Goal: Information Seeking & Learning: Learn about a topic

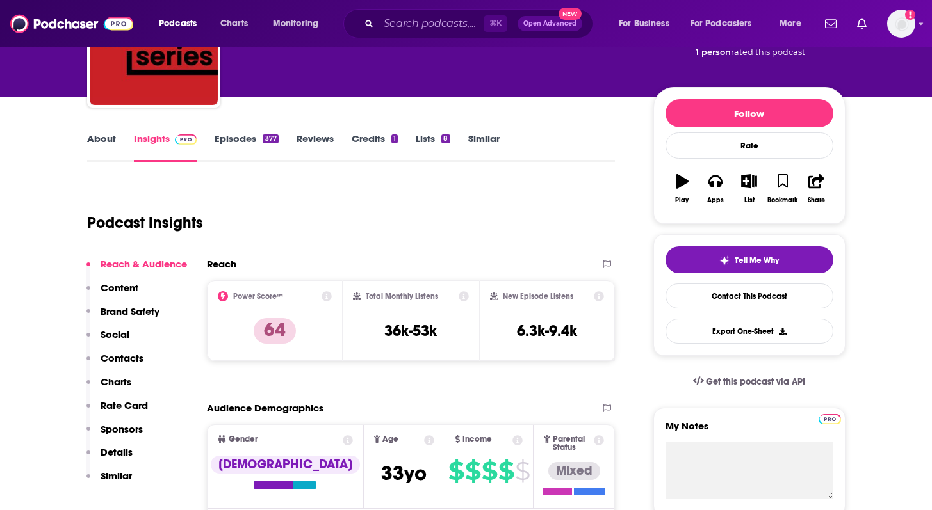
scroll to position [113, 0]
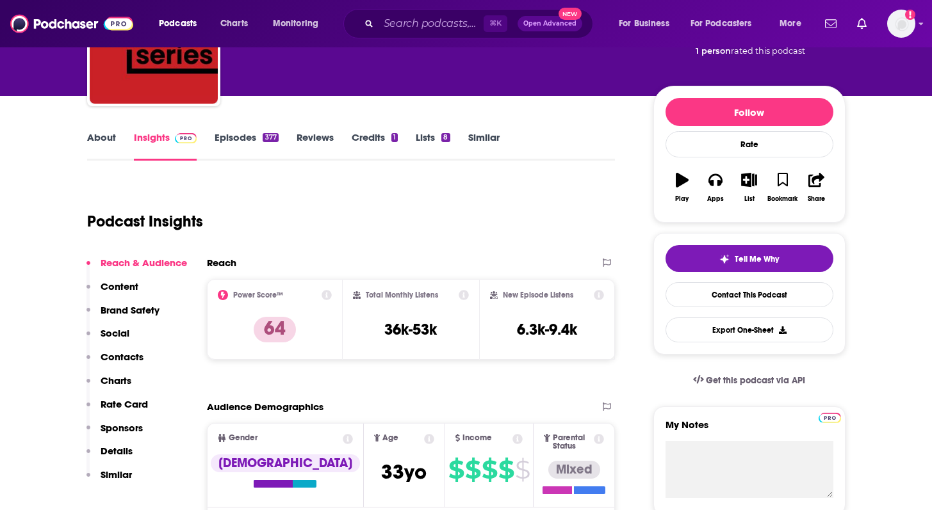
drag, startPoint x: 373, startPoint y: 328, endPoint x: 471, endPoint y: 328, distance: 97.3
click at [471, 328] on div "Total Monthly Listens 36k-53k" at bounding box center [411, 319] width 136 height 81
click at [426, 327] on h3 "36k-53k" at bounding box center [410, 329] width 53 height 19
drag, startPoint x: 440, startPoint y: 327, endPoint x: 373, endPoint y: 328, distance: 67.2
click at [373, 327] on div "Total Monthly Listens 36k-53k" at bounding box center [411, 319] width 116 height 59
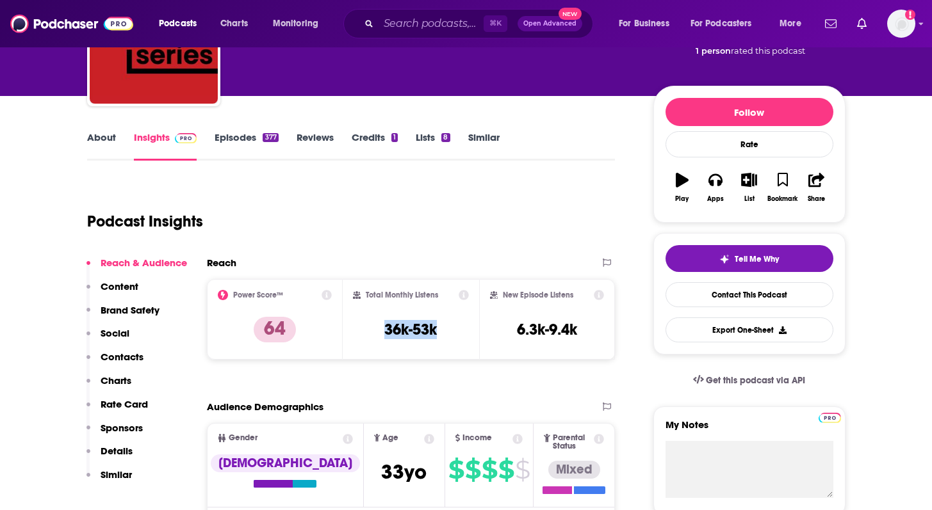
copy h3 "36k-53k"
click at [232, 134] on link "Episodes 377" at bounding box center [245, 145] width 63 height 29
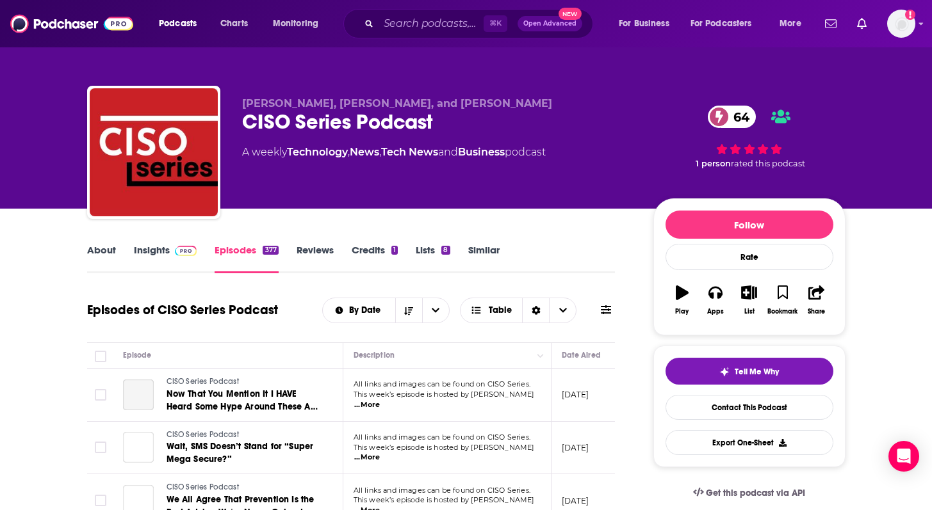
click at [102, 254] on link "About" at bounding box center [101, 258] width 29 height 29
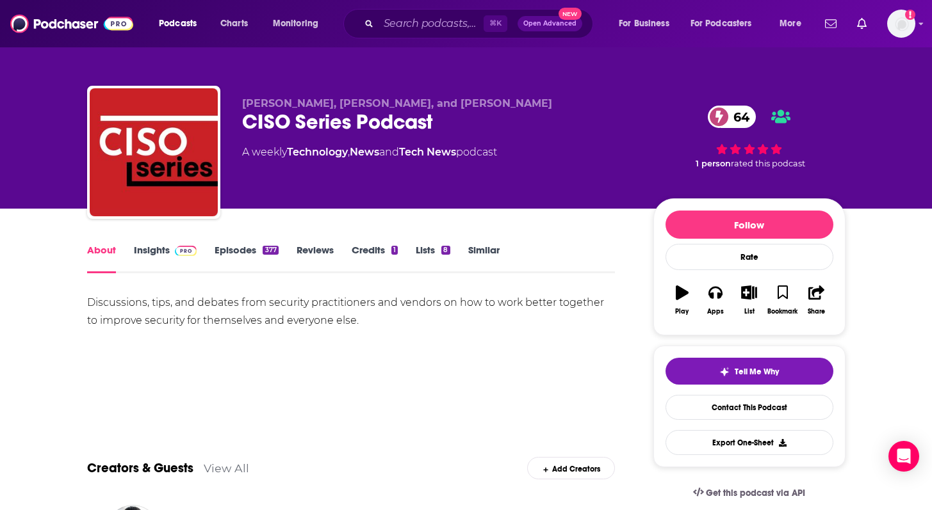
click at [228, 252] on link "Episodes 377" at bounding box center [245, 258] width 63 height 29
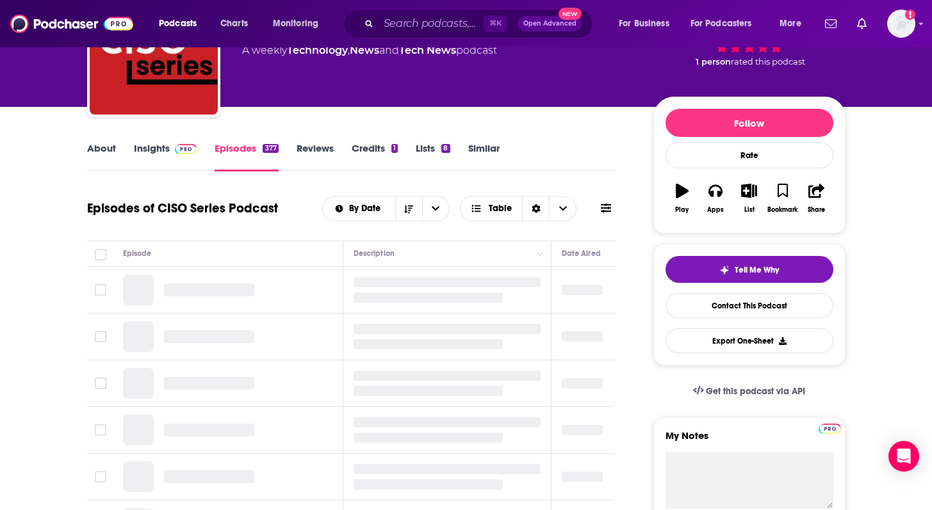
scroll to position [102, 0]
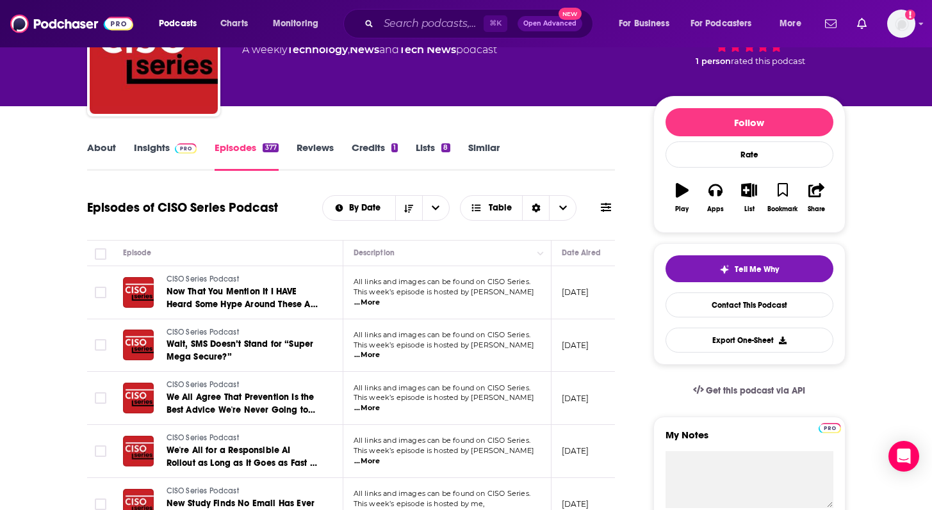
click at [380, 298] on span "...More" at bounding box center [367, 303] width 26 height 10
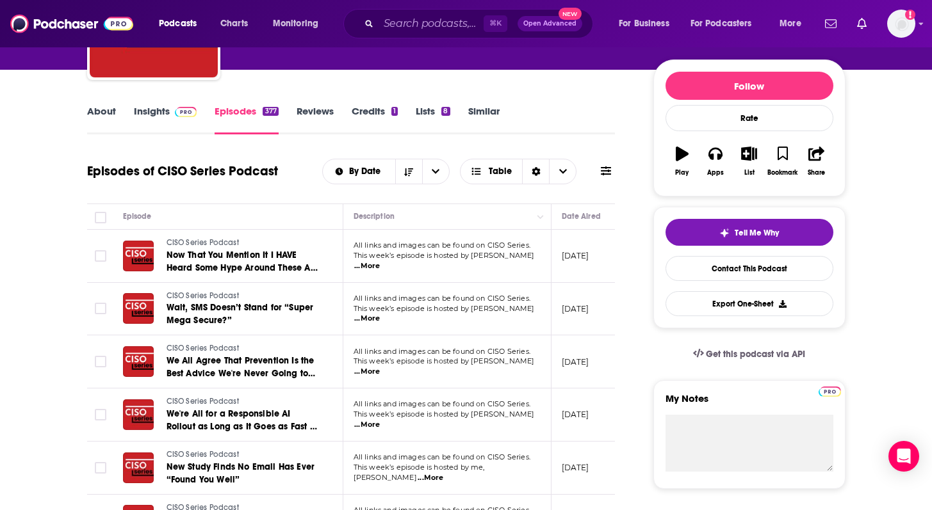
scroll to position [142, 0]
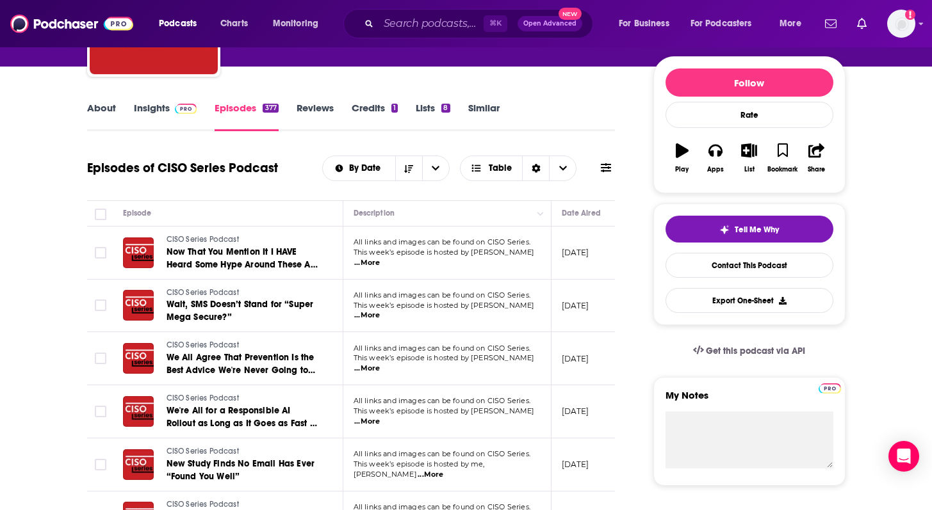
click at [380, 312] on span "...More" at bounding box center [367, 316] width 26 height 10
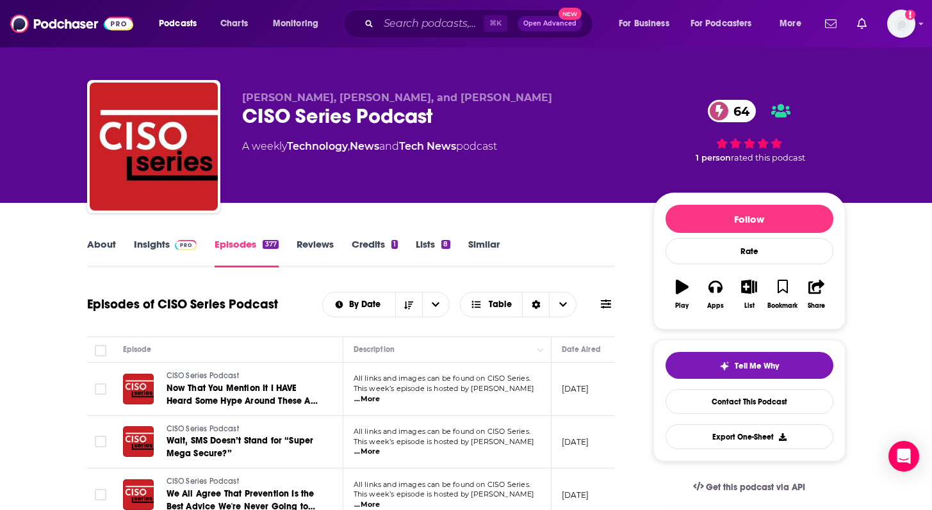
scroll to position [7, 0]
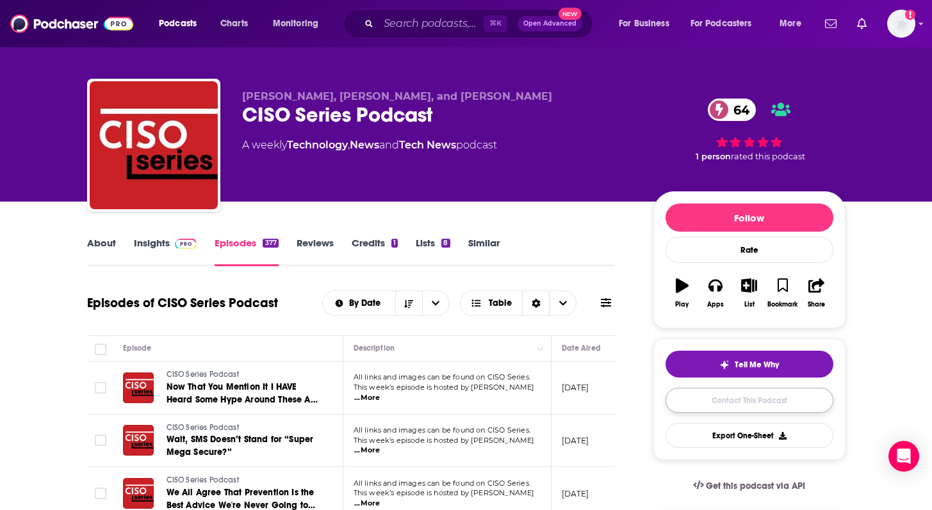
click at [739, 393] on link "Contact This Podcast" at bounding box center [749, 400] width 168 height 25
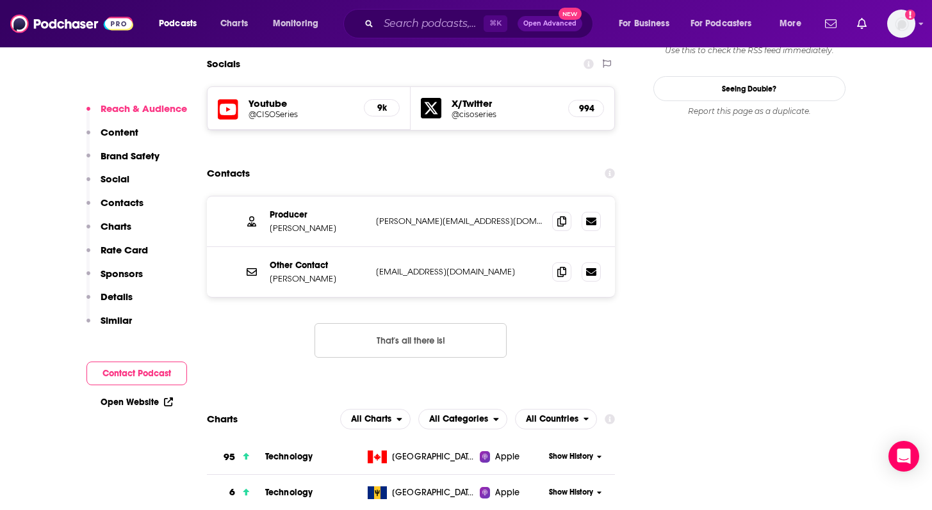
scroll to position [1455, 0]
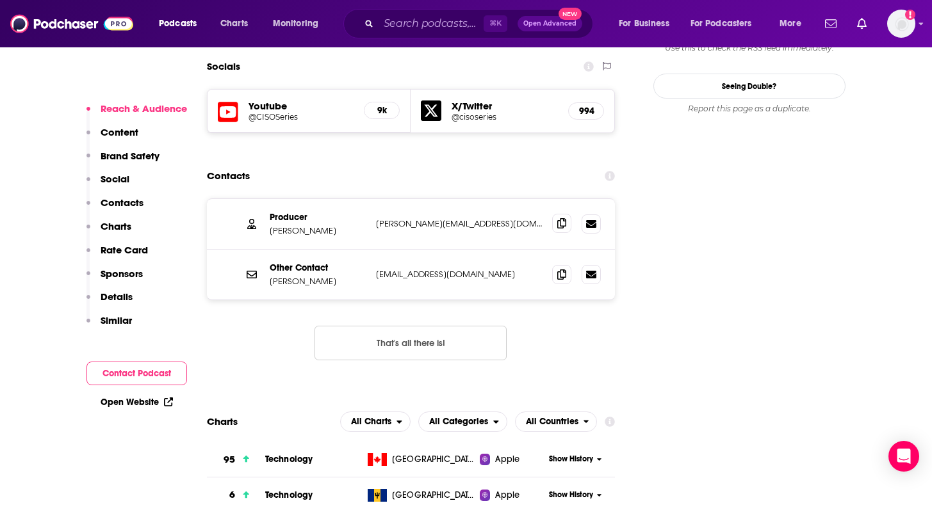
click at [563, 218] on icon at bounding box center [561, 223] width 9 height 10
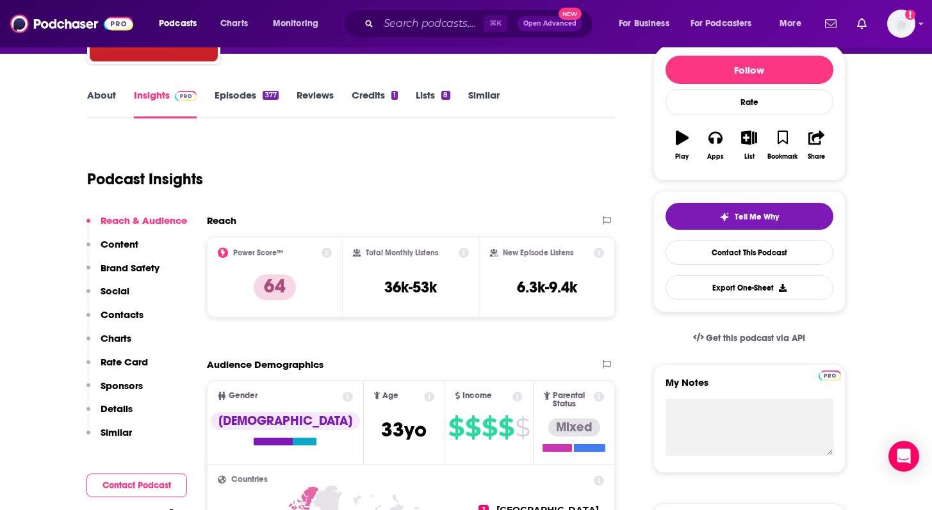
scroll to position [154, 0]
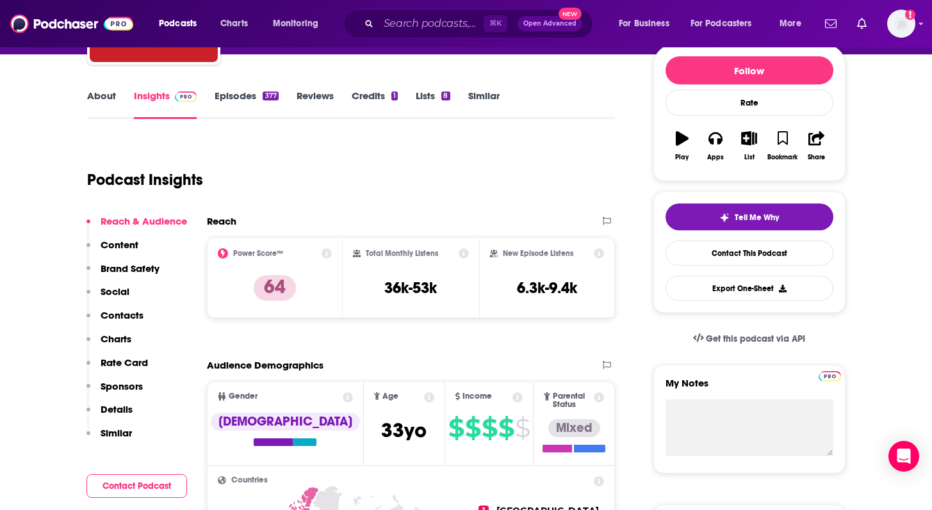
click at [236, 95] on link "Episodes 377" at bounding box center [245, 104] width 63 height 29
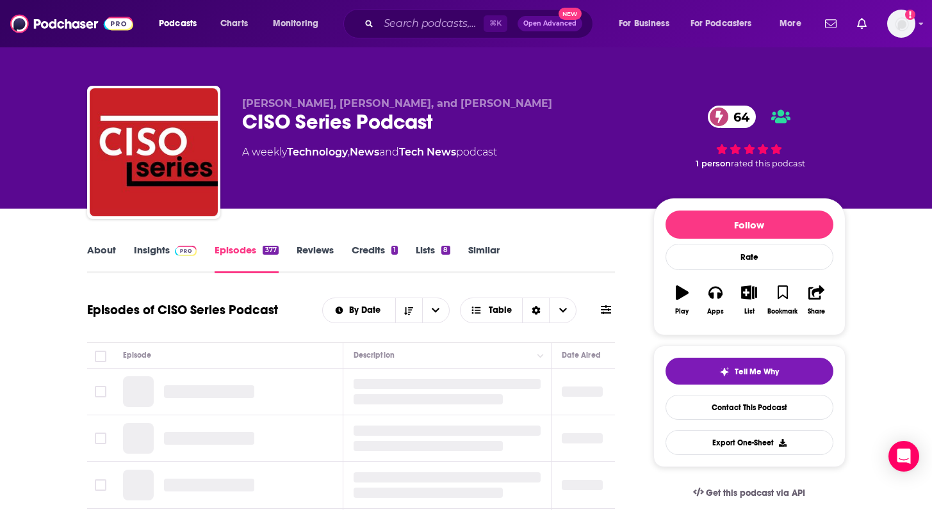
scroll to position [175, 0]
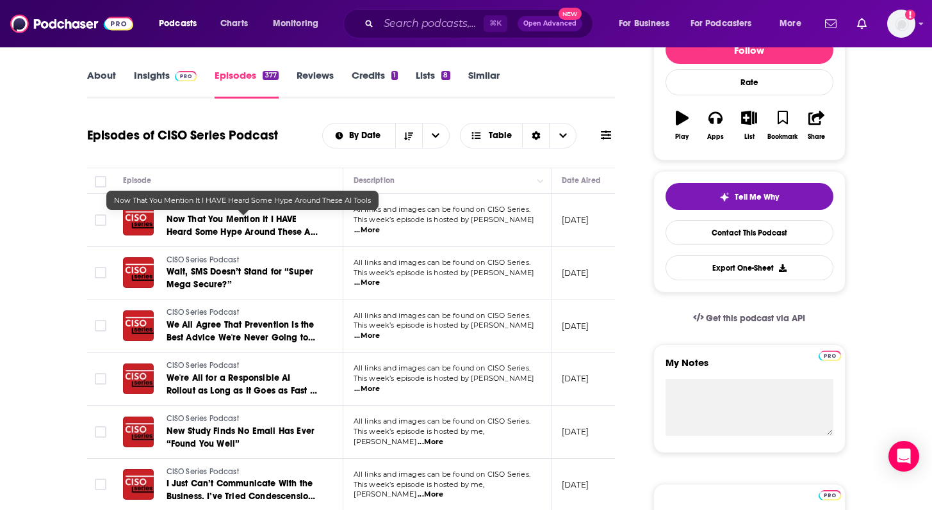
click at [215, 220] on span "Now That You Mention It I HAVE Heard Some Hype Around These AI Tools" at bounding box center [241, 232] width 151 height 36
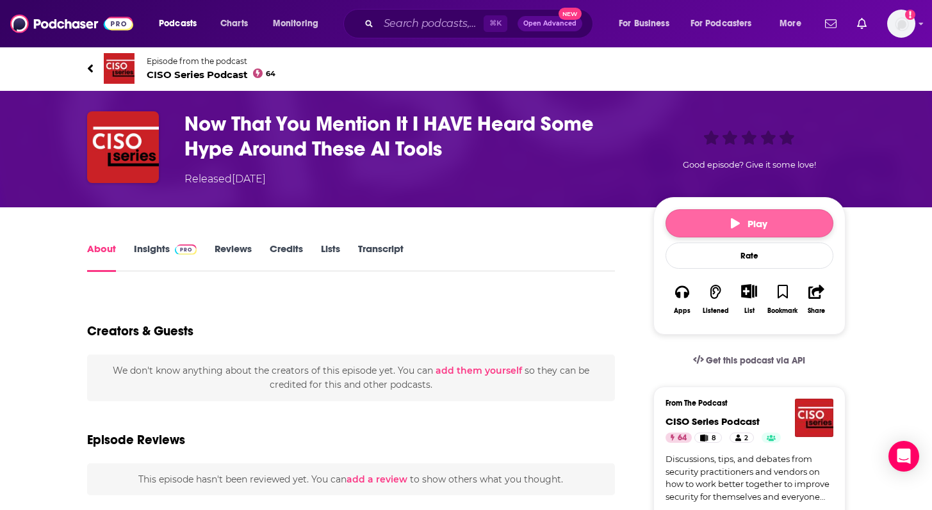
click at [768, 230] on button "Play" at bounding box center [749, 223] width 168 height 28
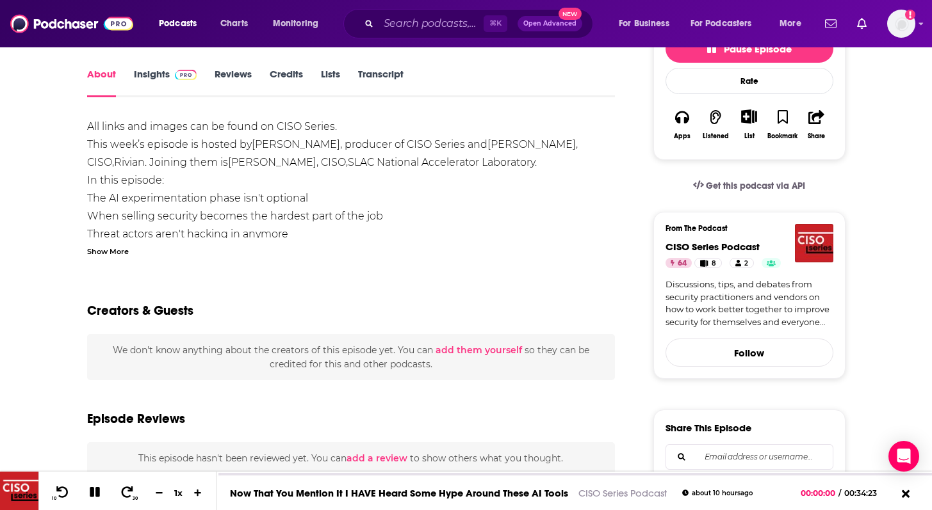
scroll to position [165, 0]
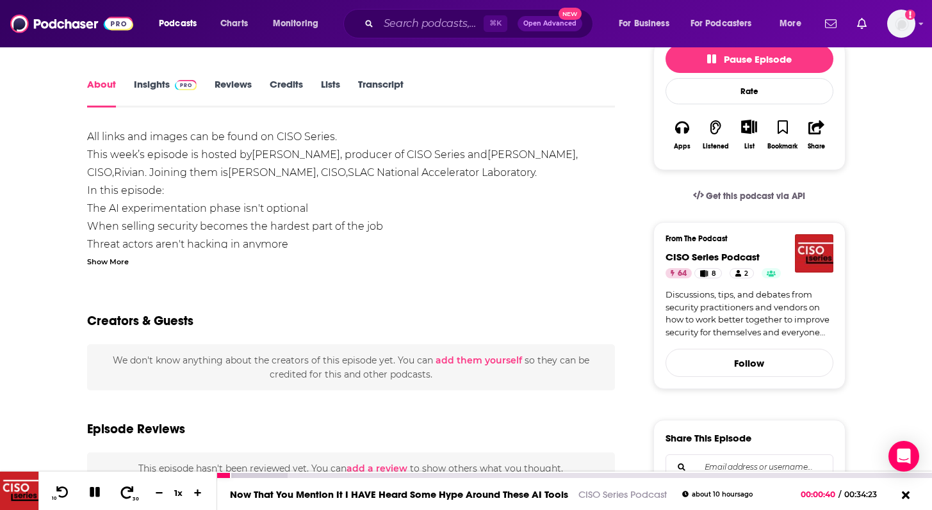
click at [129, 487] on icon at bounding box center [127, 492] width 16 height 13
click at [124, 261] on div "Show More" at bounding box center [108, 261] width 42 height 12
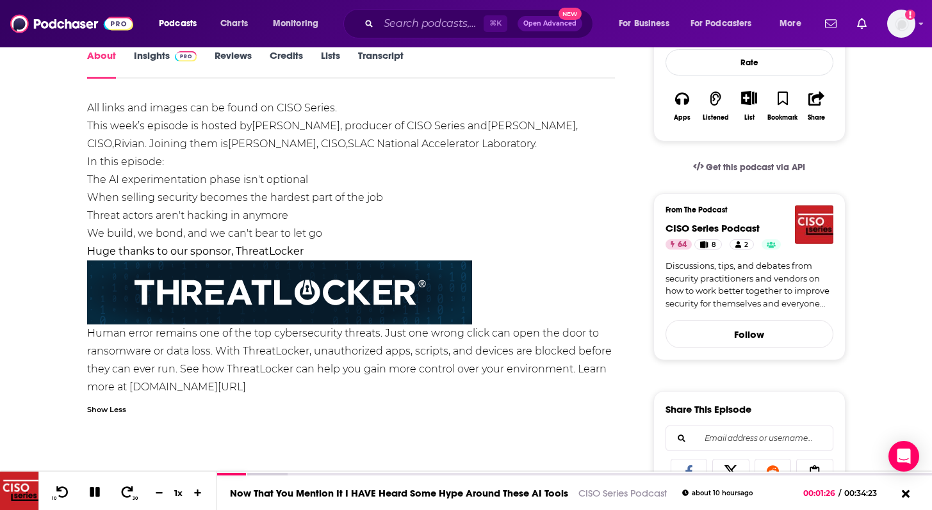
scroll to position [198, 0]
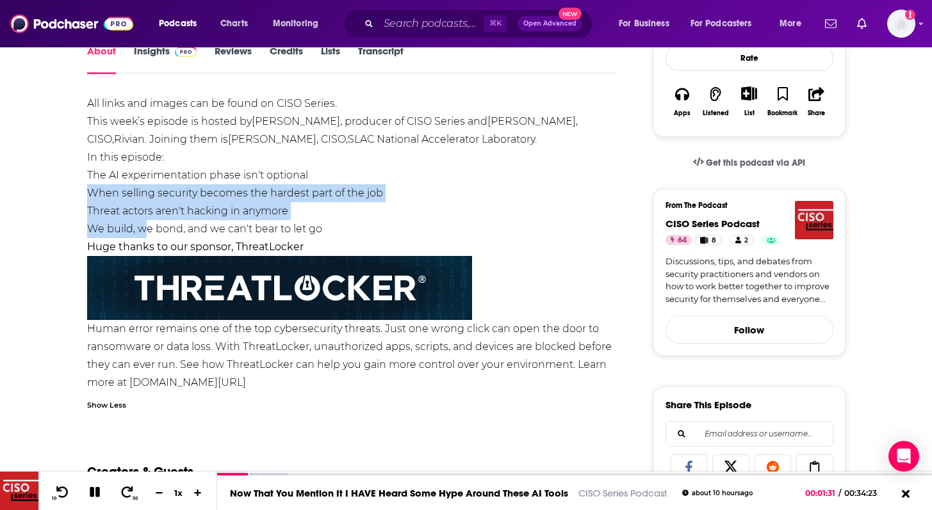
drag, startPoint x: 62, startPoint y: 185, endPoint x: 143, endPoint y: 236, distance: 95.8
click at [144, 235] on div "About Insights Reviews Credits Lists Transcript All links and images can be fou…" at bounding box center [466, 511] width 820 height 1003
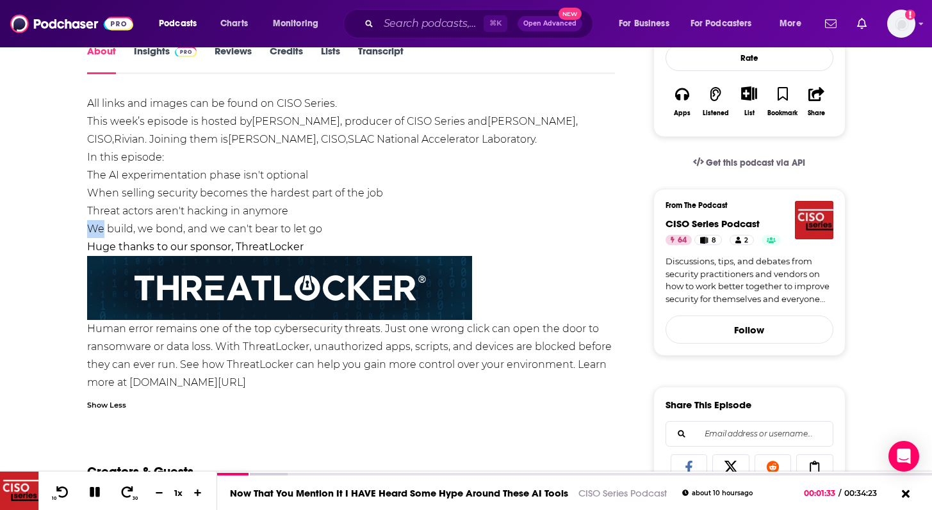
drag, startPoint x: 71, startPoint y: 234, endPoint x: 80, endPoint y: 234, distance: 9.0
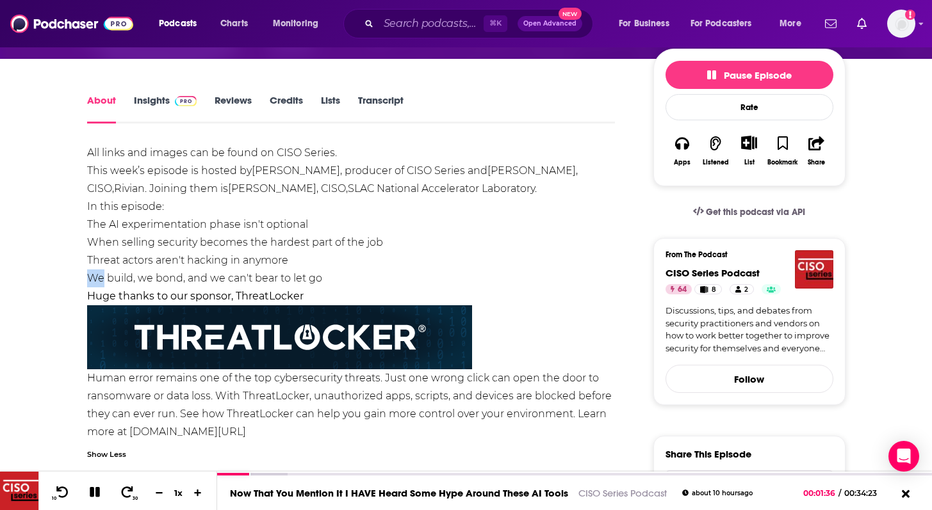
scroll to position [0, 0]
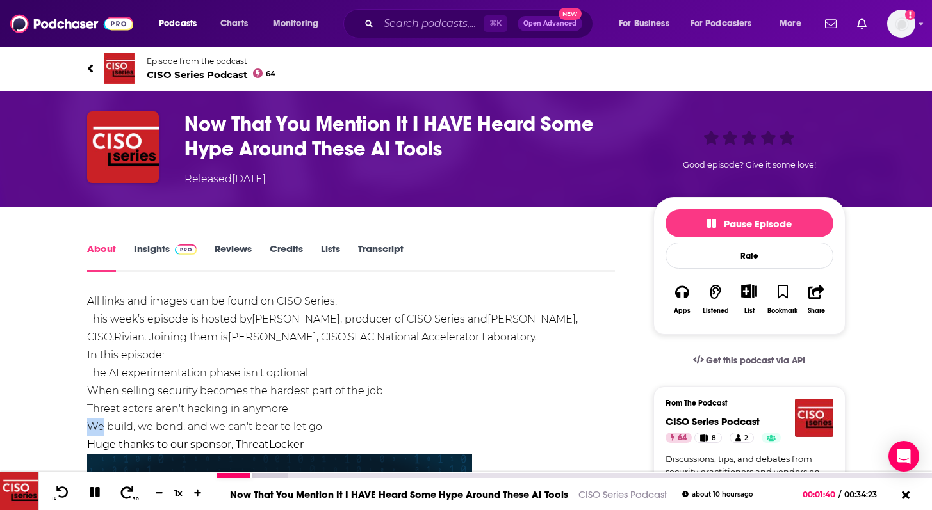
click at [131, 489] on icon at bounding box center [127, 492] width 13 height 12
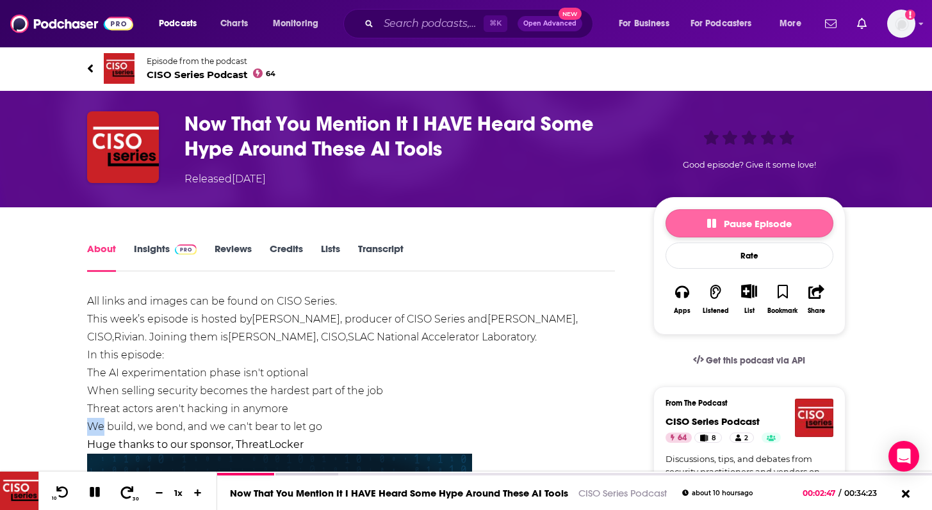
click at [692, 222] on button "Pause Episode" at bounding box center [749, 223] width 168 height 28
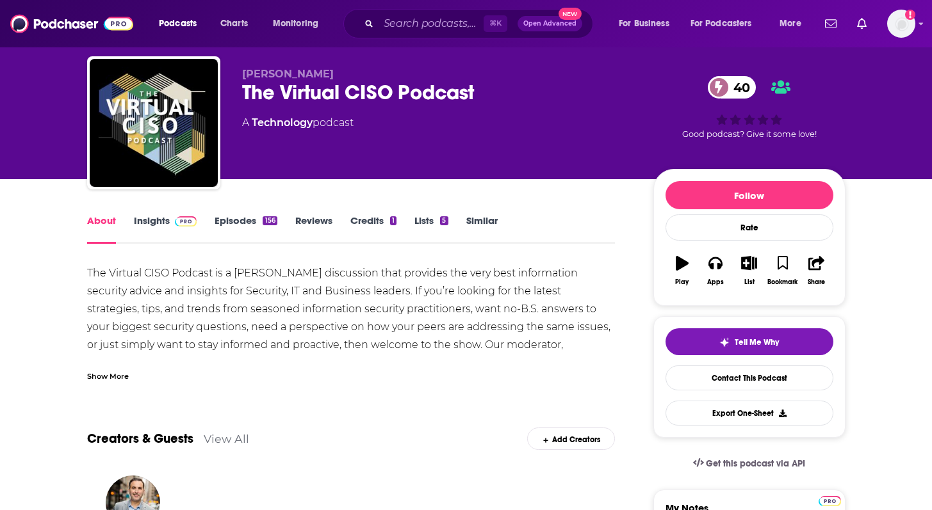
scroll to position [35, 0]
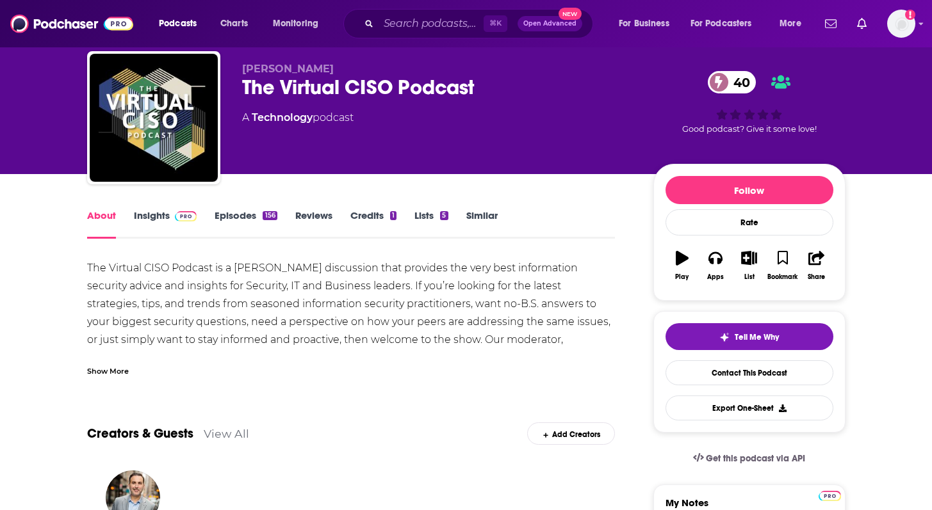
click at [257, 300] on div "The Virtual CISO Podcast is a [PERSON_NAME] discussion that provides the very b…" at bounding box center [351, 348] width 528 height 179
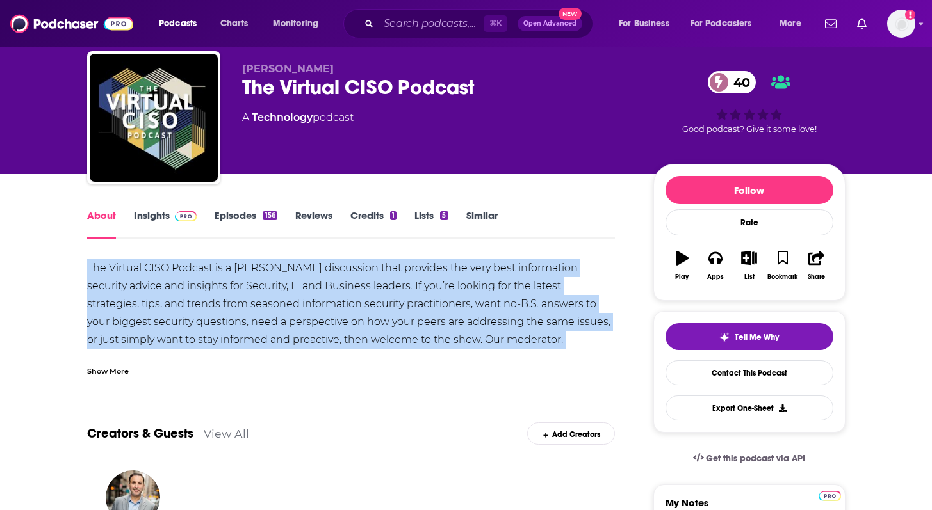
click at [257, 300] on div "The Virtual CISO Podcast is a [PERSON_NAME] discussion that provides the very b…" at bounding box center [351, 348] width 528 height 179
click at [162, 213] on link "Insights" at bounding box center [165, 223] width 63 height 29
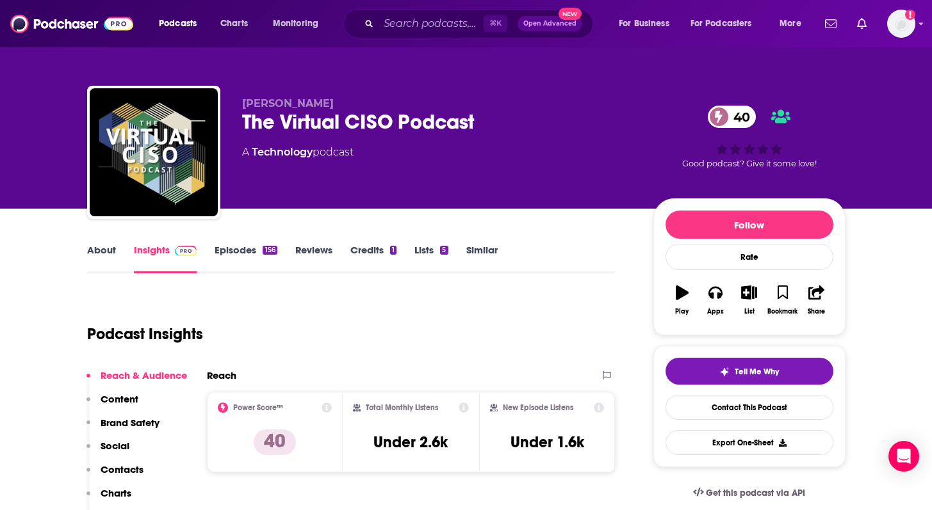
click at [245, 250] on link "Episodes 156" at bounding box center [245, 258] width 62 height 29
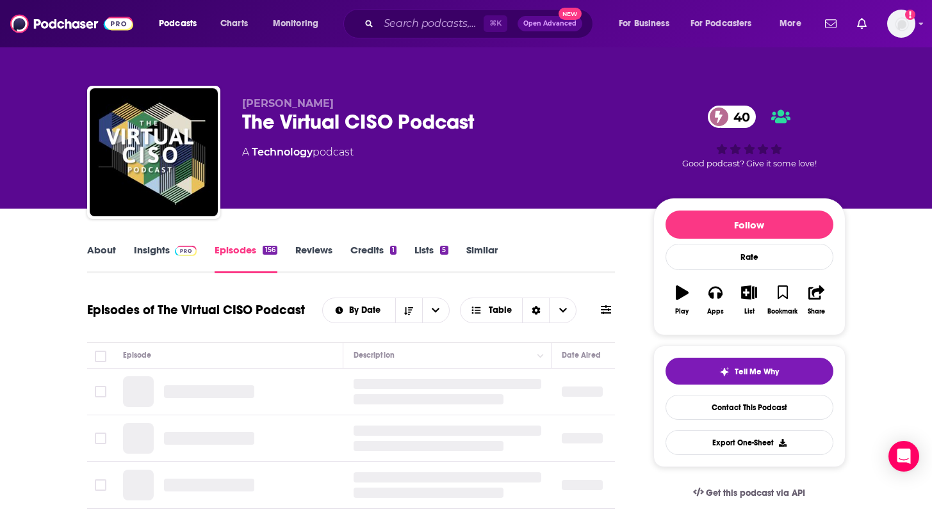
click at [92, 247] on link "About" at bounding box center [101, 258] width 29 height 29
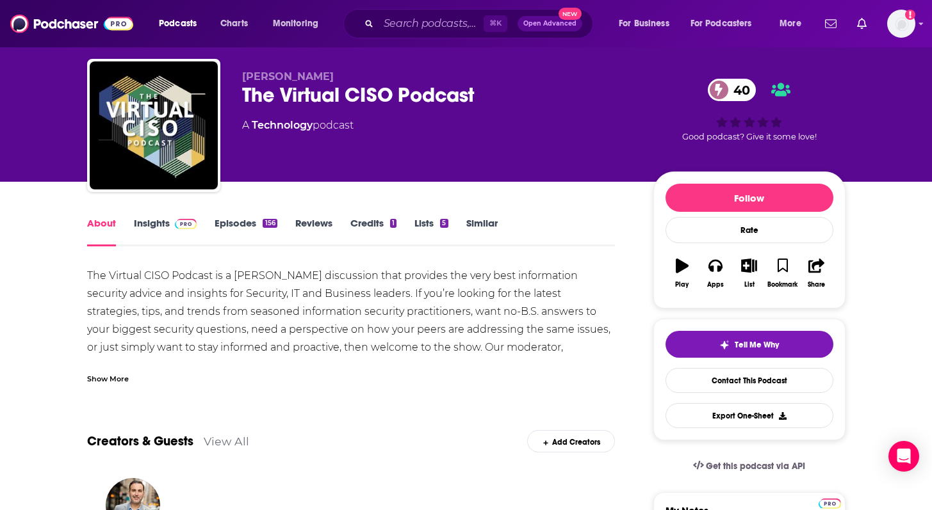
scroll to position [28, 0]
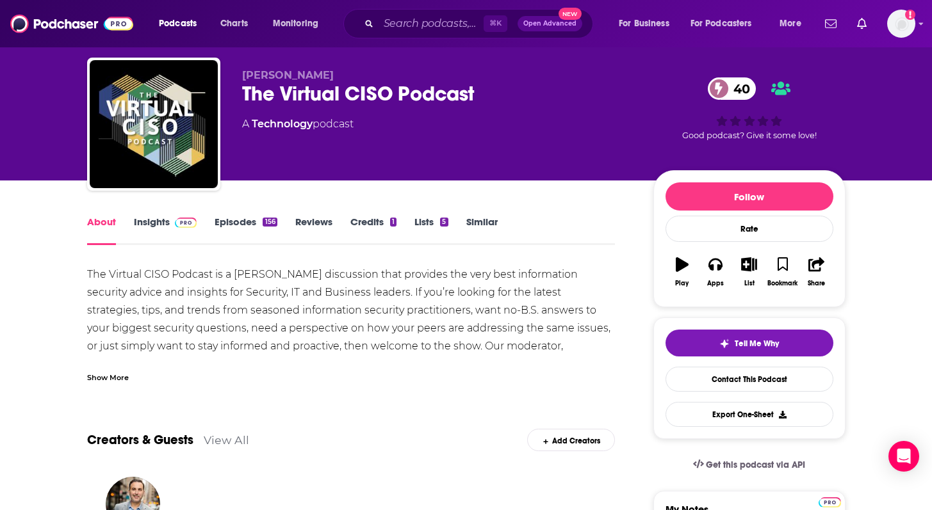
click at [227, 218] on link "Episodes 156" at bounding box center [245, 230] width 62 height 29
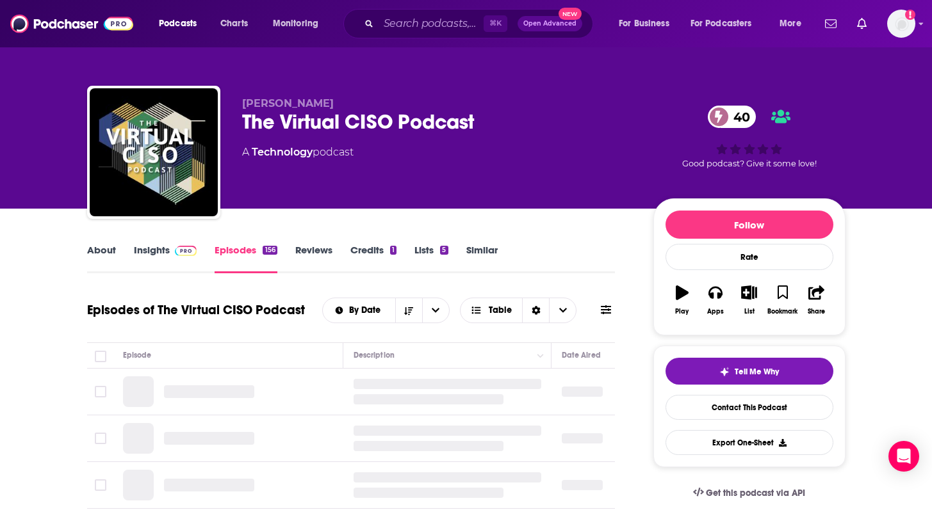
click at [101, 254] on link "About" at bounding box center [101, 258] width 29 height 29
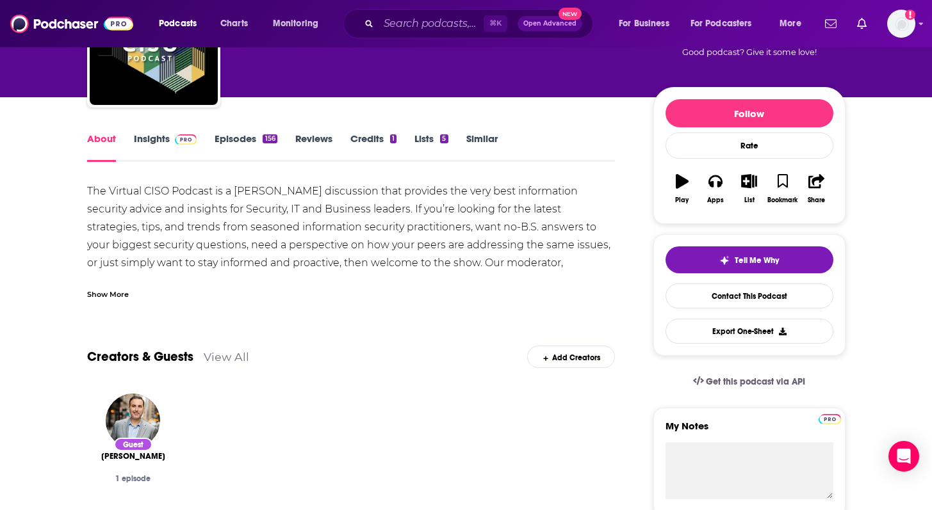
scroll to position [95, 0]
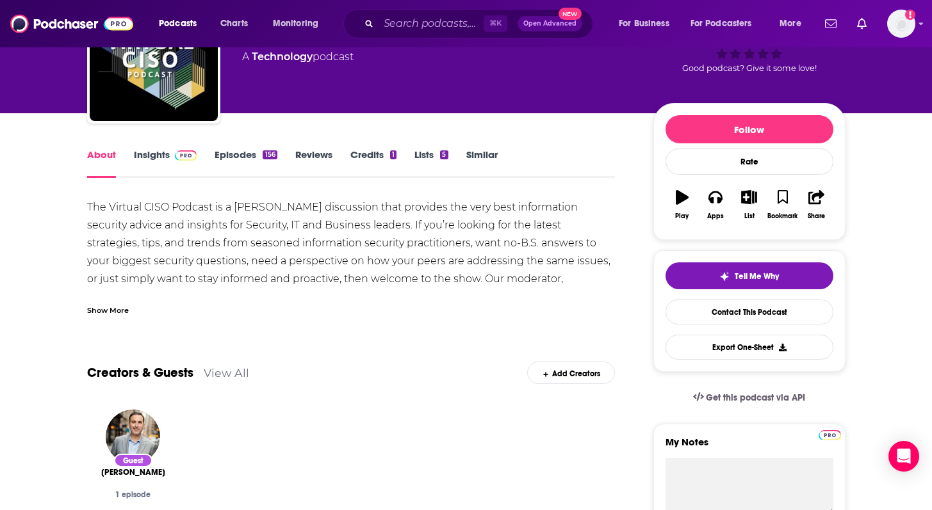
click at [236, 154] on link "Episodes 156" at bounding box center [245, 163] width 62 height 29
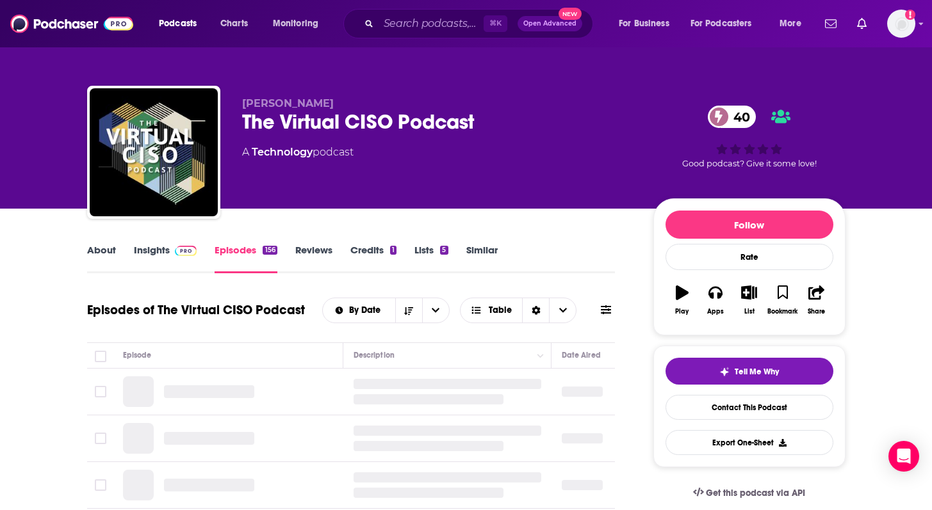
scroll to position [216, 0]
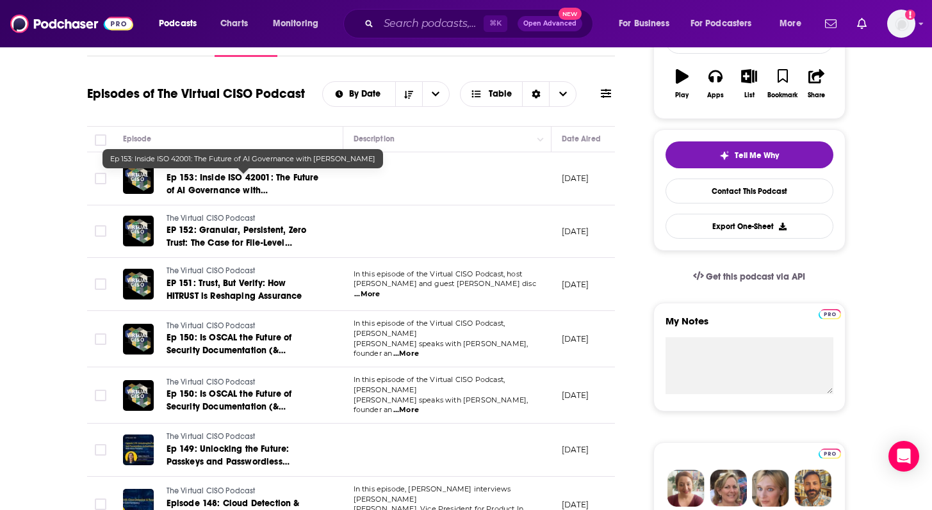
click at [208, 184] on link "Ep 153: Inside ISO 42001: The Future of AI Governance with [PERSON_NAME]" at bounding box center [243, 185] width 154 height 26
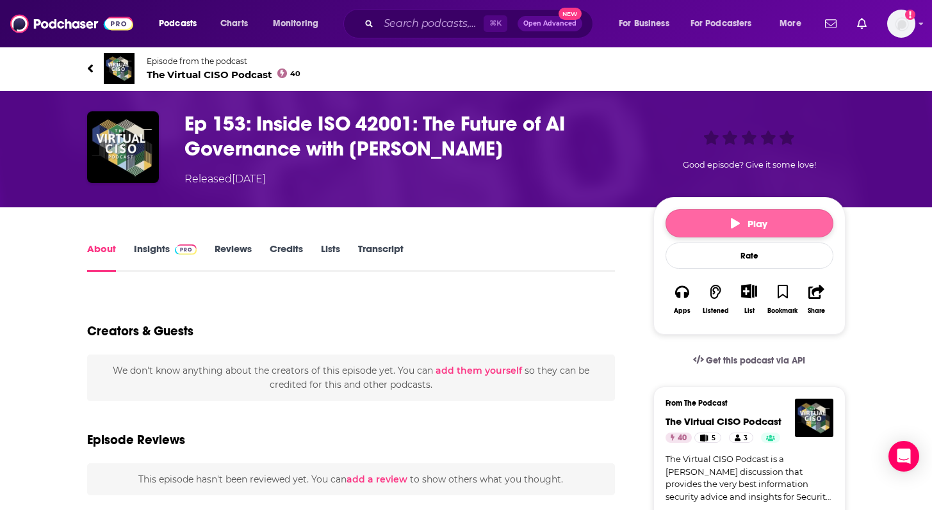
click at [750, 228] on span "Play" at bounding box center [749, 224] width 36 height 12
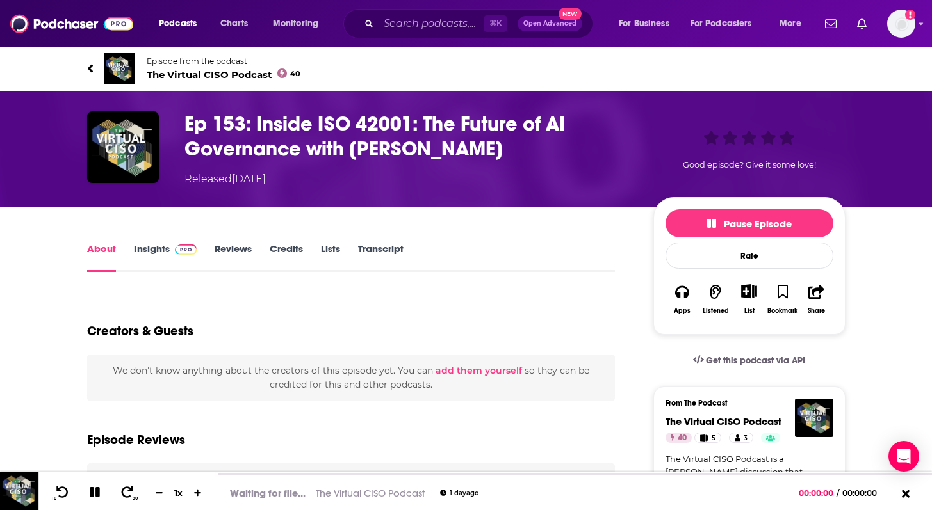
scroll to position [213, 0]
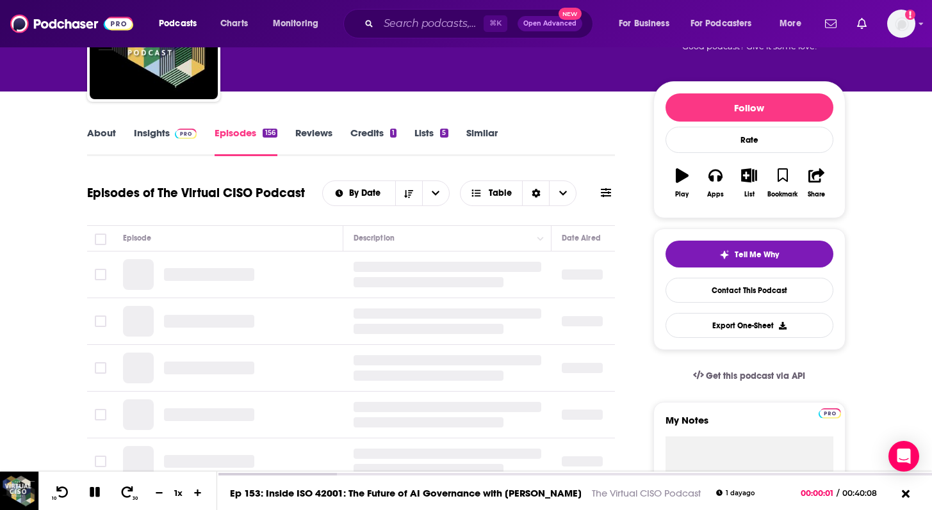
scroll to position [118, 0]
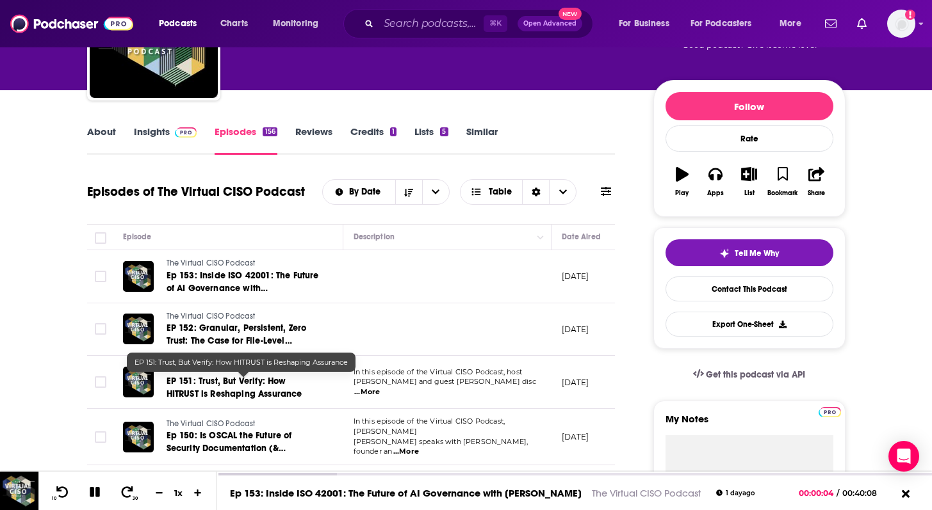
click at [227, 385] on span "EP 151: Trust, But Verify: How HITRUST is Reshaping Assurance" at bounding box center [234, 388] width 136 height 24
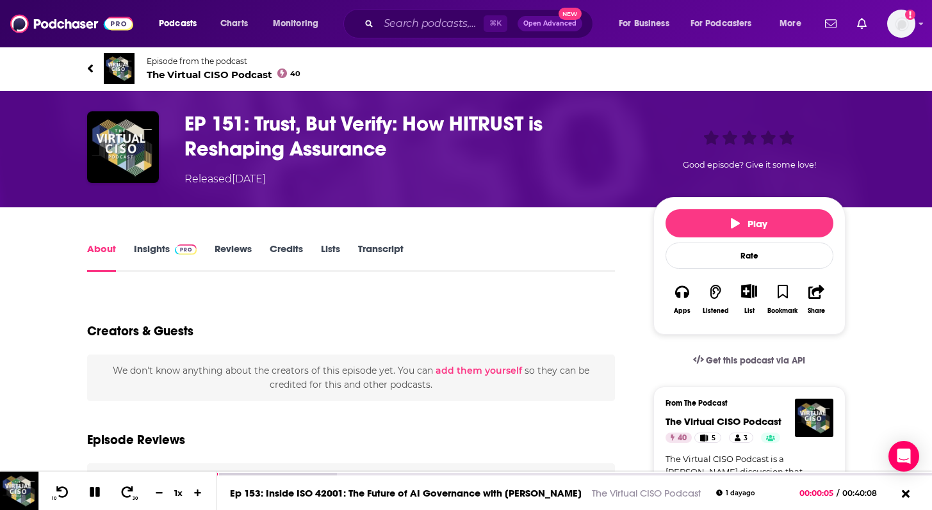
scroll to position [72, 0]
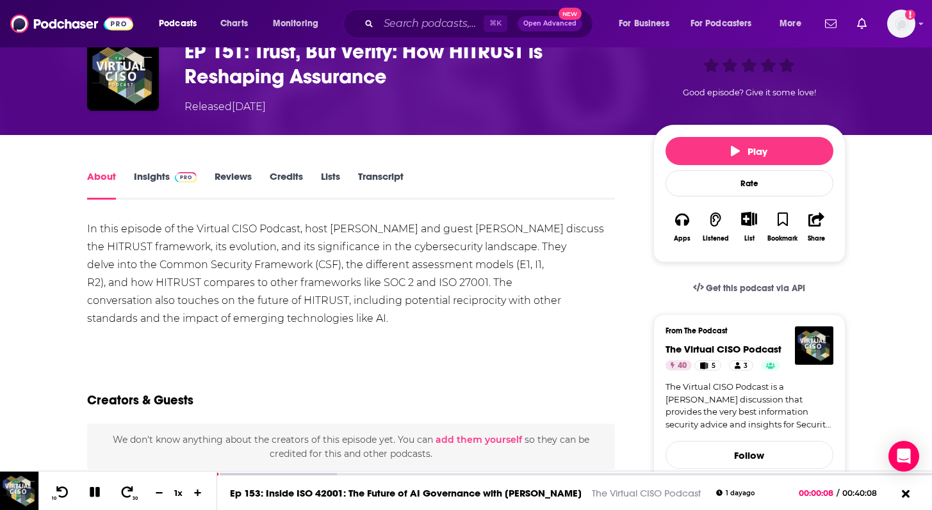
click at [340, 231] on div "In this episode of the Virtual CISO Podcast, host John Verry and guest Chris Sc…" at bounding box center [351, 274] width 528 height 108
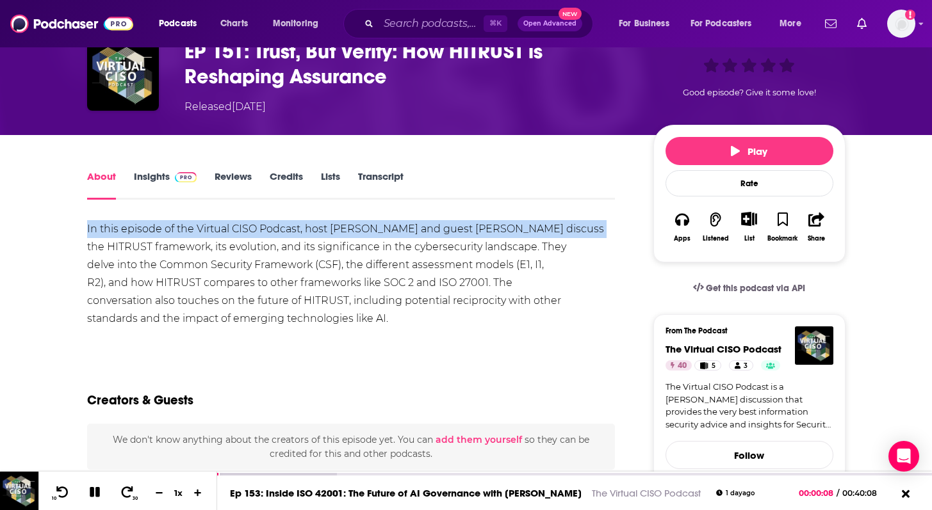
click at [340, 231] on div "In this episode of the Virtual CISO Podcast, host John Verry and guest Chris Sc…" at bounding box center [351, 274] width 528 height 108
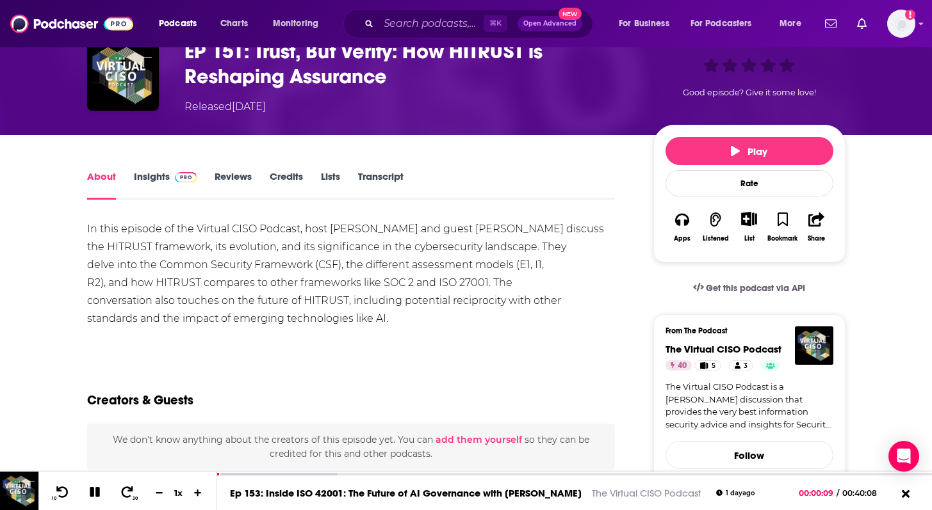
click at [326, 244] on div "In this episode of the Virtual CISO Podcast, host John Verry and guest Chris Sc…" at bounding box center [351, 274] width 528 height 108
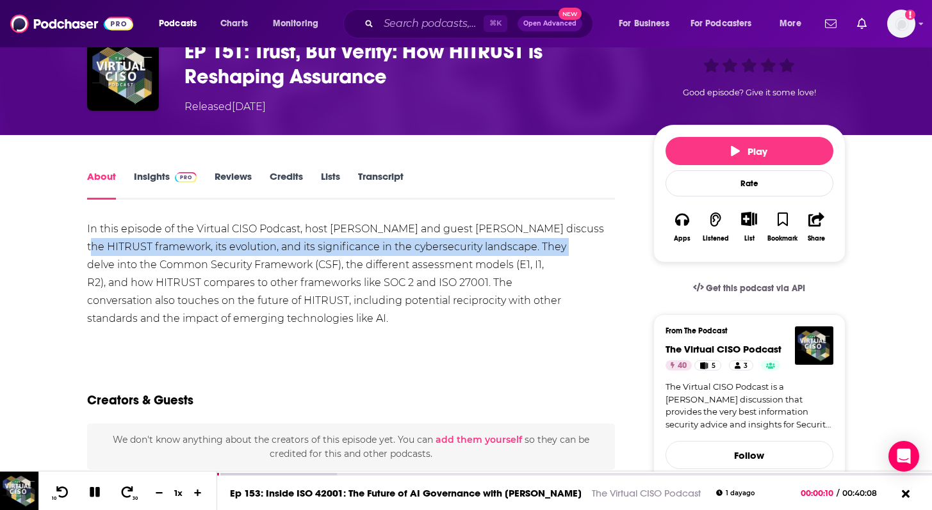
click at [326, 244] on div "In this episode of the Virtual CISO Podcast, host John Verry and guest Chris Sc…" at bounding box center [351, 274] width 528 height 108
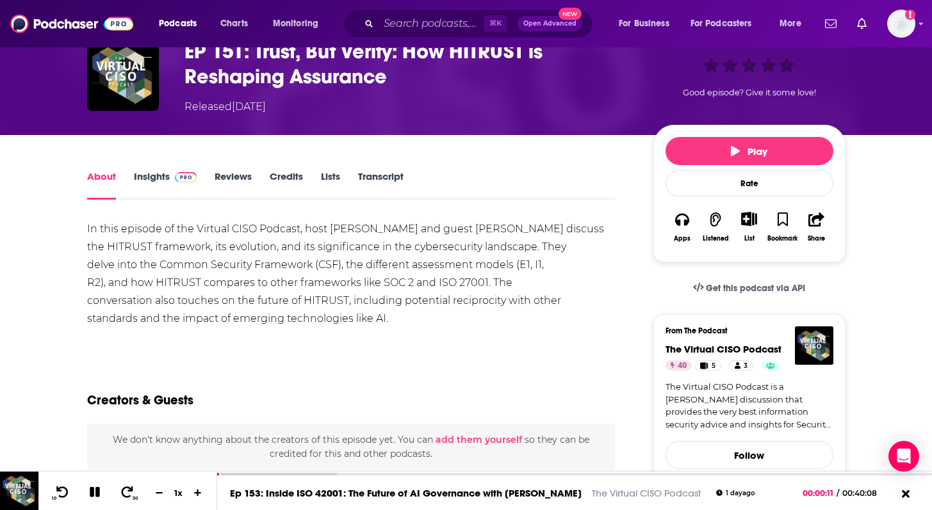
click at [302, 268] on div "In this episode of the Virtual CISO Podcast, host John Verry and guest Chris Sc…" at bounding box center [351, 274] width 528 height 108
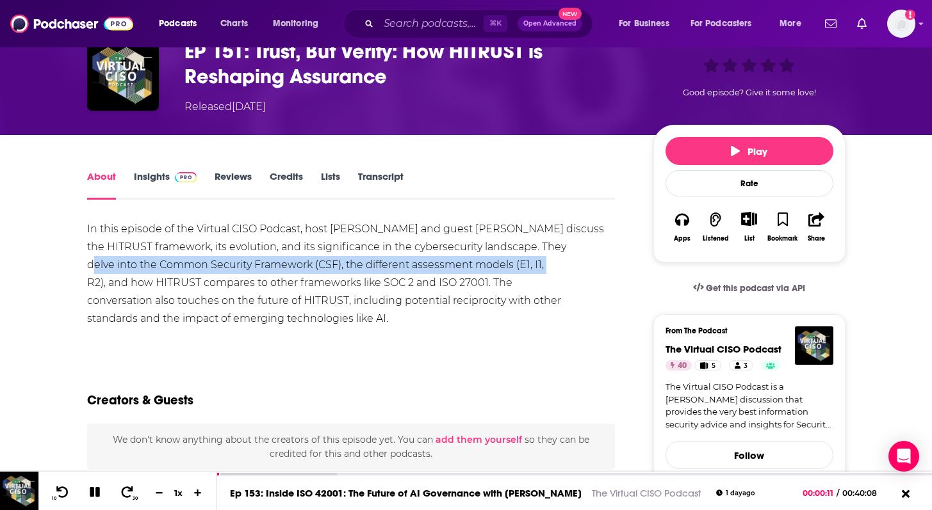
click at [302, 268] on div "In this episode of the Virtual CISO Podcast, host John Verry and guest Chris Sc…" at bounding box center [351, 274] width 528 height 108
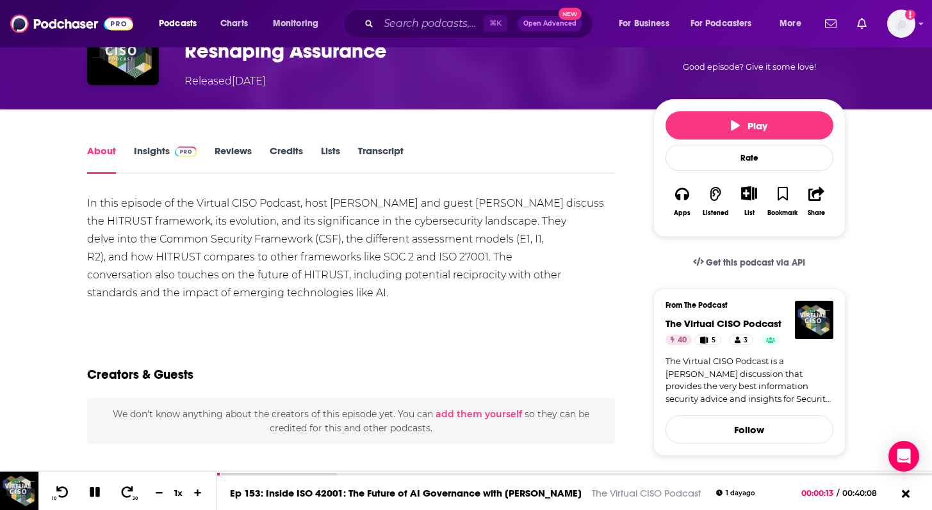
scroll to position [100, 0]
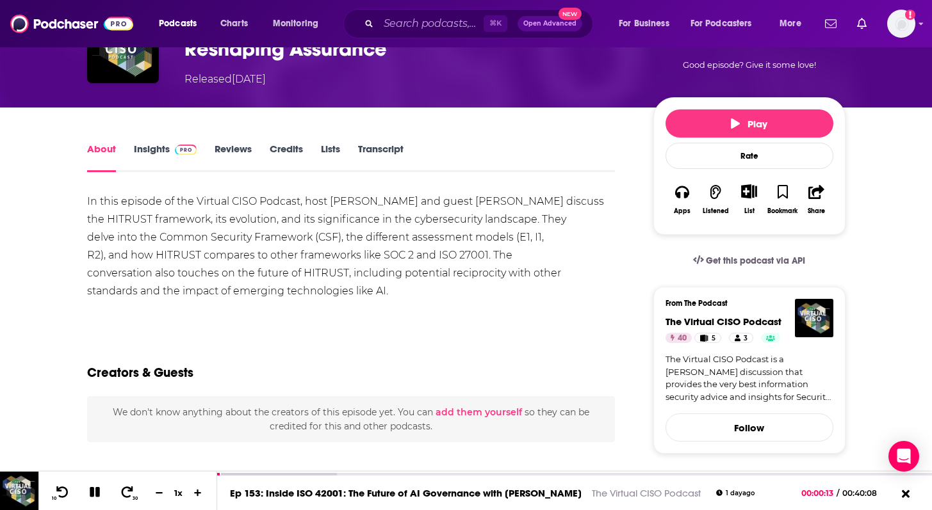
click at [309, 261] on div "In this episode of the Virtual CISO Podcast, host John Verry and guest Chris Sc…" at bounding box center [351, 247] width 528 height 108
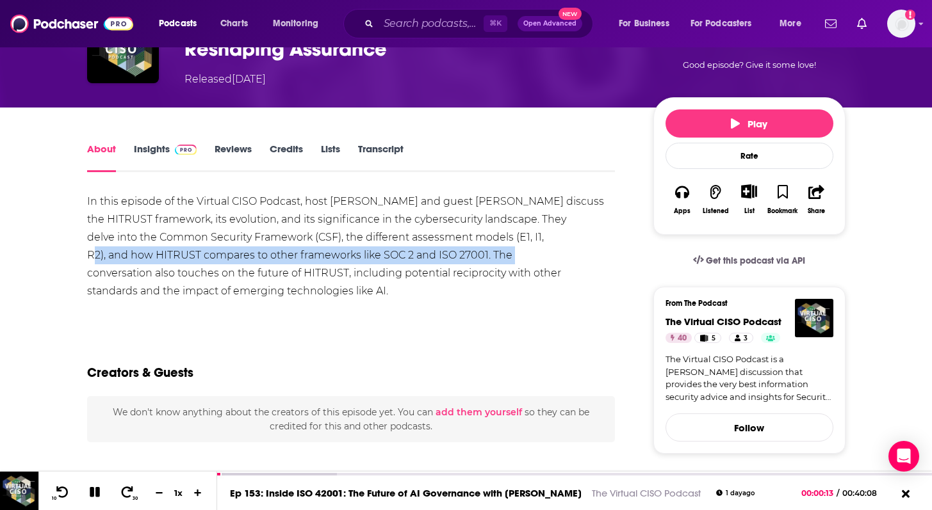
click at [309, 261] on div "In this episode of the Virtual CISO Podcast, host John Verry and guest Chris Sc…" at bounding box center [351, 247] width 528 height 108
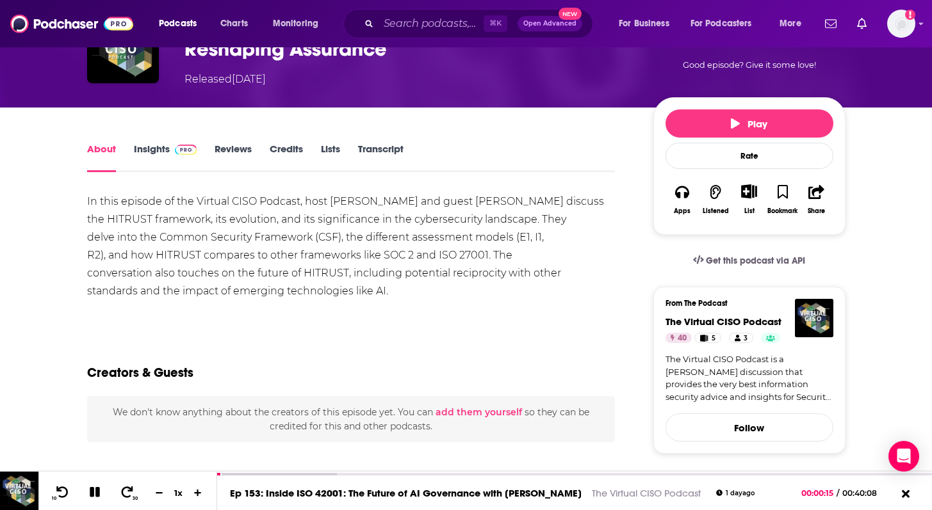
click at [307, 275] on div "In this episode of the Virtual CISO Podcast, host John Verry and guest Chris Sc…" at bounding box center [351, 247] width 528 height 108
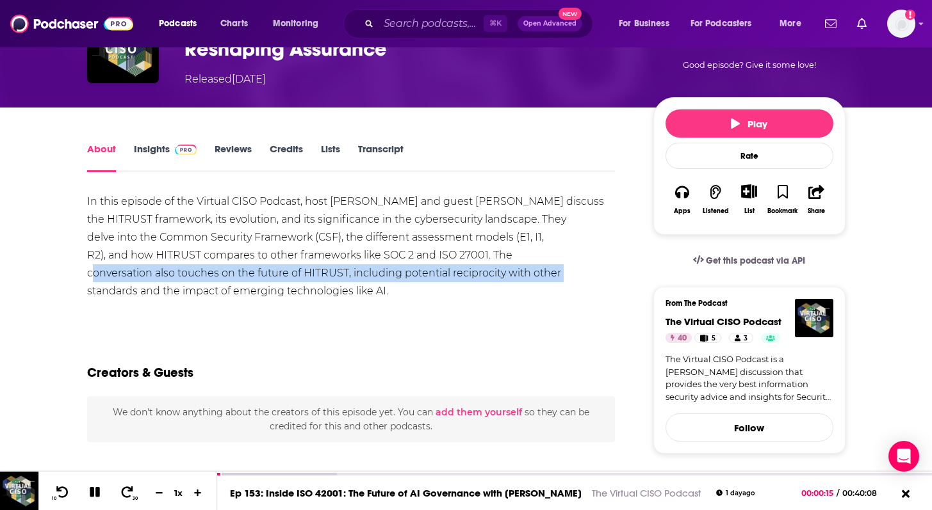
click at [307, 275] on div "In this episode of the Virtual CISO Podcast, host John Verry and guest Chris Sc…" at bounding box center [351, 247] width 528 height 108
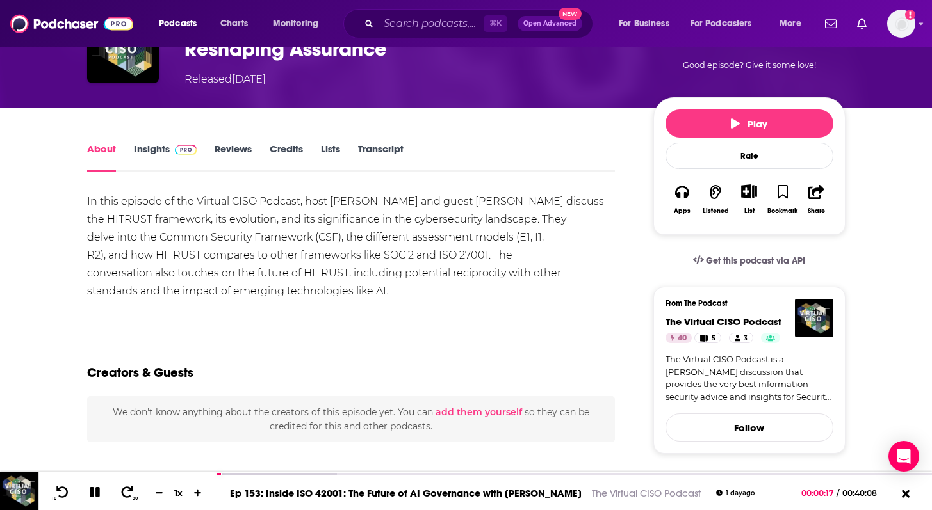
click at [299, 282] on div "In this episode of the Virtual CISO Podcast, host John Verry and guest Chris Sc…" at bounding box center [351, 247] width 528 height 108
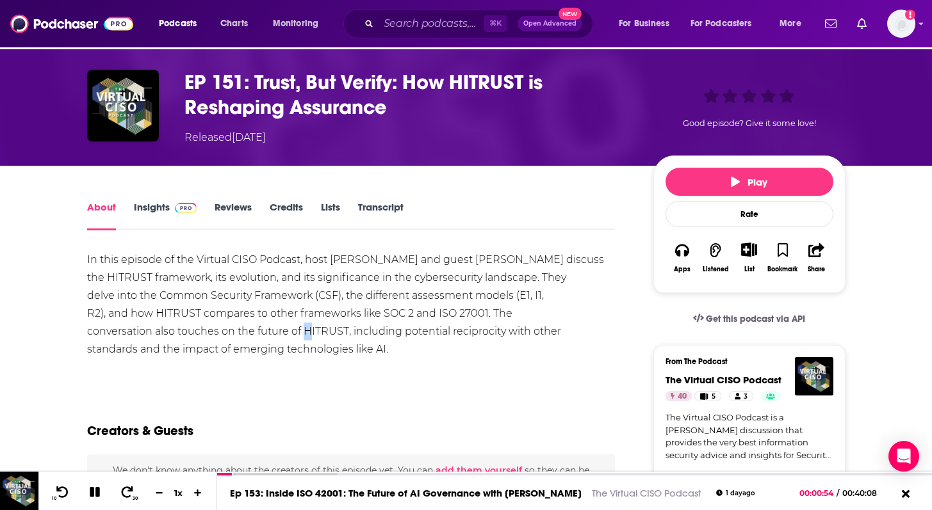
scroll to position [38, 0]
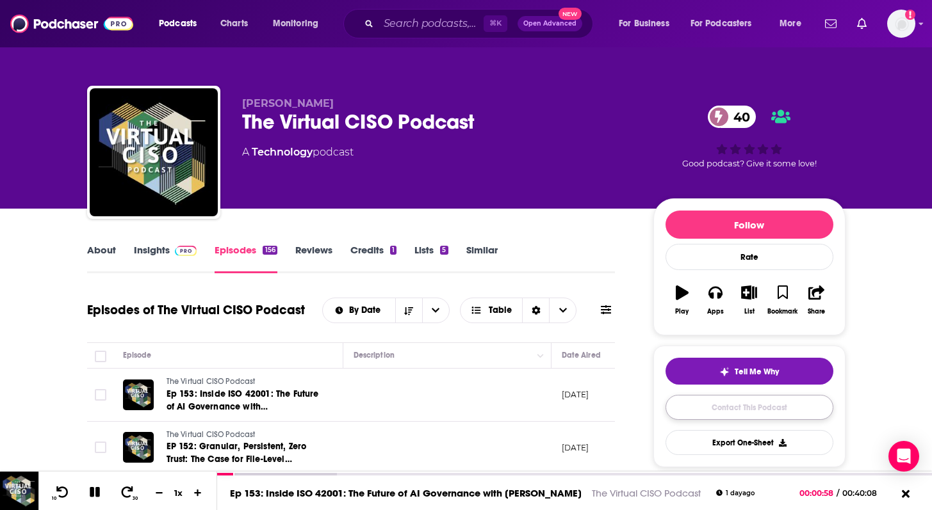
click at [711, 409] on link "Contact This Podcast" at bounding box center [749, 407] width 168 height 25
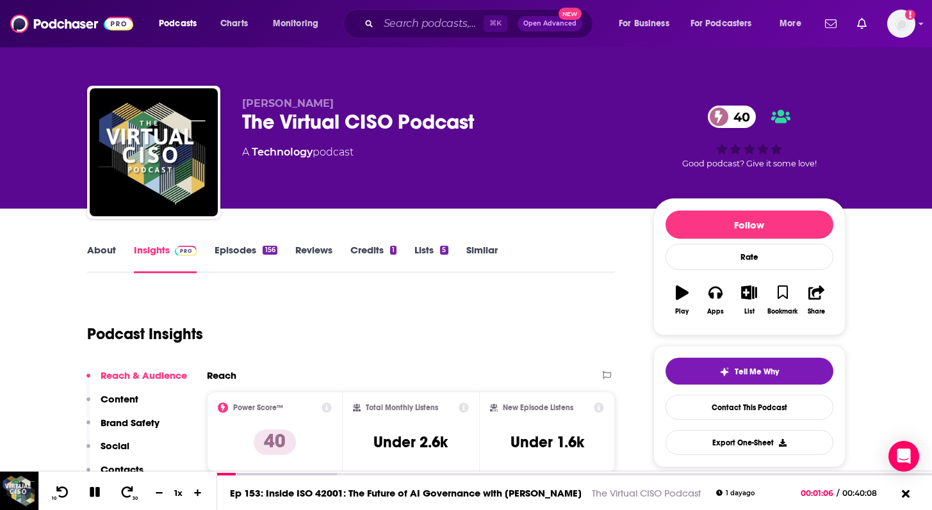
click at [247, 260] on link "Episodes 156" at bounding box center [245, 258] width 62 height 29
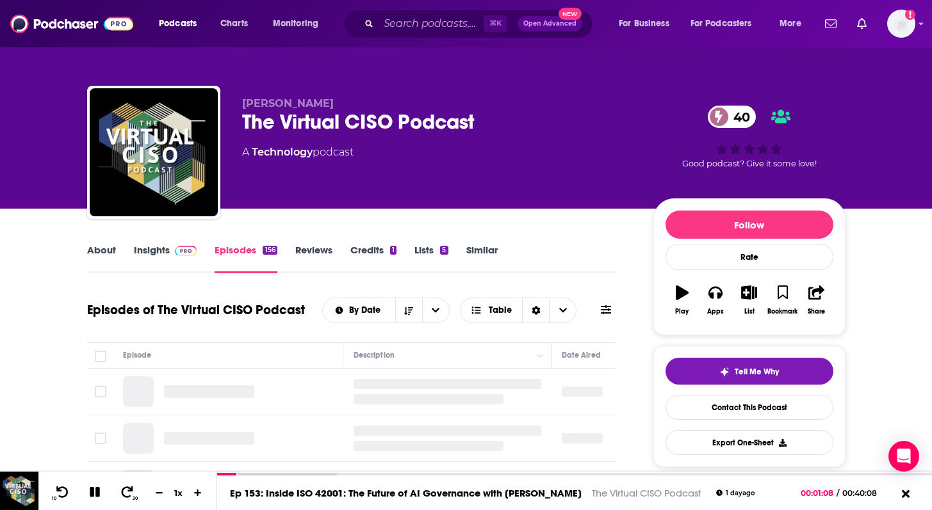
scroll to position [129, 0]
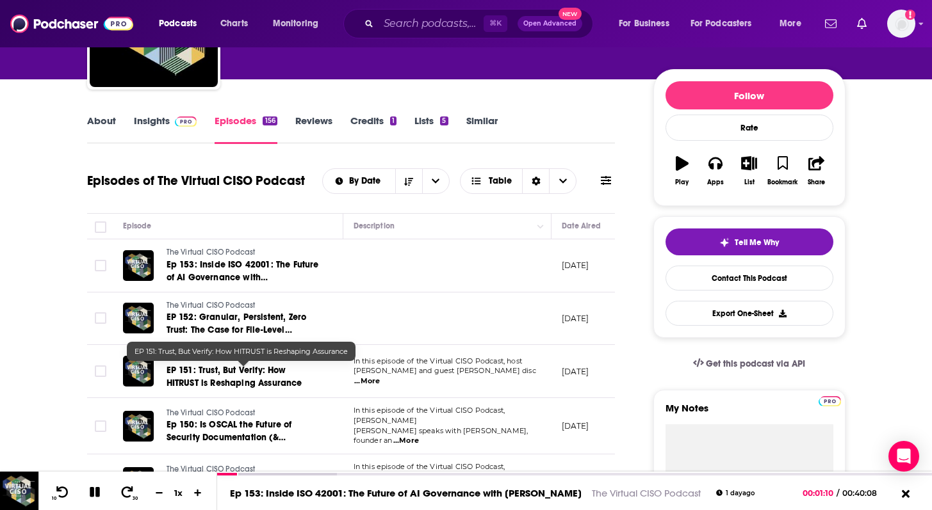
click at [231, 374] on span "EP 151: Trust, But Verify: How HITRUST is Reshaping Assurance" at bounding box center [234, 377] width 136 height 24
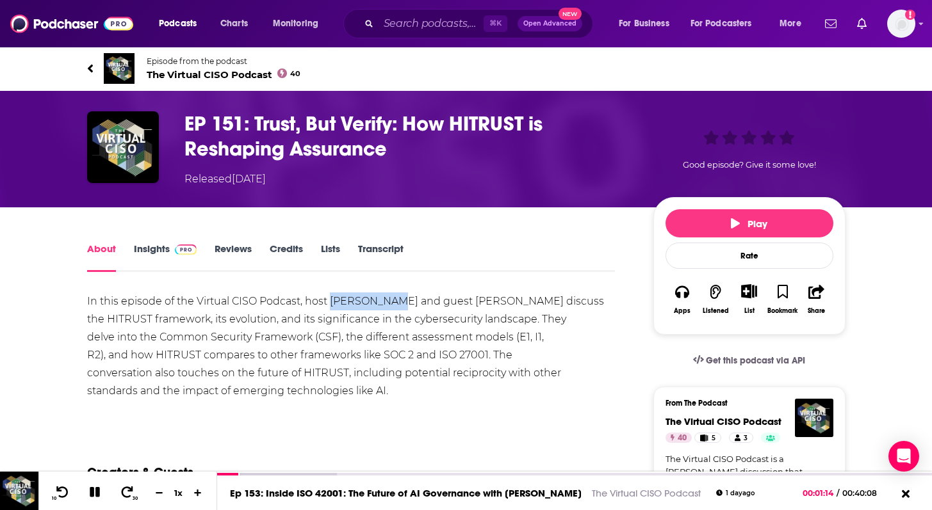
drag, startPoint x: 329, startPoint y: 303, endPoint x: 385, endPoint y: 302, distance: 56.4
click at [385, 302] on div "In this episode of the Virtual CISO Podcast, host John Verry and guest Chris Sc…" at bounding box center [351, 347] width 528 height 108
copy div "John Verry"
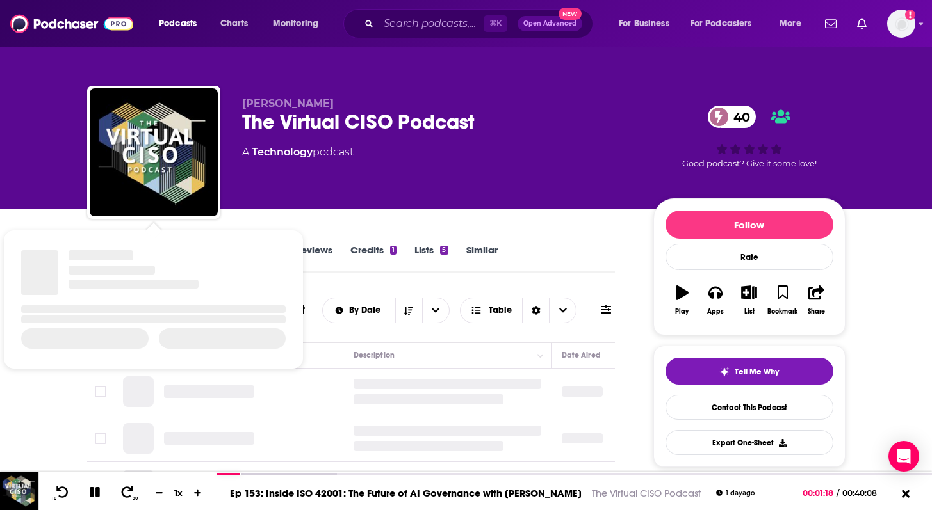
scroll to position [140, 0]
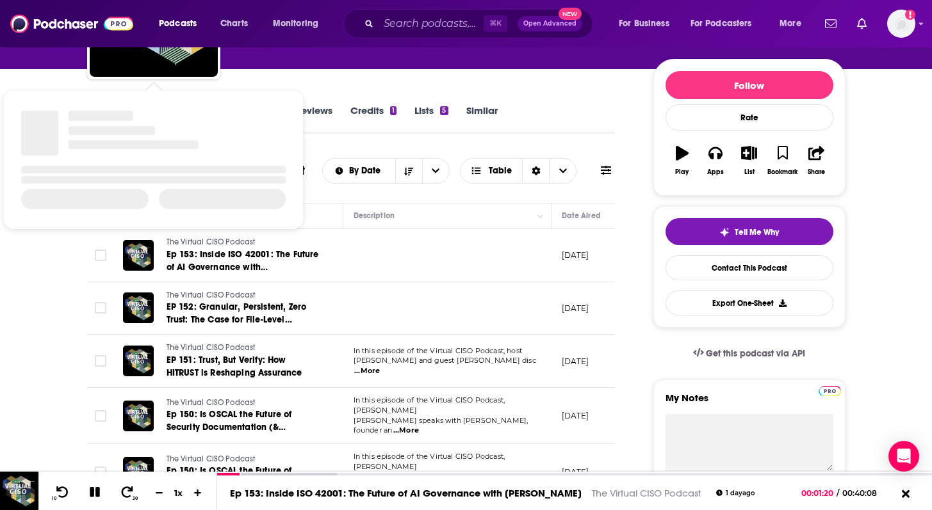
click at [425, 355] on span "In this episode of the Virtual CISO Podcast, host" at bounding box center [437, 350] width 168 height 9
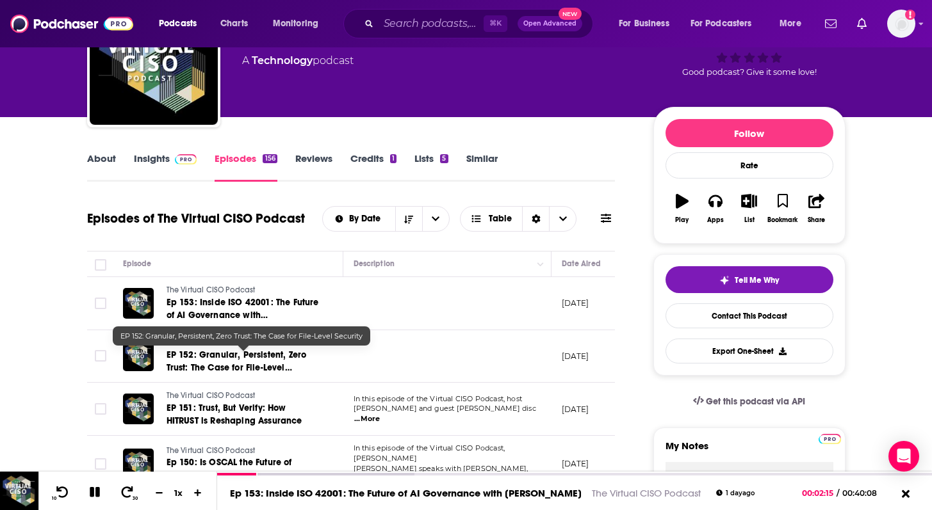
scroll to position [94, 0]
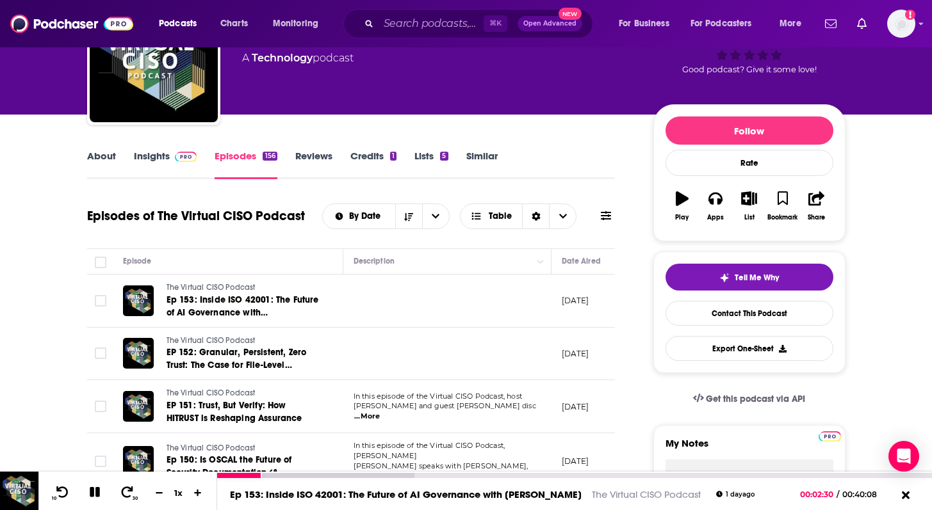
click at [99, 495] on icon at bounding box center [95, 493] width 15 height 12
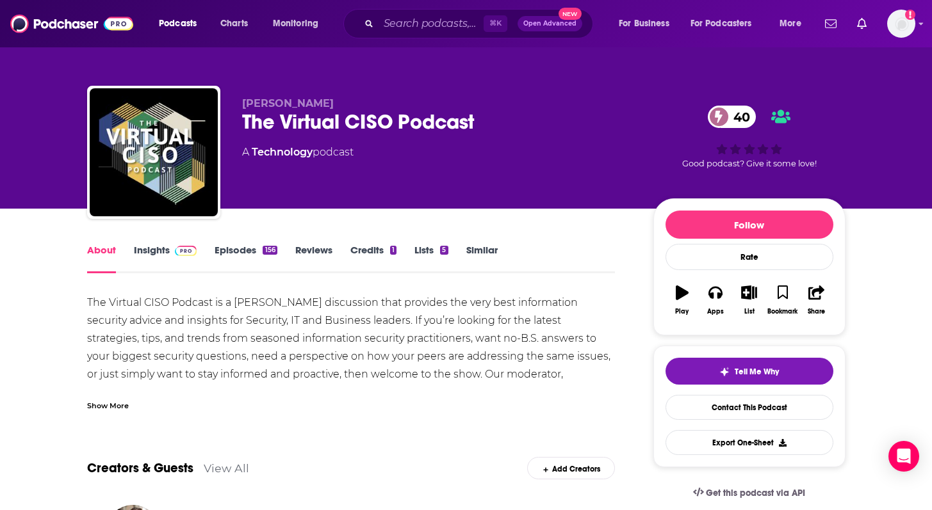
click at [223, 248] on link "Episodes 156" at bounding box center [245, 258] width 62 height 29
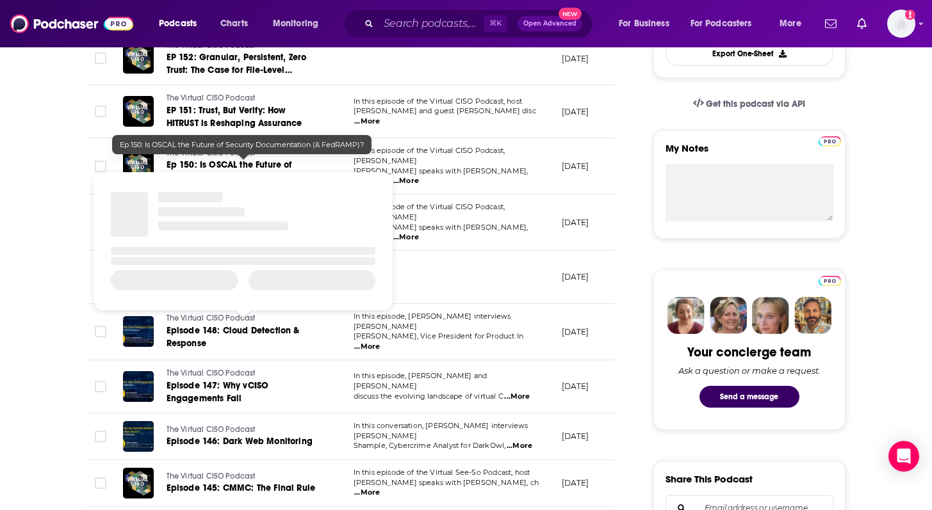
scroll to position [412, 0]
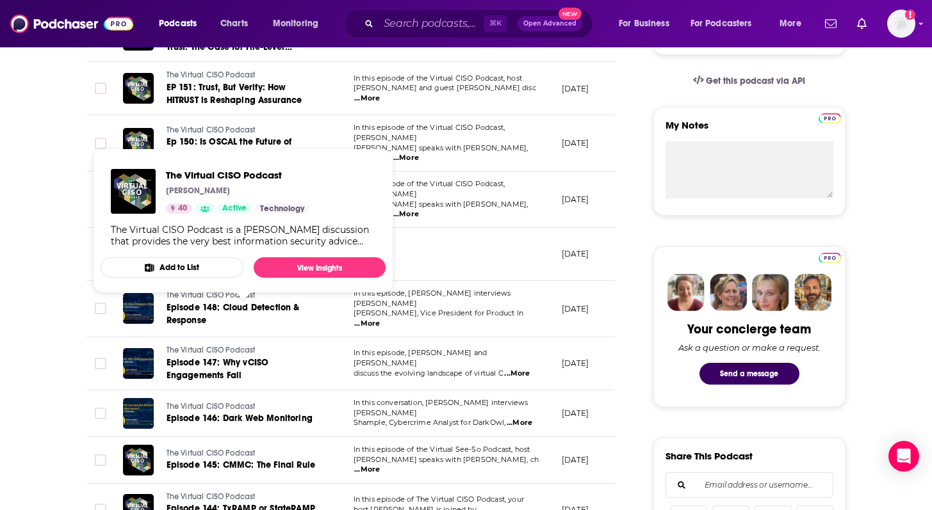
click at [380, 319] on span "...More" at bounding box center [367, 324] width 26 height 10
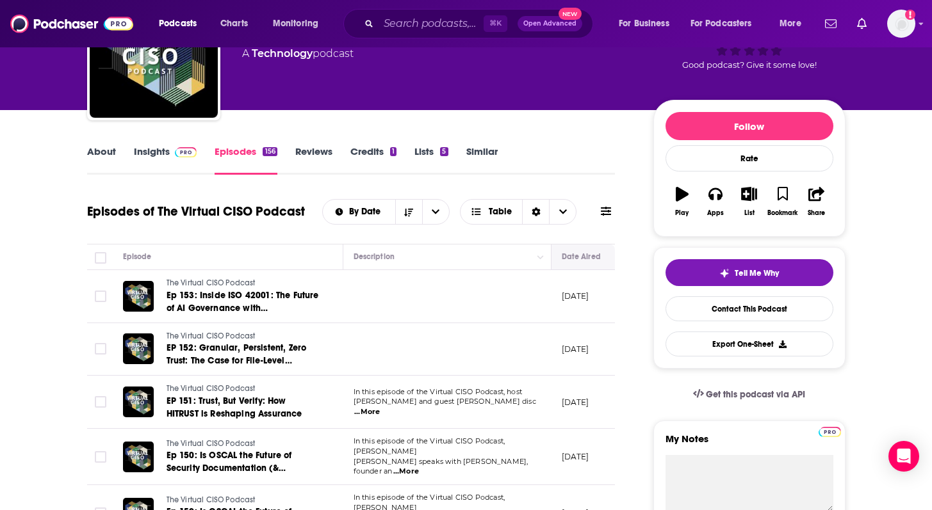
scroll to position [122, 0]
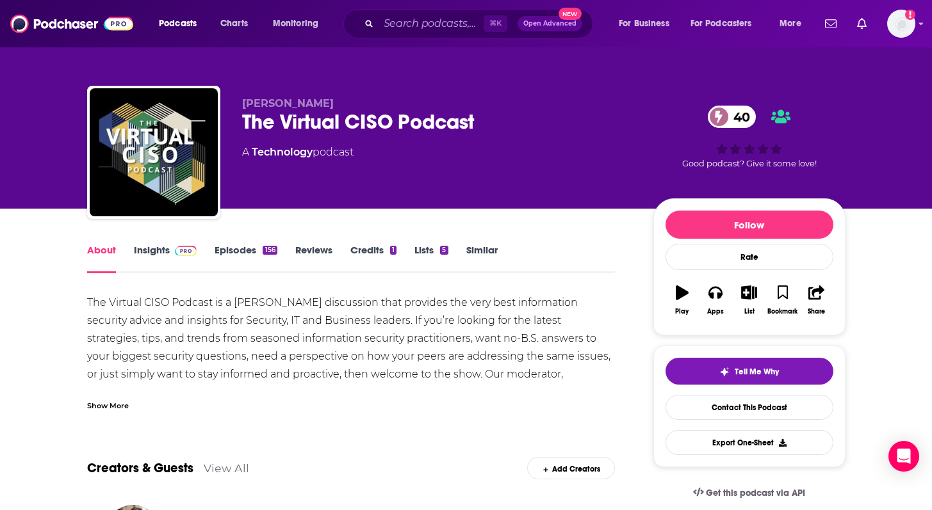
click at [235, 250] on link "Episodes 156" at bounding box center [245, 258] width 62 height 29
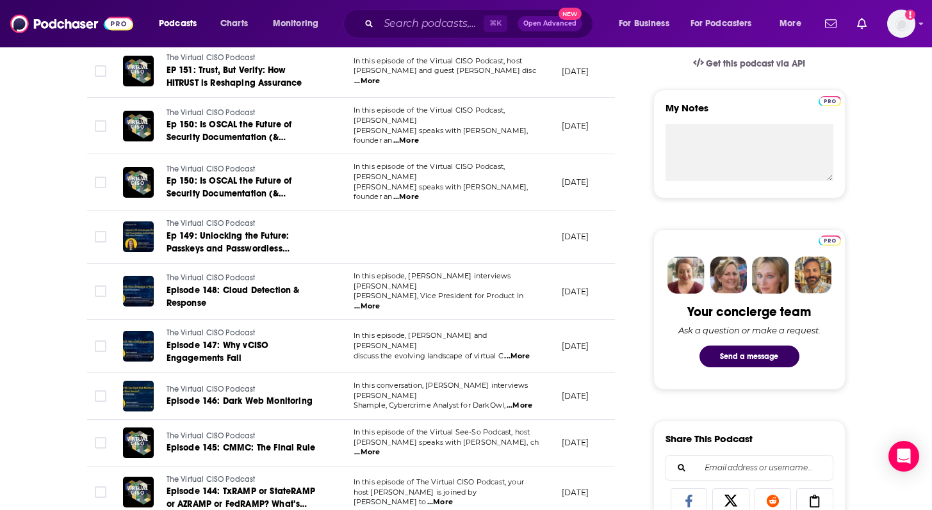
scroll to position [432, 0]
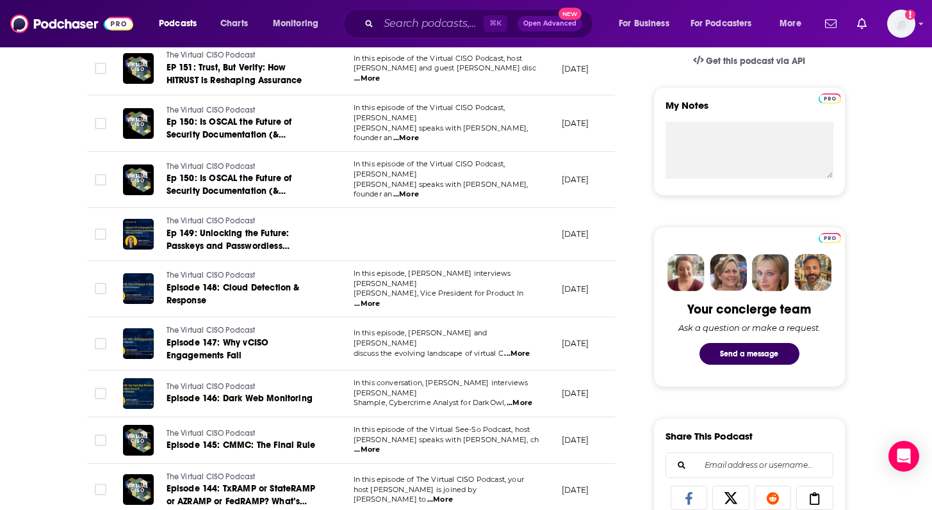
click at [380, 299] on span "...More" at bounding box center [367, 304] width 26 height 10
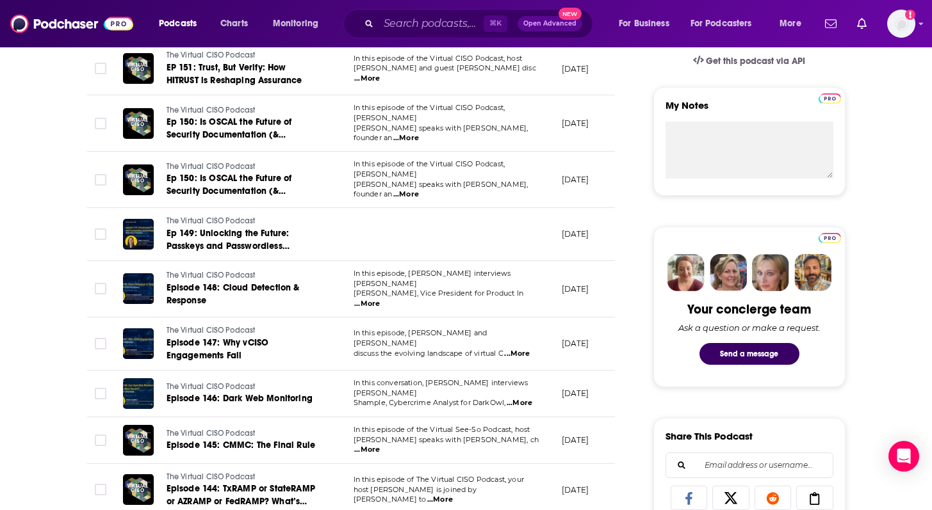
click at [518, 349] on span "...More" at bounding box center [517, 354] width 26 height 10
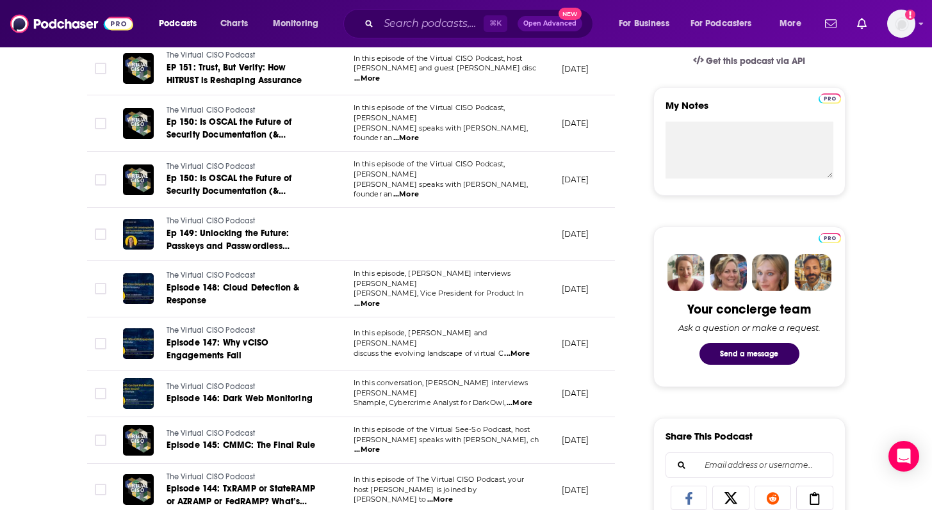
click at [523, 398] on span "...More" at bounding box center [519, 403] width 26 height 10
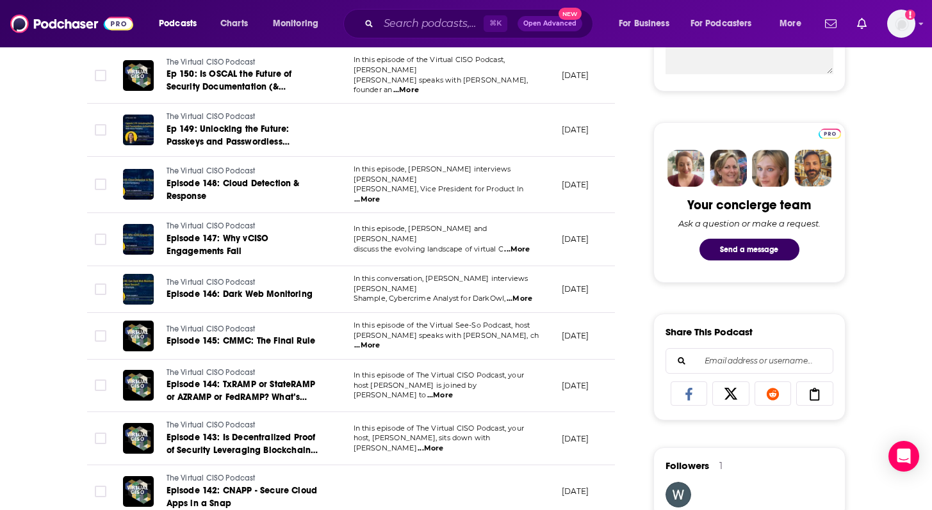
scroll to position [537, 0]
click at [380, 340] on span "...More" at bounding box center [367, 345] width 26 height 10
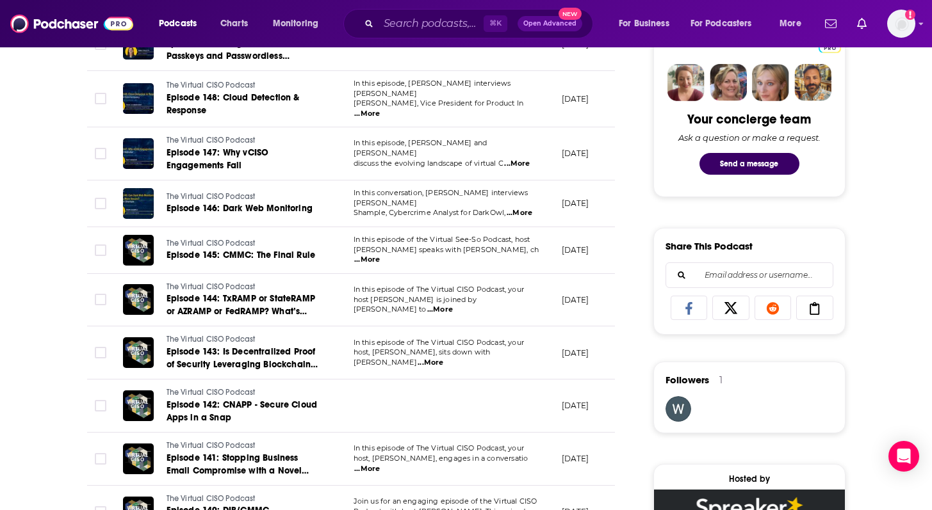
click at [443, 358] on span "...More" at bounding box center [430, 363] width 26 height 10
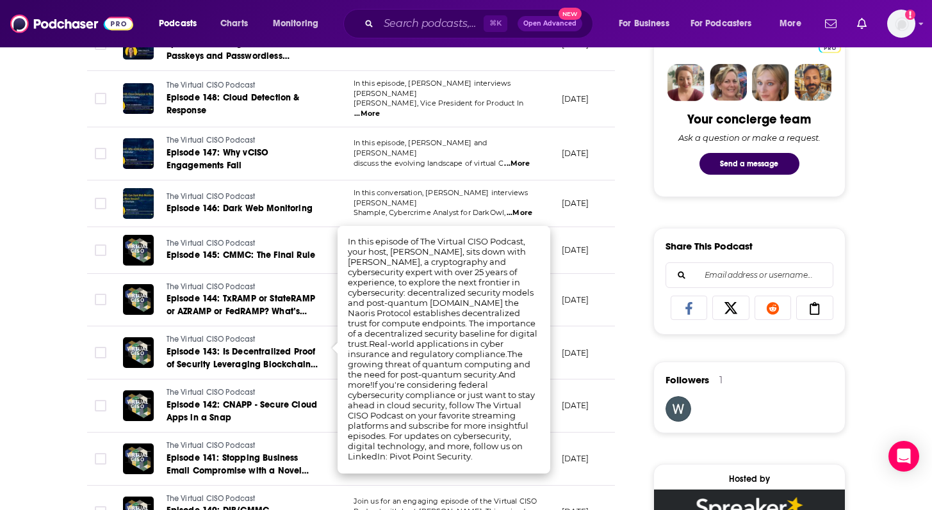
click at [1, 371] on div "About Insights Episodes 156 Reviews Credits 1 Lists 5 Similar Episodes of The V…" at bounding box center [466, 443] width 932 height 1714
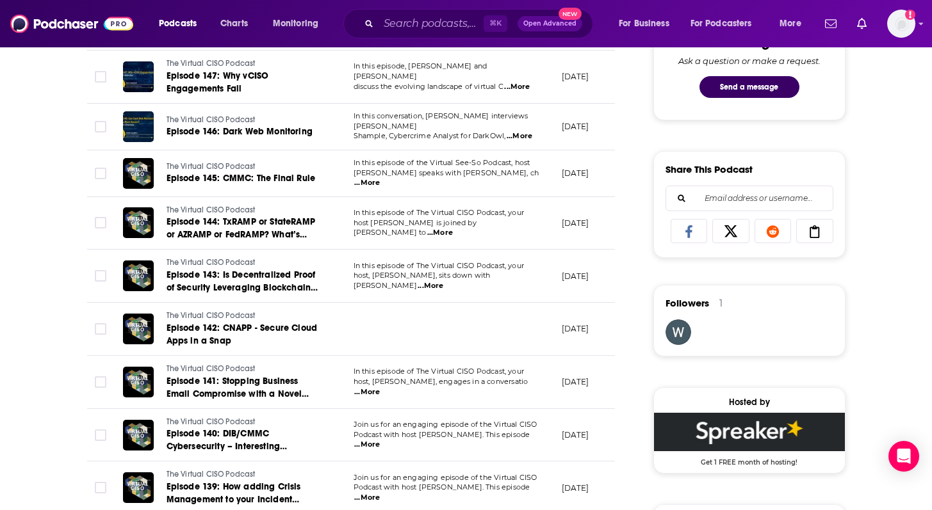
scroll to position [700, 0]
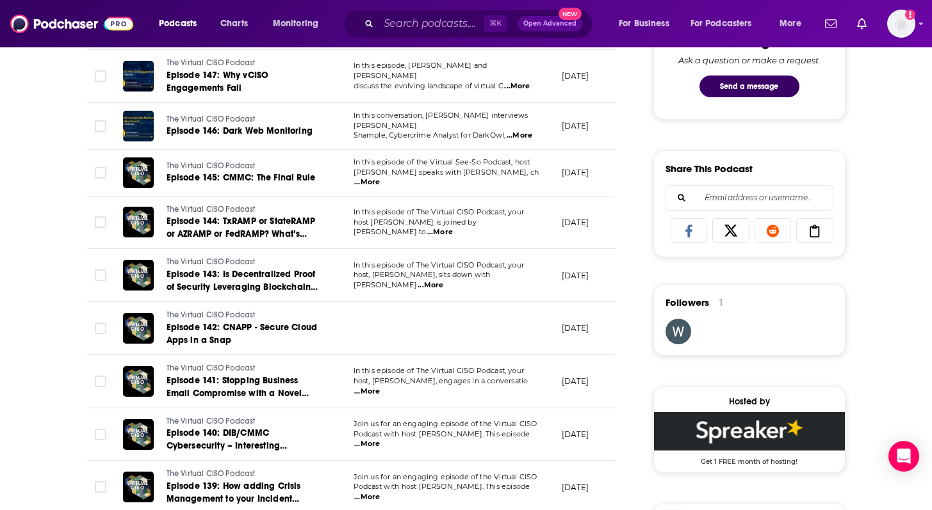
click at [70, 355] on div "About Insights Episodes 156 Reviews Credits 1 Lists 5 Similar Episodes of The V…" at bounding box center [360, 382] width 587 height 1681
click at [380, 387] on span "...More" at bounding box center [367, 392] width 26 height 10
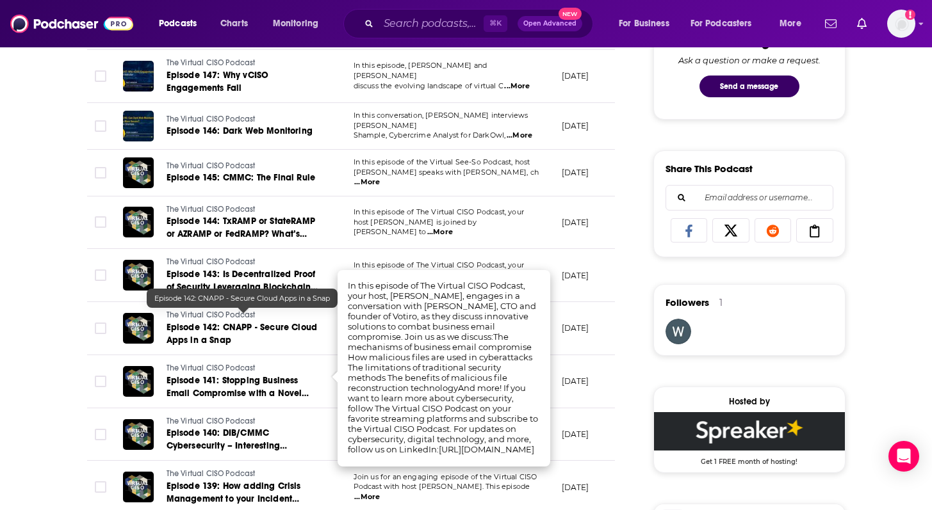
click at [0, 346] on div "About Insights Episodes 156 Reviews Credits 1 Lists 5 Similar Episodes of The V…" at bounding box center [466, 366] width 932 height 1714
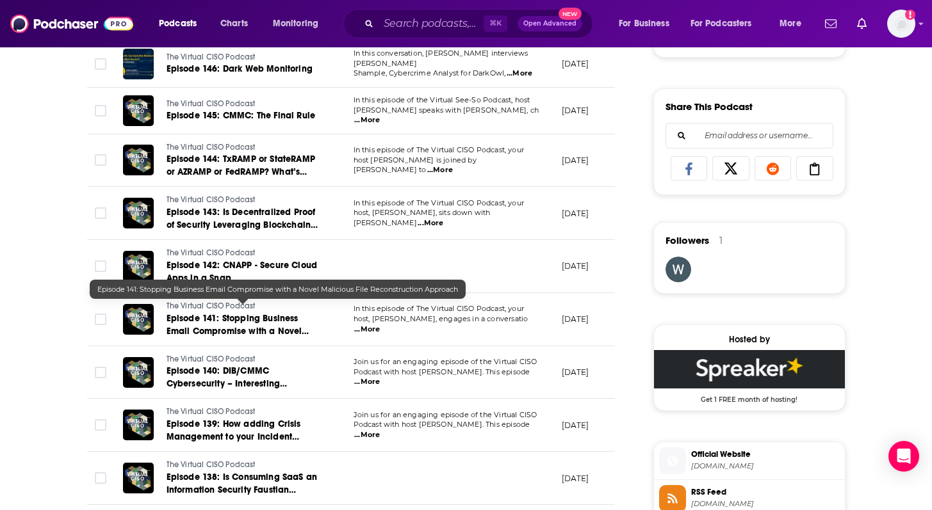
scroll to position [764, 0]
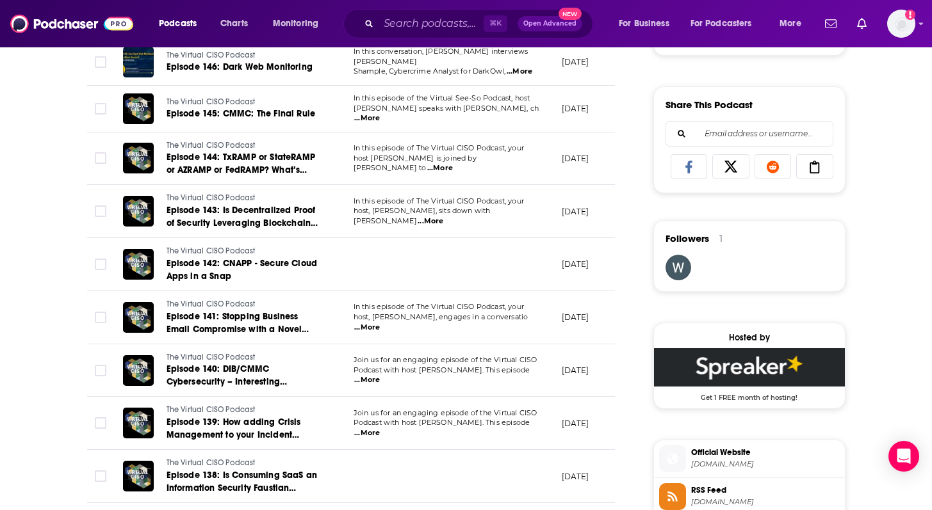
click at [380, 375] on span "...More" at bounding box center [367, 380] width 26 height 10
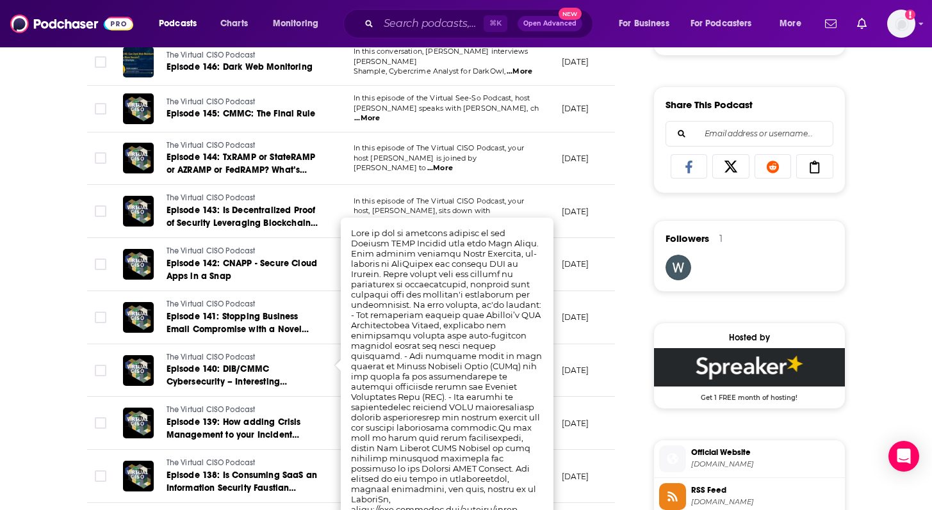
click at [33, 333] on div "About Insights Episodes 156 Reviews Credits 1 Lists 5 Similar Episodes of The V…" at bounding box center [466, 302] width 932 height 1714
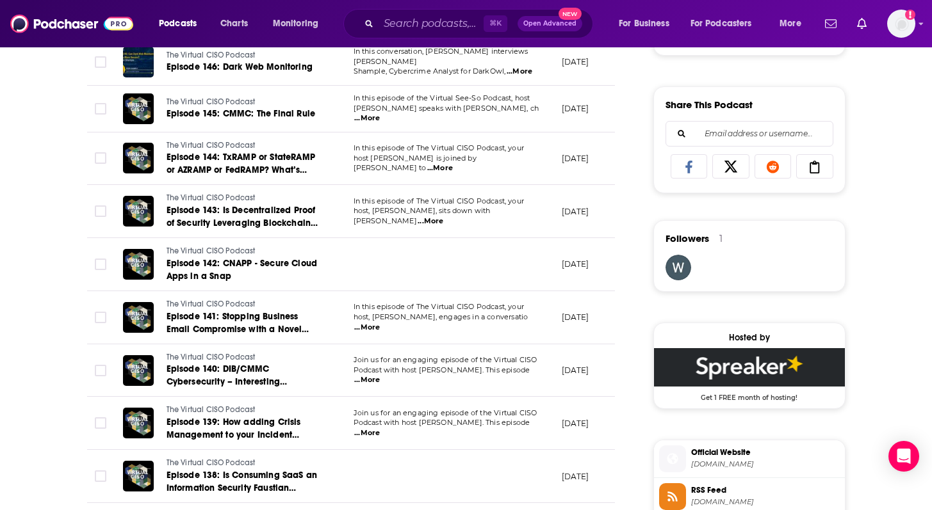
click at [380, 375] on span "...More" at bounding box center [367, 380] width 26 height 10
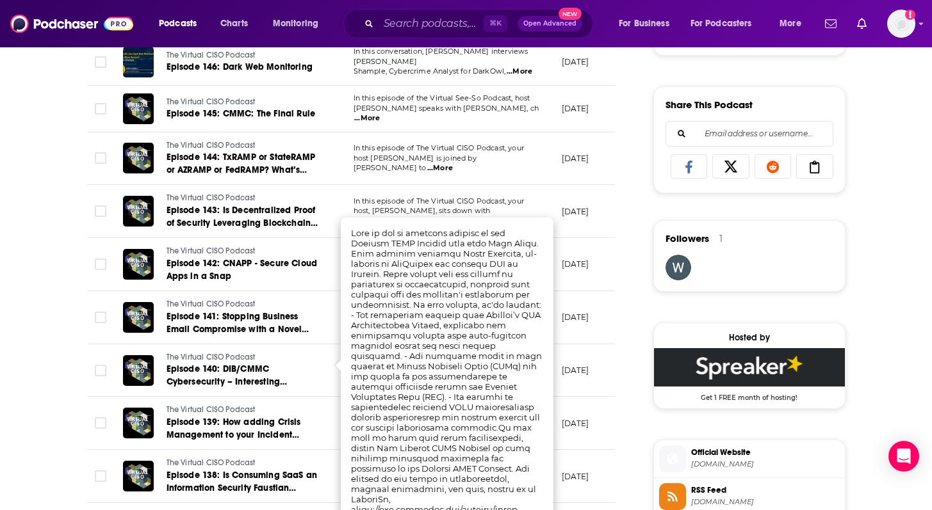
click at [57, 396] on div "About Insights Episodes 156 Reviews Credits 1 Lists 5 Similar Episodes of The V…" at bounding box center [466, 302] width 820 height 1714
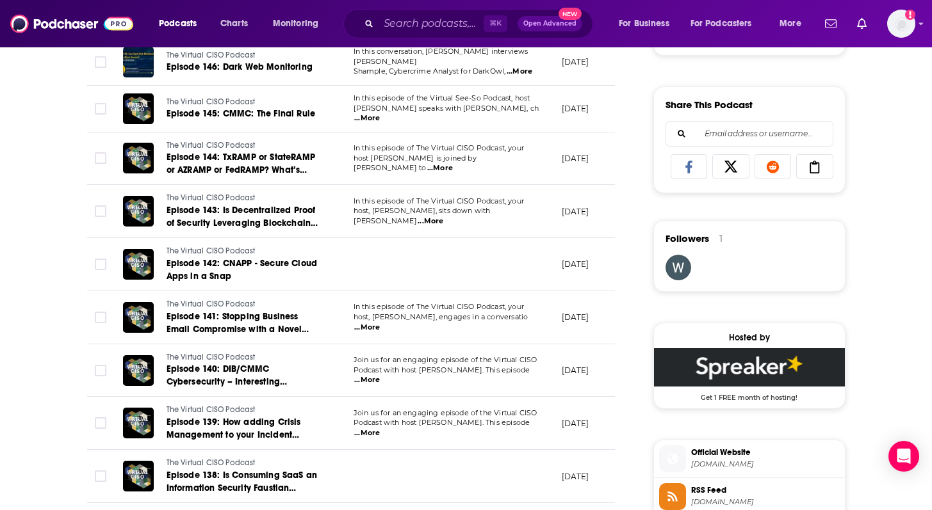
click at [380, 428] on span "...More" at bounding box center [367, 433] width 26 height 10
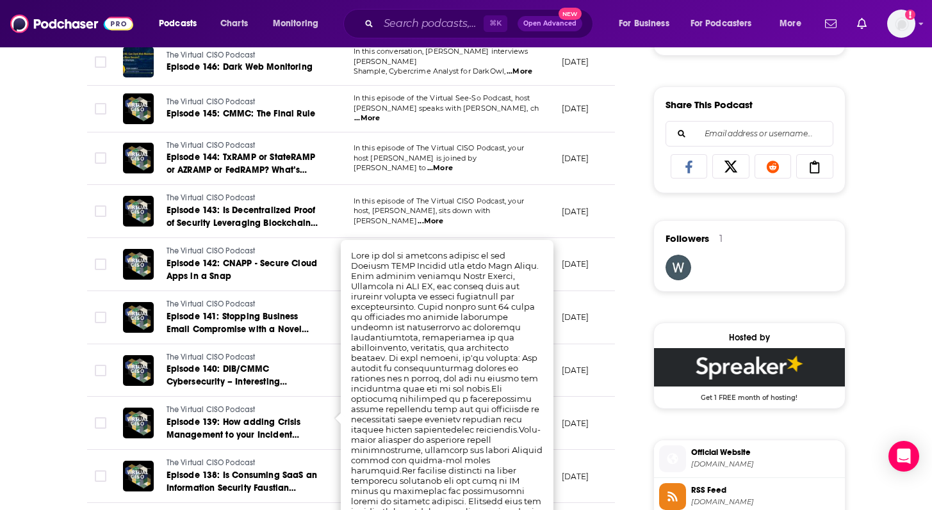
click at [17, 326] on div "About Insights Episodes 156 Reviews Credits 1 Lists 5 Similar Episodes of The V…" at bounding box center [466, 302] width 932 height 1714
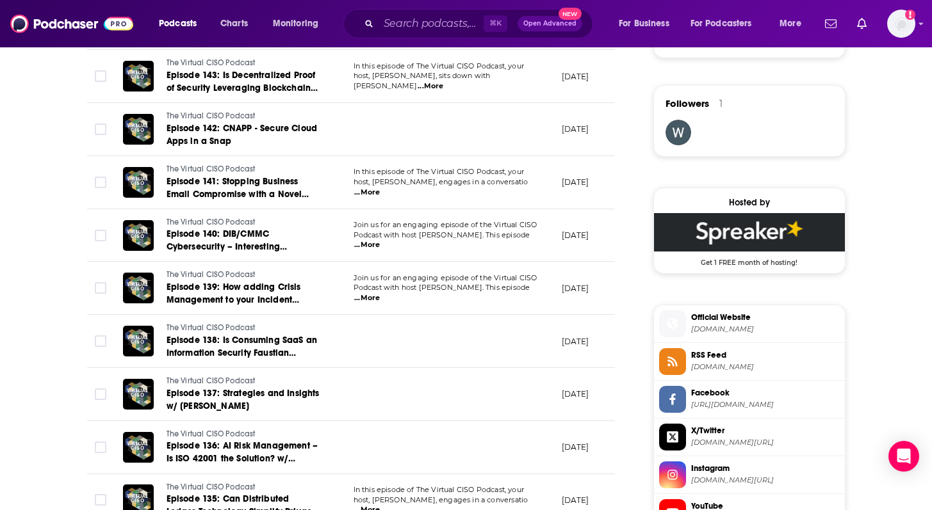
scroll to position [1037, 0]
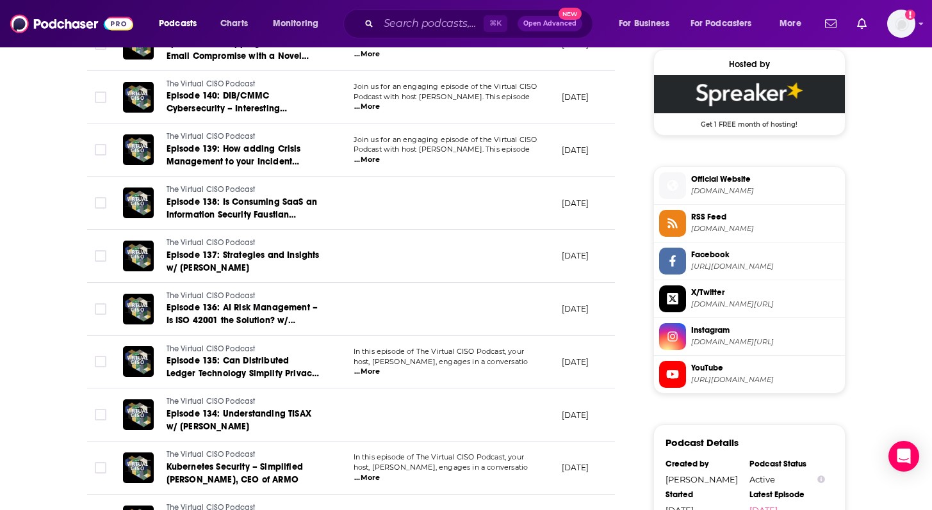
click at [380, 367] on span "...More" at bounding box center [367, 372] width 26 height 10
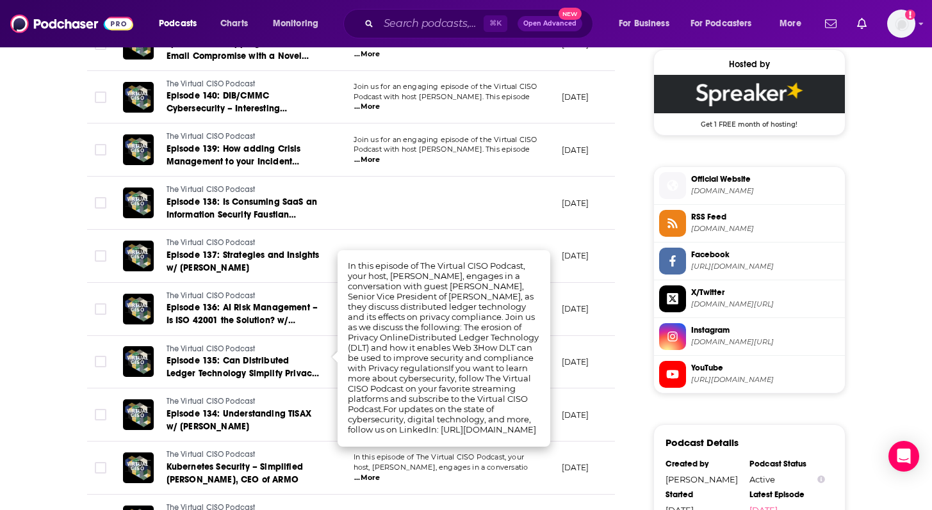
click at [2, 384] on div "About Insights Episodes 156 Reviews Credits 1 Lists 5 Similar Episodes of The V…" at bounding box center [466, 28] width 932 height 1714
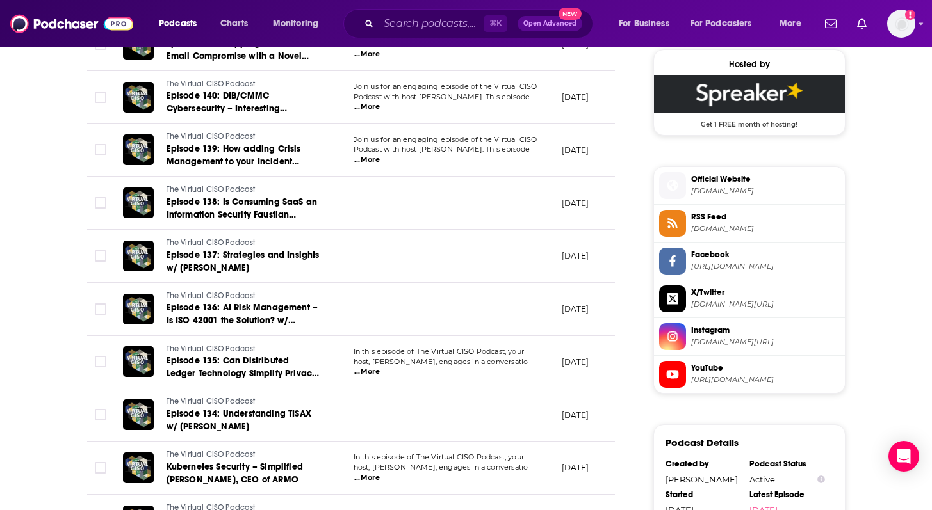
click at [524, 455] on span "In this episode of The Virtual CISO Podcast, your" at bounding box center [438, 457] width 170 height 9
click at [380, 473] on span "...More" at bounding box center [367, 478] width 26 height 10
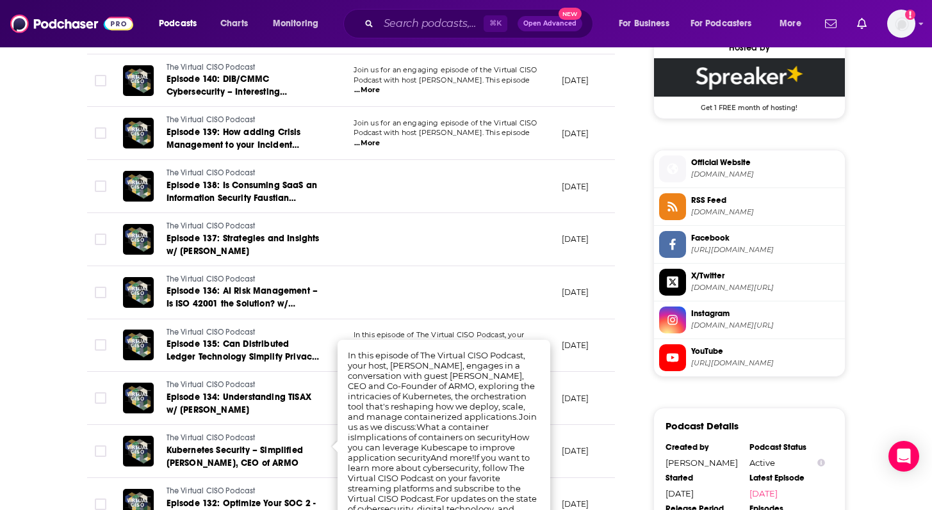
scroll to position [1056, 0]
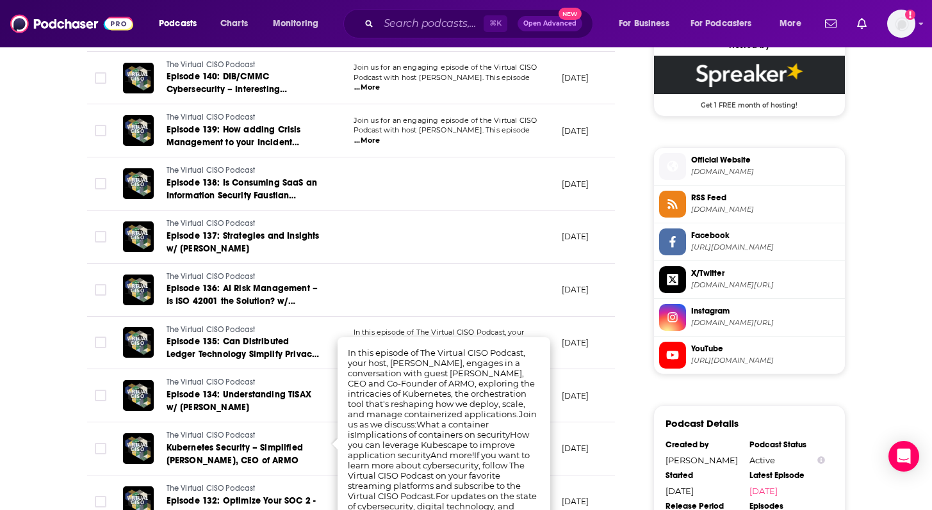
click at [4, 231] on div "About Insights Episodes 156 Reviews Credits 1 Lists 5 Similar Episodes of The V…" at bounding box center [466, 9] width 932 height 1714
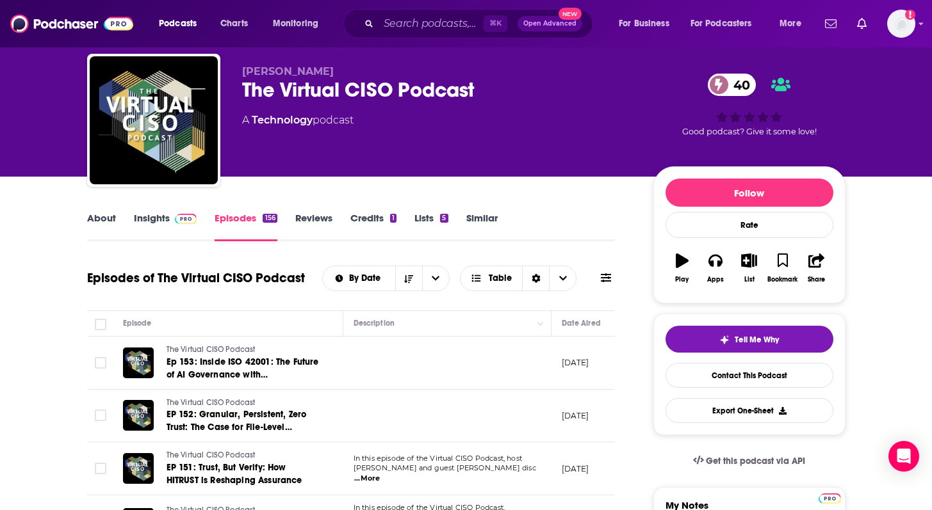
scroll to position [0, 0]
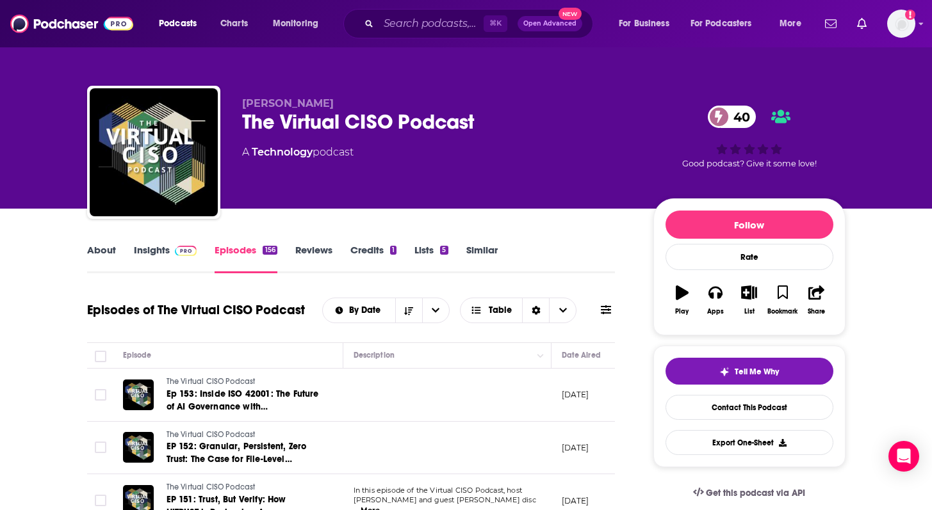
click at [151, 255] on link "Insights" at bounding box center [165, 258] width 63 height 29
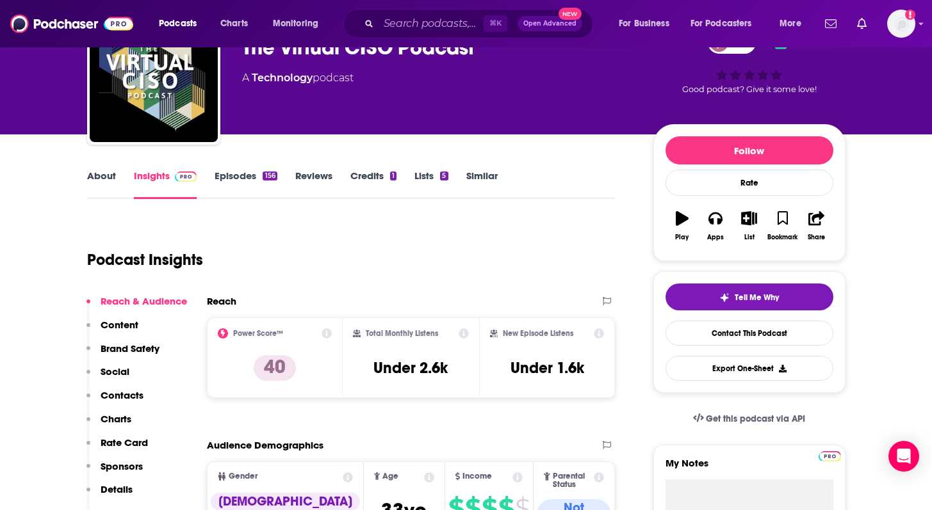
scroll to position [93, 0]
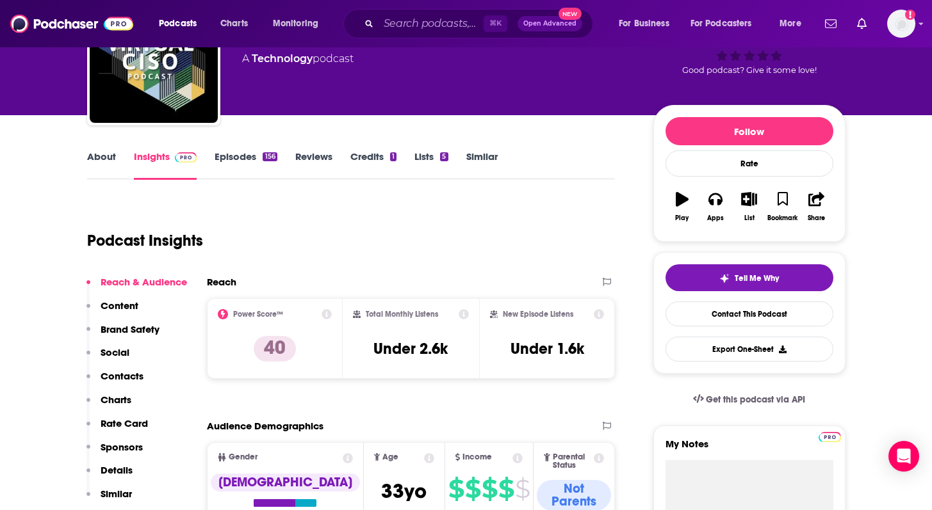
click at [230, 158] on link "Episodes 156" at bounding box center [245, 164] width 62 height 29
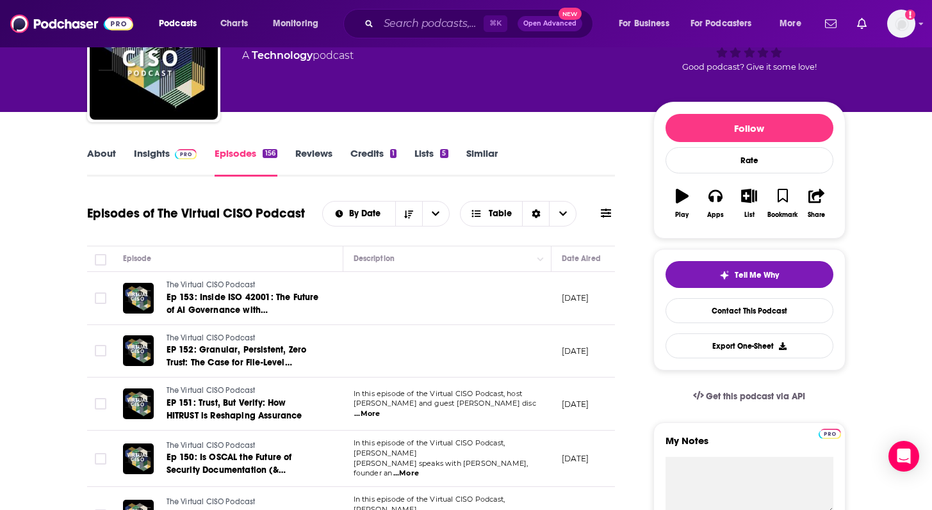
scroll to position [131, 0]
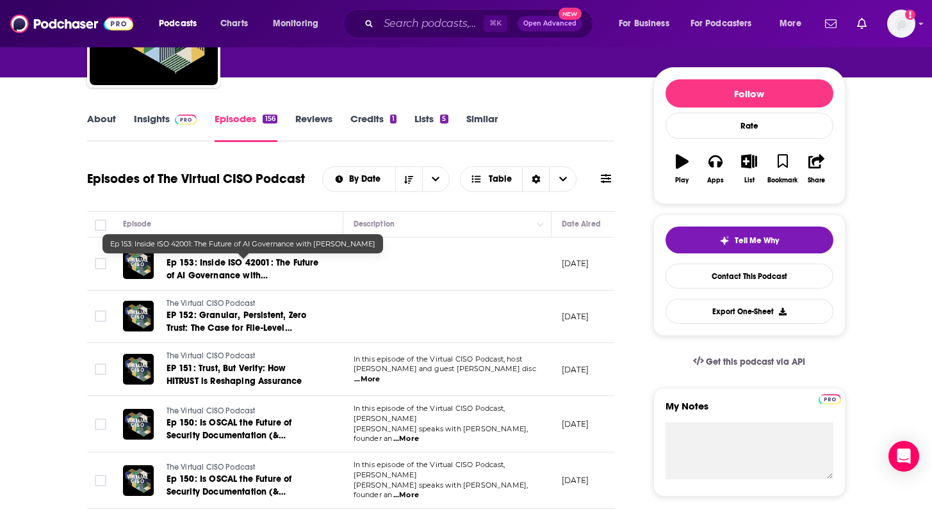
click at [265, 271] on span "Ep 153: Inside ISO 42001: The Future of AI Governance with Danny Manimbo" at bounding box center [242, 275] width 152 height 36
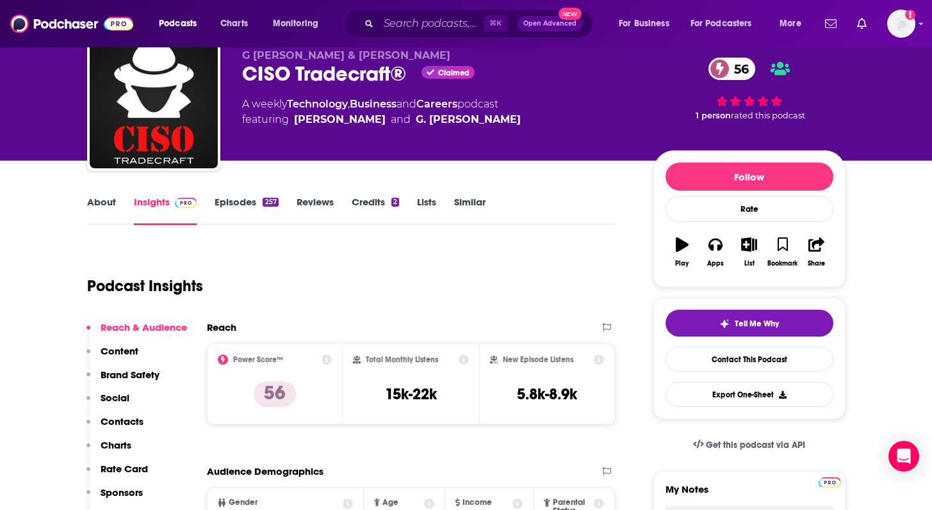
scroll to position [61, 0]
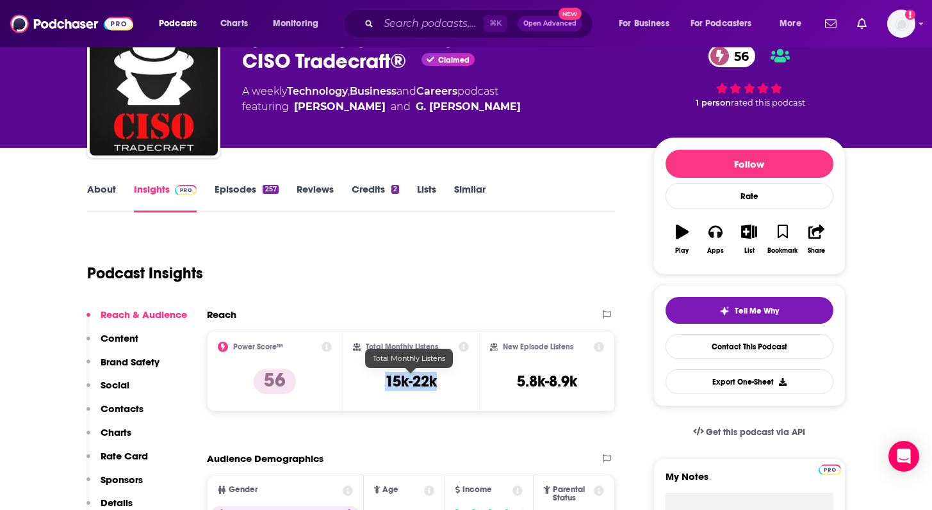
drag, startPoint x: 374, startPoint y: 378, endPoint x: 461, endPoint y: 378, distance: 87.1
click at [461, 378] on div "Total Monthly Listens 15k-22k" at bounding box center [411, 371] width 116 height 59
copy h3 "15k-22k"
click at [95, 193] on link "About" at bounding box center [101, 197] width 29 height 29
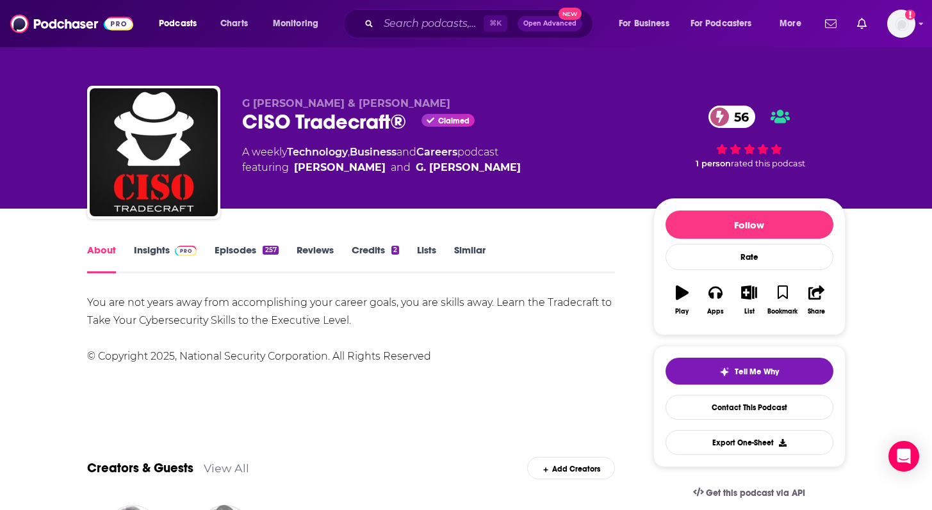
click at [232, 261] on link "Episodes 257" at bounding box center [245, 258] width 63 height 29
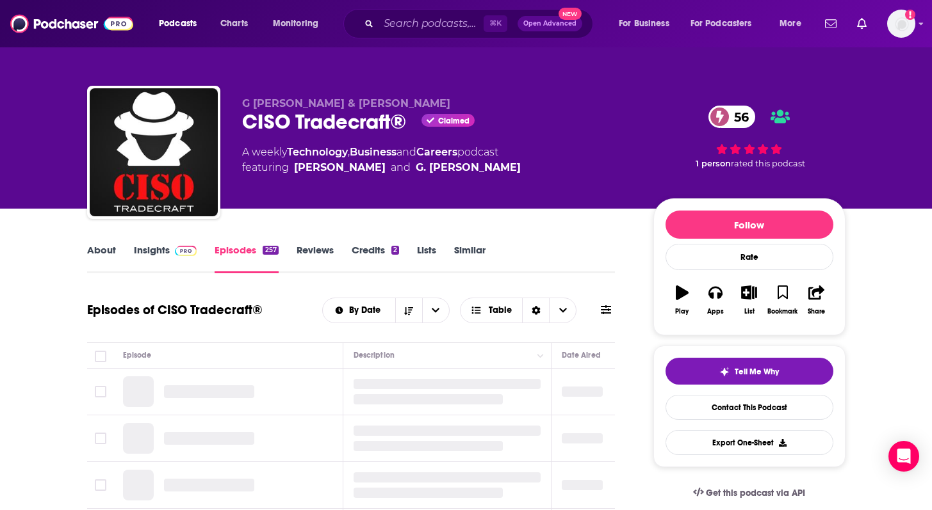
scroll to position [165, 0]
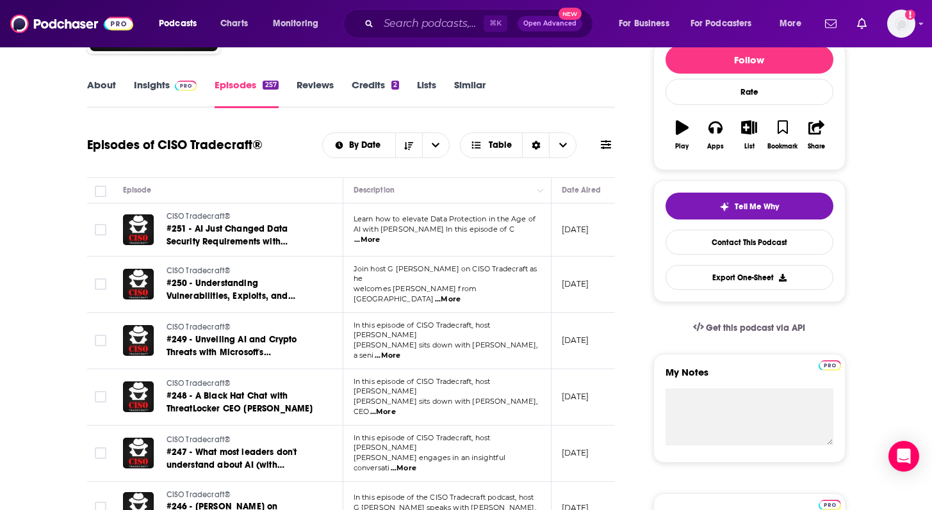
click at [380, 237] on span "...More" at bounding box center [367, 240] width 26 height 10
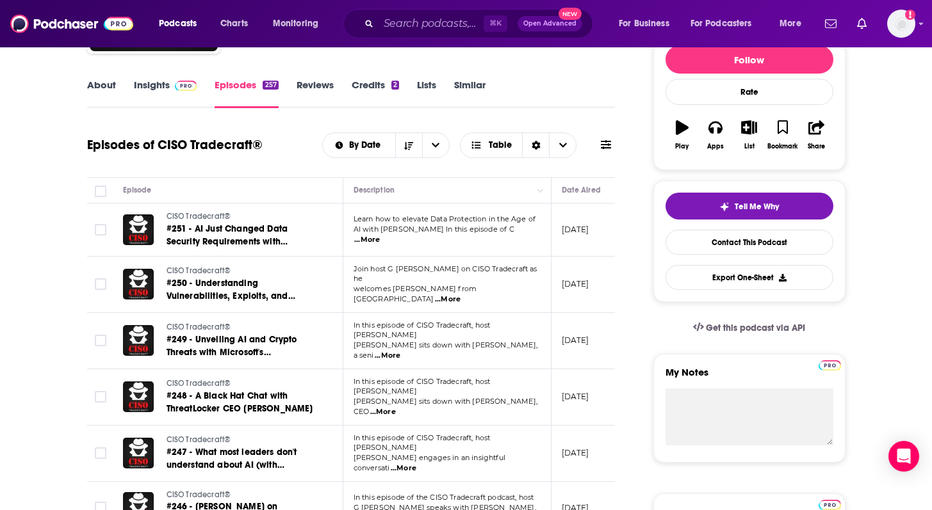
click at [460, 295] on span "...More" at bounding box center [448, 300] width 26 height 10
click at [400, 351] on span "...More" at bounding box center [388, 356] width 26 height 10
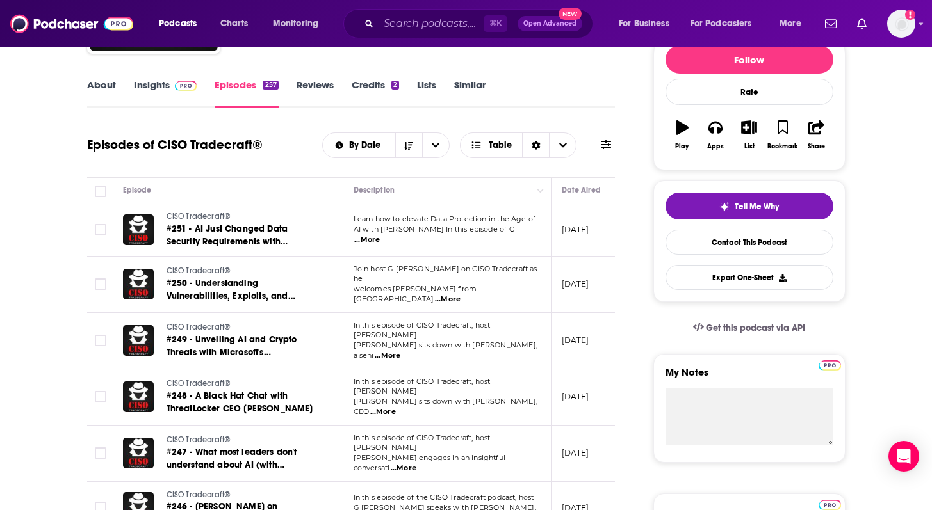
click at [396, 407] on span "...More" at bounding box center [383, 412] width 26 height 10
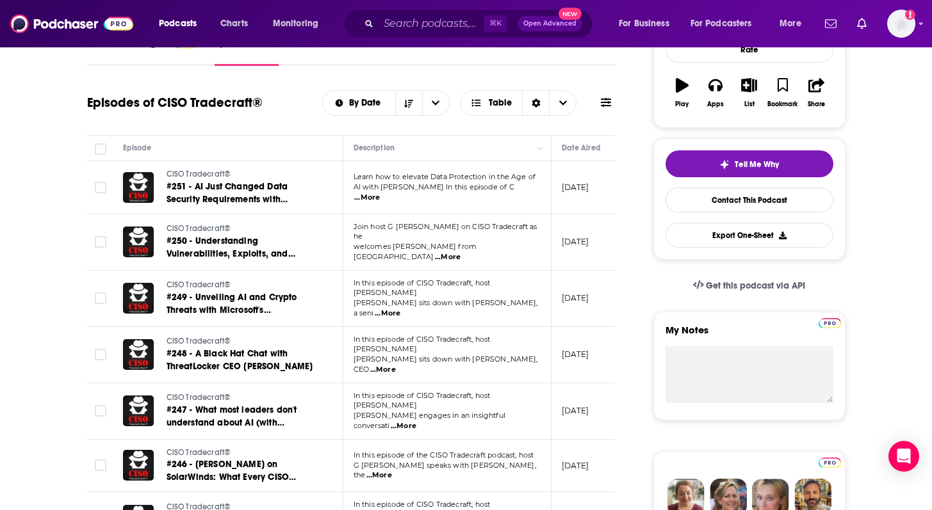
scroll to position [212, 0]
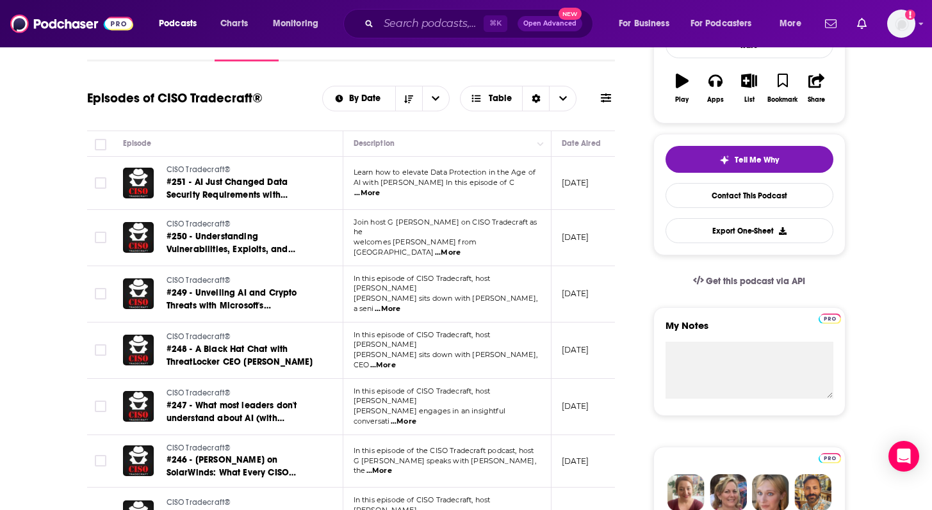
click at [416, 417] on span "...More" at bounding box center [404, 422] width 26 height 10
click at [380, 188] on span "...More" at bounding box center [367, 193] width 26 height 10
click at [750, 188] on link "Contact This Podcast" at bounding box center [749, 195] width 168 height 25
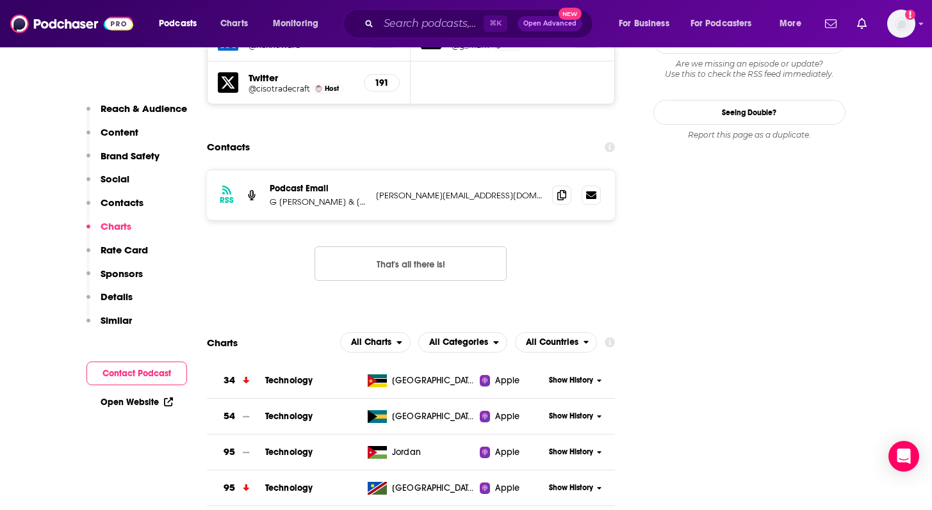
scroll to position [1293, 0]
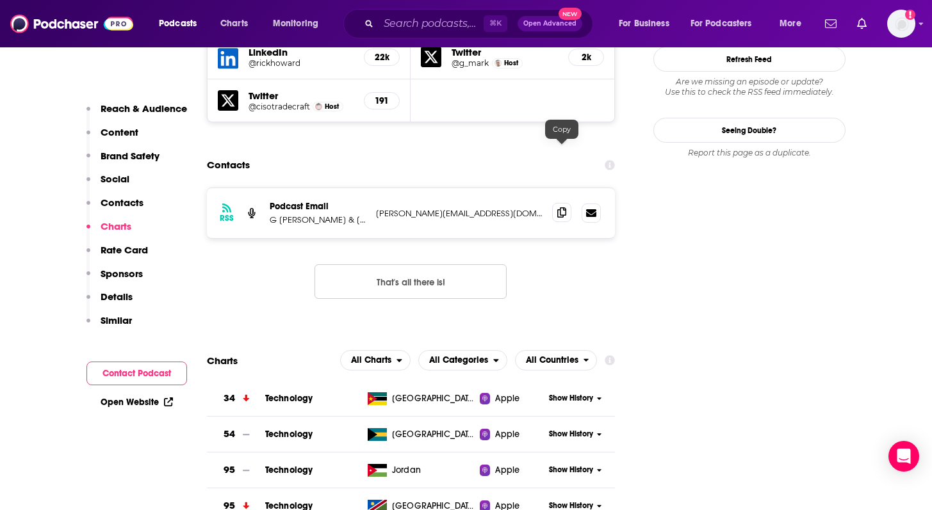
click at [563, 207] on icon at bounding box center [561, 212] width 9 height 10
click at [328, 214] on p "G Mark Hardy & Ross Young" at bounding box center [318, 219] width 96 height 11
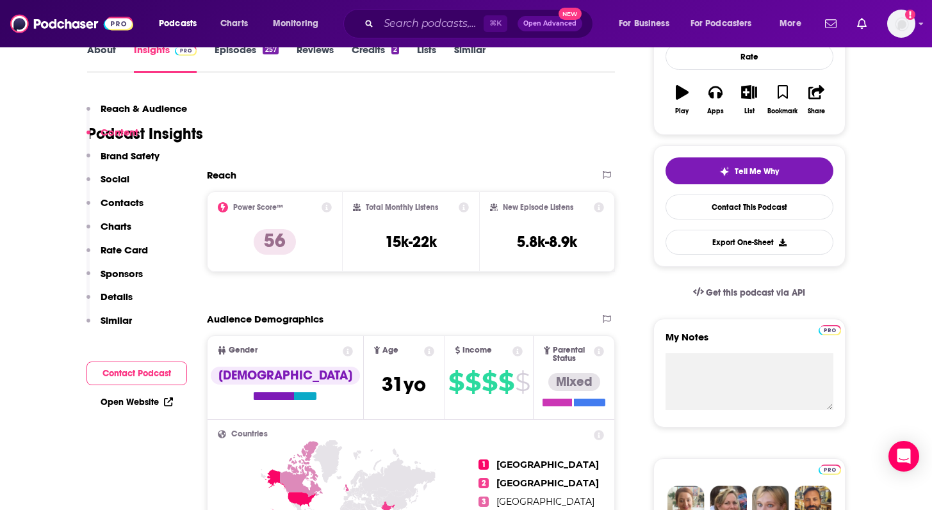
scroll to position [0, 0]
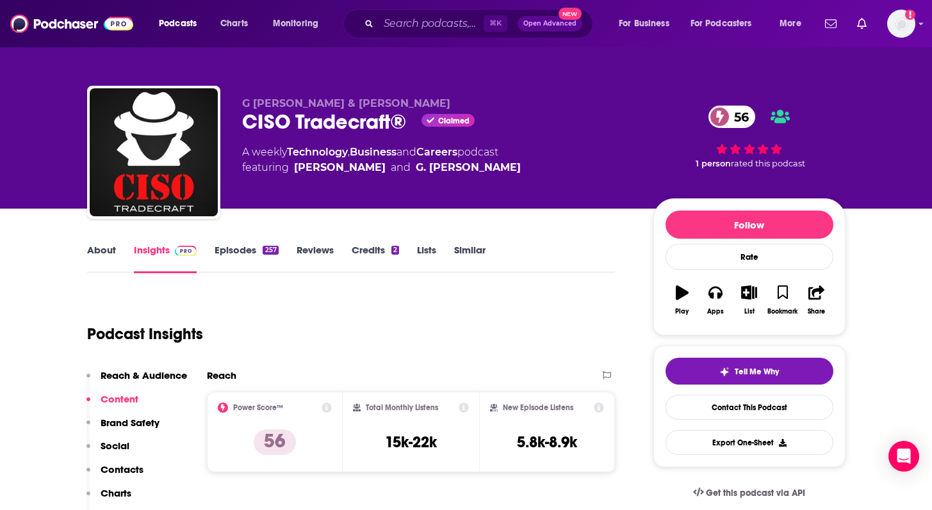
click at [227, 252] on link "Episodes 257" at bounding box center [245, 258] width 63 height 29
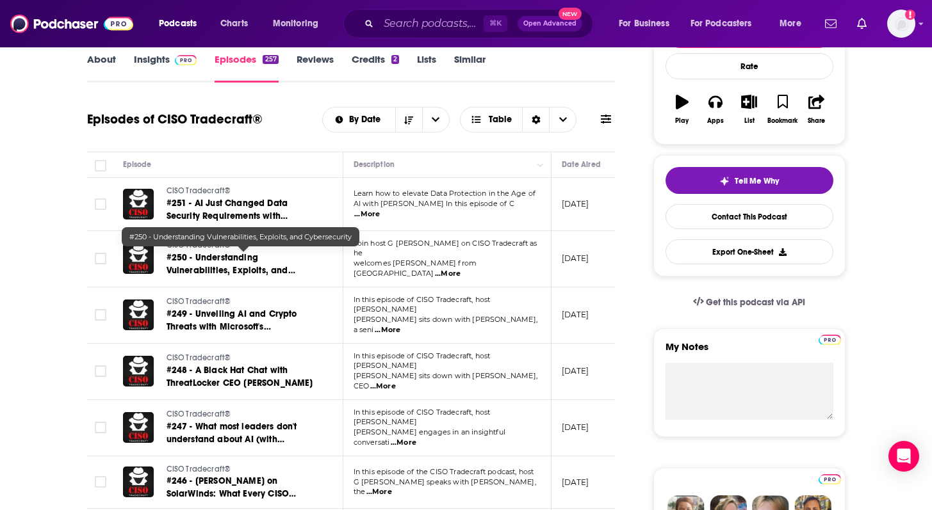
scroll to position [190, 0]
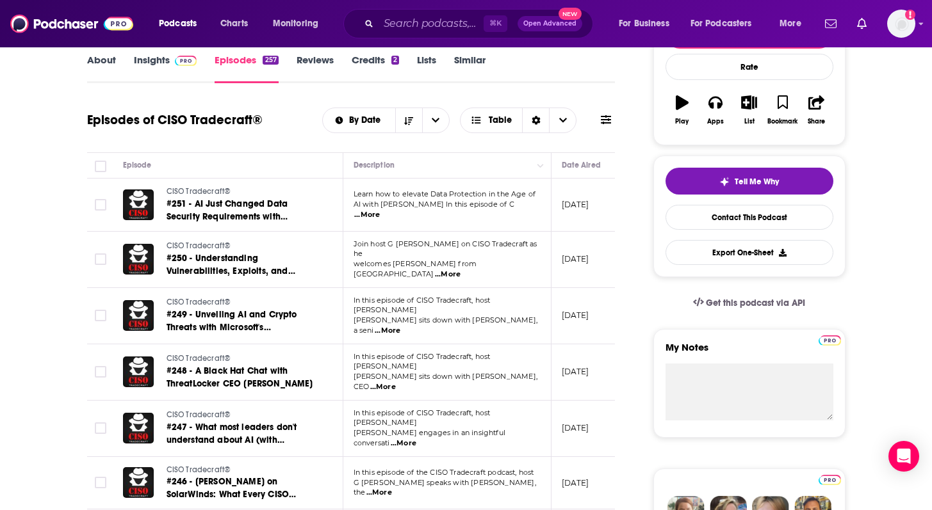
click at [380, 210] on span "...More" at bounding box center [367, 215] width 26 height 10
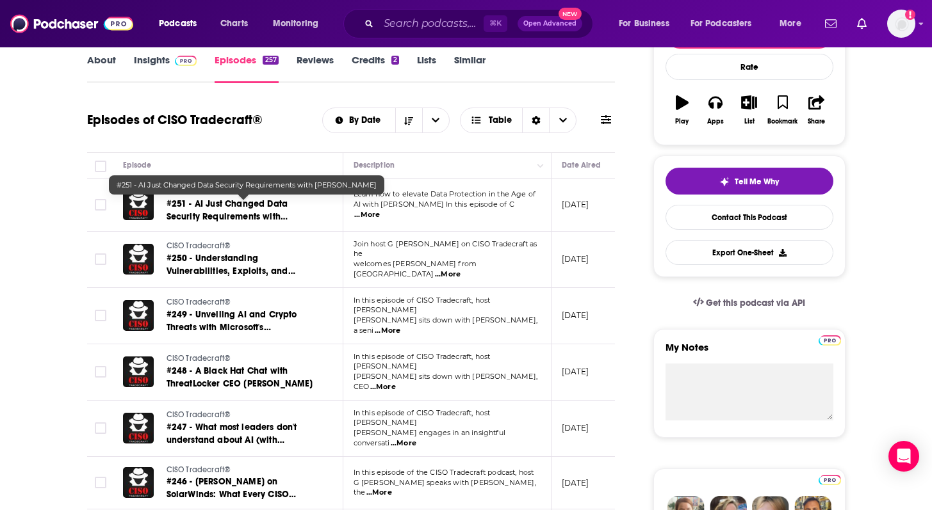
click at [198, 221] on span "#251 - AI Just Changed Data Security Requirements with Ronan Murphy" at bounding box center [227, 216] width 122 height 36
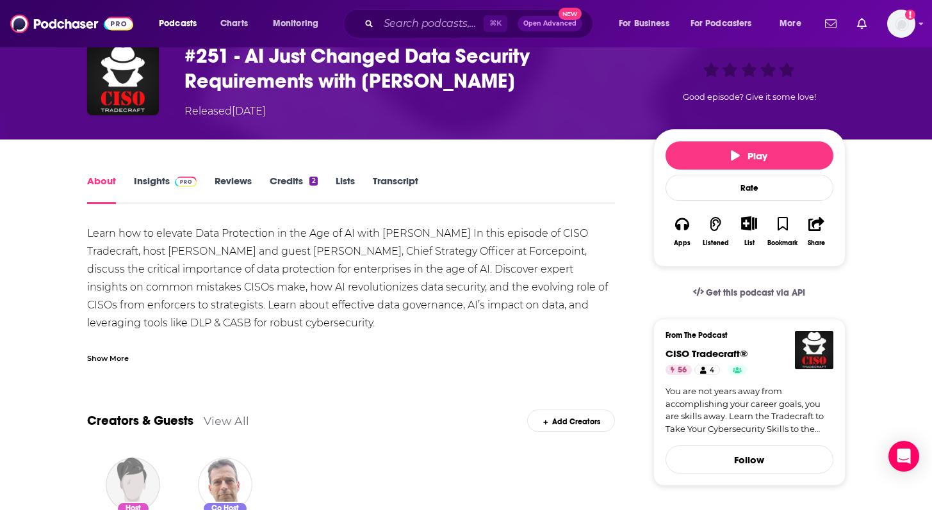
scroll to position [69, 0]
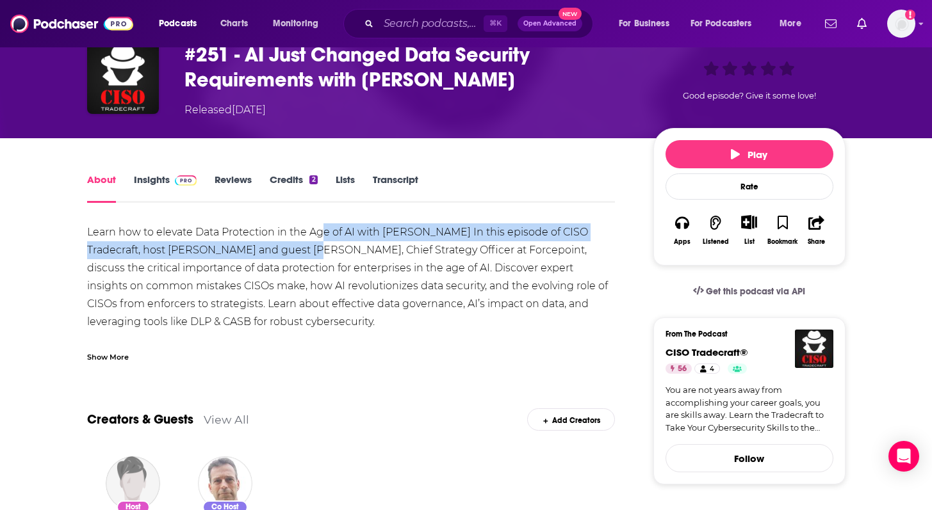
drag, startPoint x: 325, startPoint y: 234, endPoint x: 318, endPoint y: 250, distance: 17.2
click at [318, 250] on div "Learn how to elevate Data Protection in the Age of AI with Ronan Murphy In this…" at bounding box center [351, 501] width 528 height 556
click at [738, 161] on button "Play" at bounding box center [749, 154] width 168 height 28
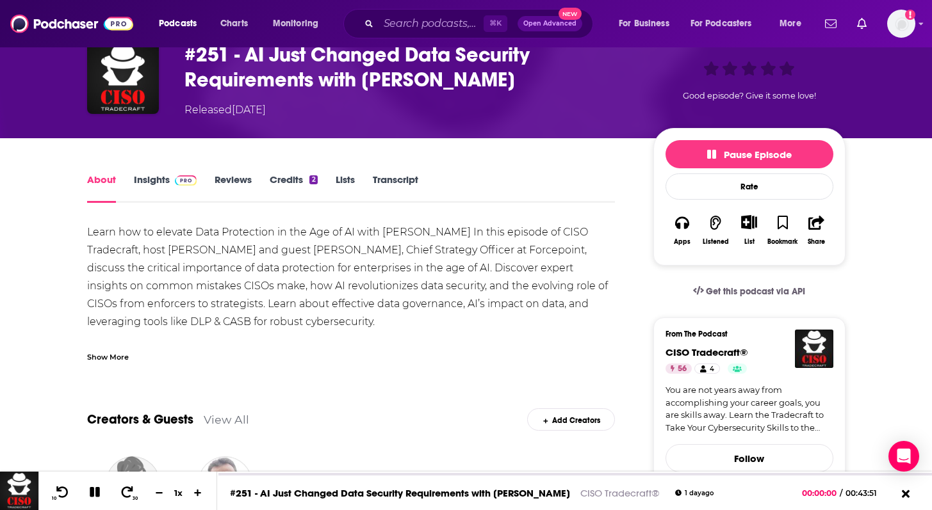
click at [369, 268] on div "Learn how to elevate Data Protection in the Age of AI with Ronan Murphy In this…" at bounding box center [351, 501] width 528 height 556
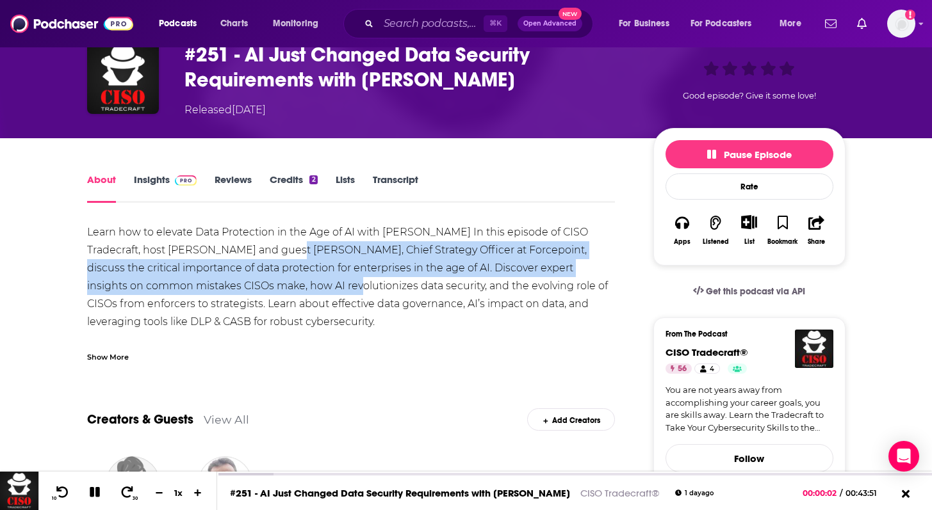
drag, startPoint x: 298, startPoint y: 242, endPoint x: 320, endPoint y: 285, distance: 48.1
click at [320, 286] on div "Learn how to elevate Data Protection in the Age of AI with Ronan Murphy In this…" at bounding box center [351, 501] width 528 height 556
click at [320, 285] on div "Learn how to elevate Data Protection in the Age of AI with Ronan Murphy In this…" at bounding box center [351, 501] width 528 height 556
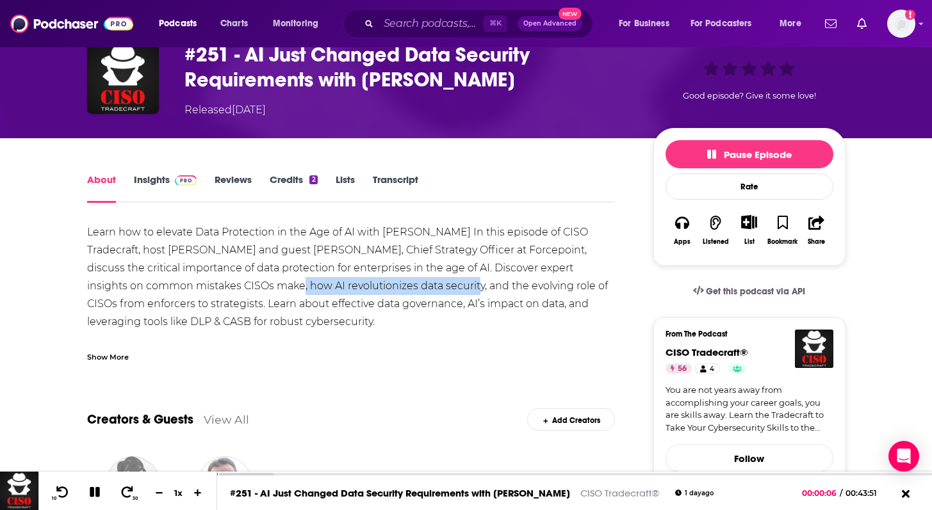
drag, startPoint x: 257, startPoint y: 280, endPoint x: 430, endPoint y: 282, distance: 172.9
click at [431, 282] on div "Learn how to elevate Data Protection in the Age of AI with Ronan Murphy In this…" at bounding box center [351, 501] width 528 height 556
click at [430, 282] on div "Learn how to elevate Data Protection in the Age of AI with Ronan Murphy In this…" at bounding box center [351, 501] width 528 height 556
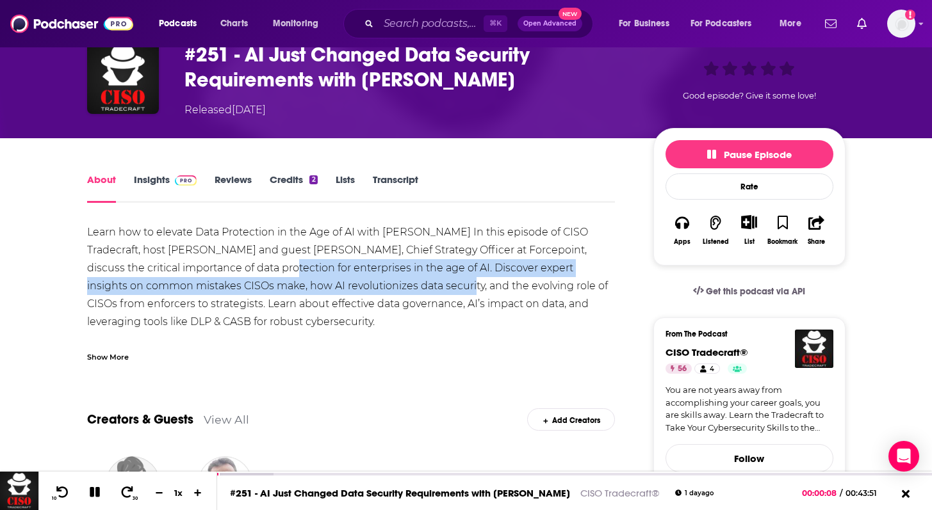
drag, startPoint x: 428, startPoint y: 282, endPoint x: 257, endPoint y: 273, distance: 171.2
click at [257, 273] on div "Learn how to elevate Data Protection in the Age of AI with Ronan Murphy In this…" at bounding box center [351, 501] width 528 height 556
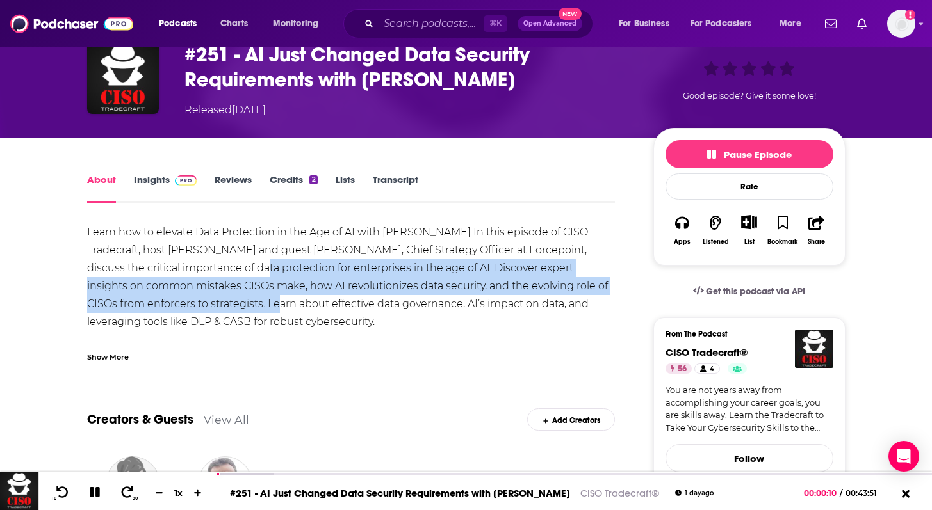
drag, startPoint x: 257, startPoint y: 273, endPoint x: 230, endPoint y: 311, distance: 46.7
click at [231, 310] on div "Learn how to elevate Data Protection in the Age of AI with Ronan Murphy In this…" at bounding box center [351, 501] width 528 height 556
click at [230, 311] on div "Learn how to elevate Data Protection in the Age of AI with Ronan Murphy In this…" at bounding box center [351, 501] width 528 height 556
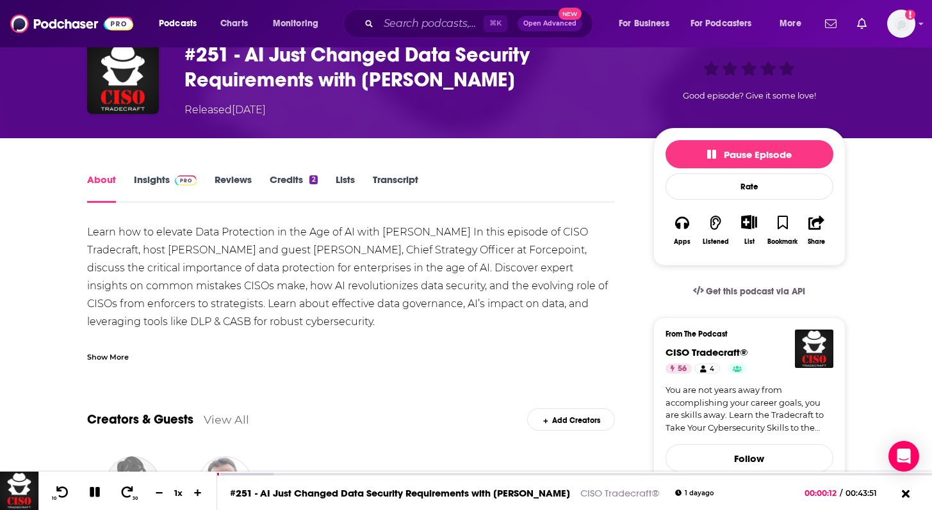
click at [118, 358] on div "Show More" at bounding box center [108, 356] width 42 height 12
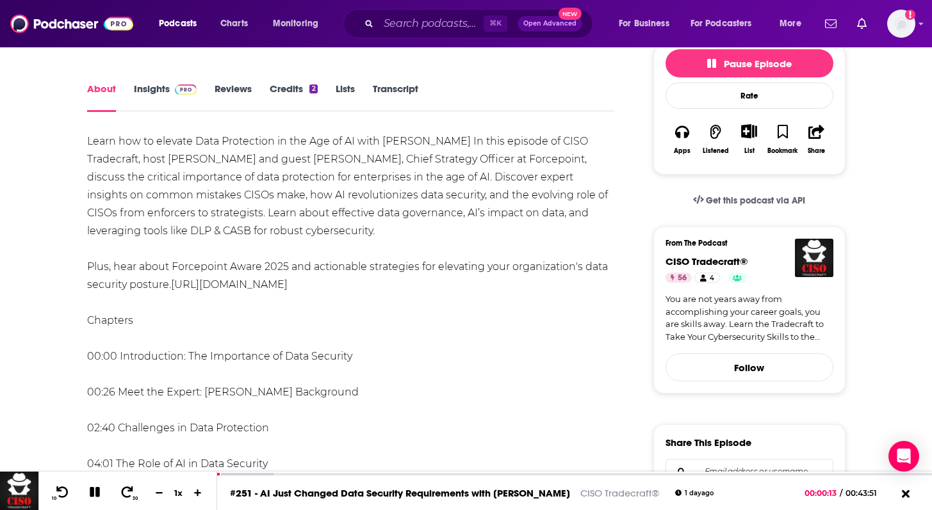
scroll to position [161, 0]
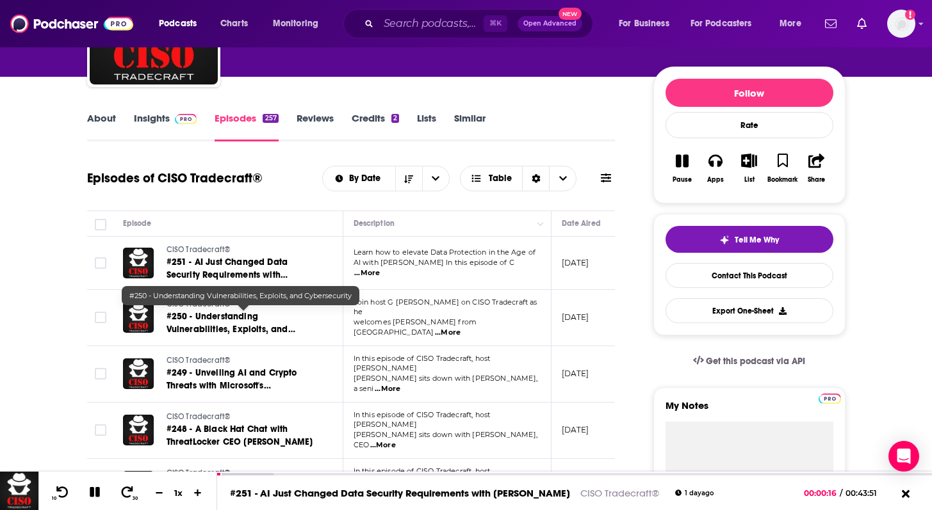
scroll to position [133, 0]
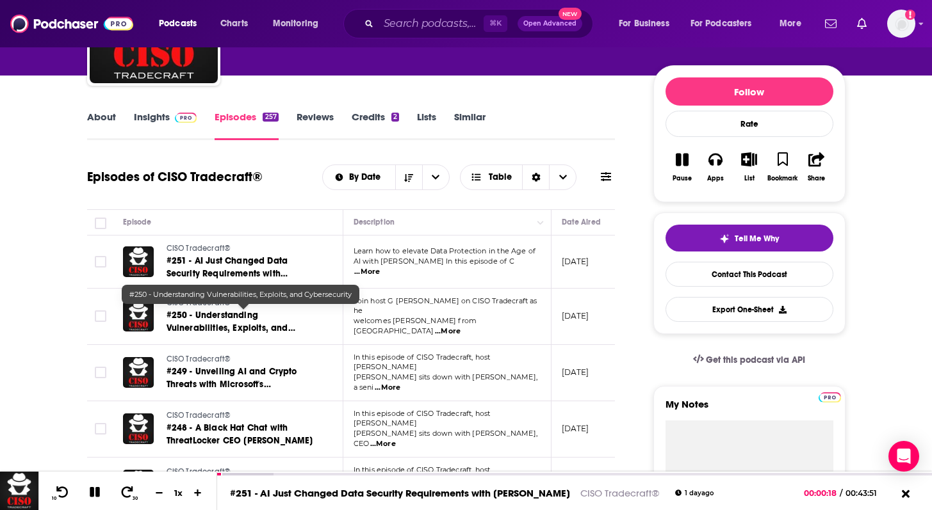
click at [238, 320] on span "#250 - Understanding Vulnerabilities, Exploits, and Cybersecurity" at bounding box center [230, 328] width 129 height 36
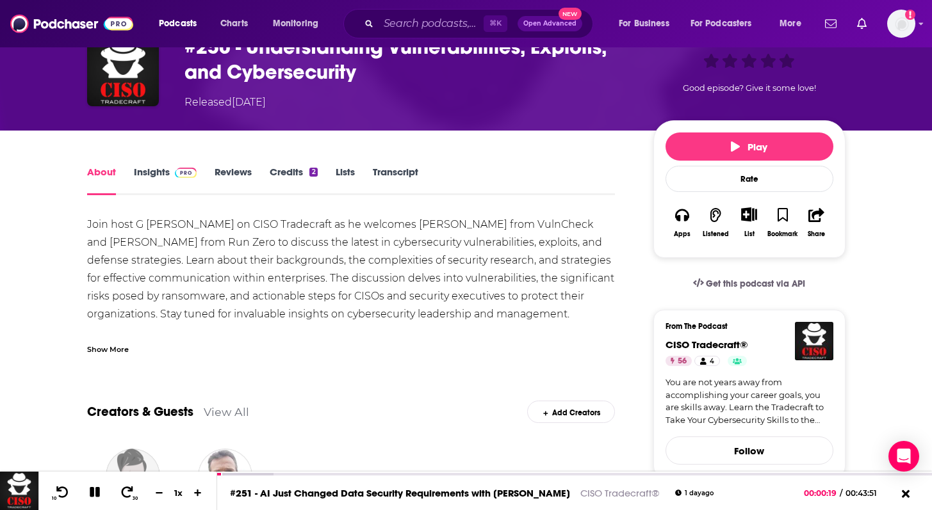
scroll to position [77, 0]
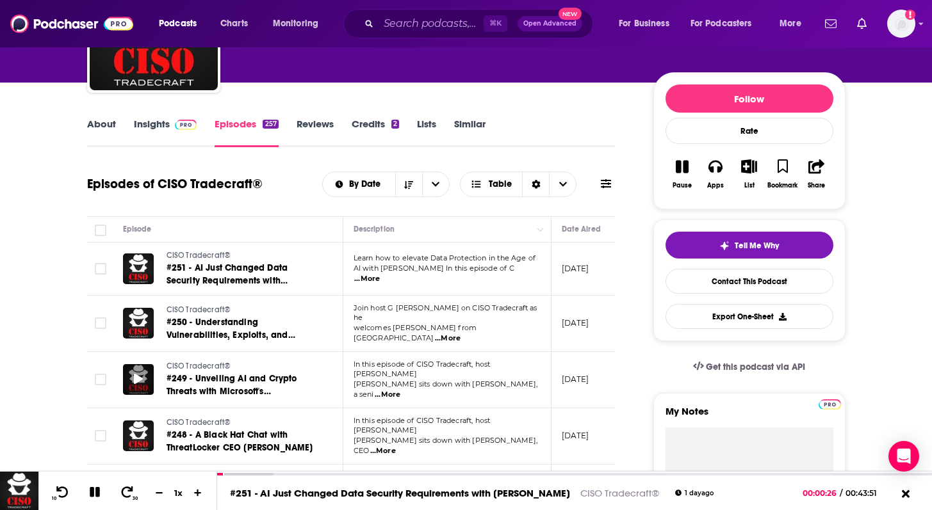
scroll to position [172, 0]
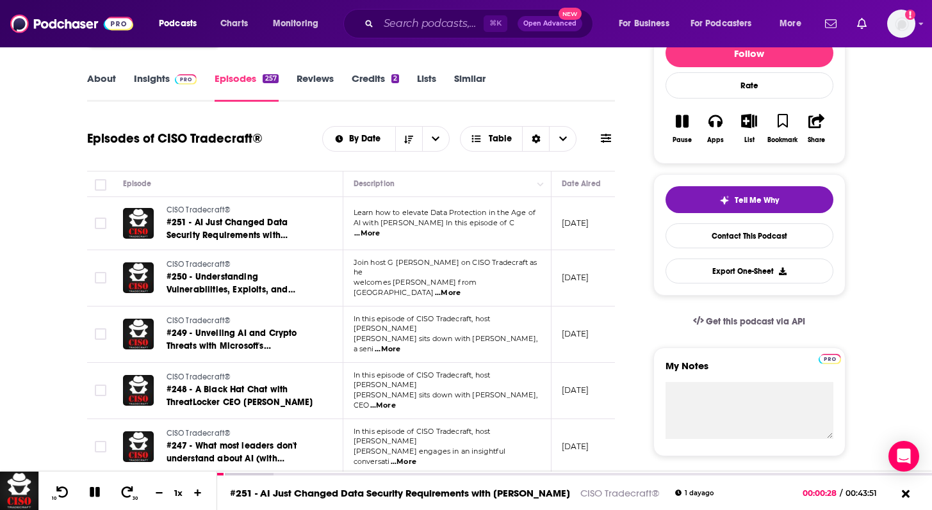
click at [482, 326] on span "In this episode of CISO Tradecraft, host G Mark" at bounding box center [421, 323] width 137 height 19
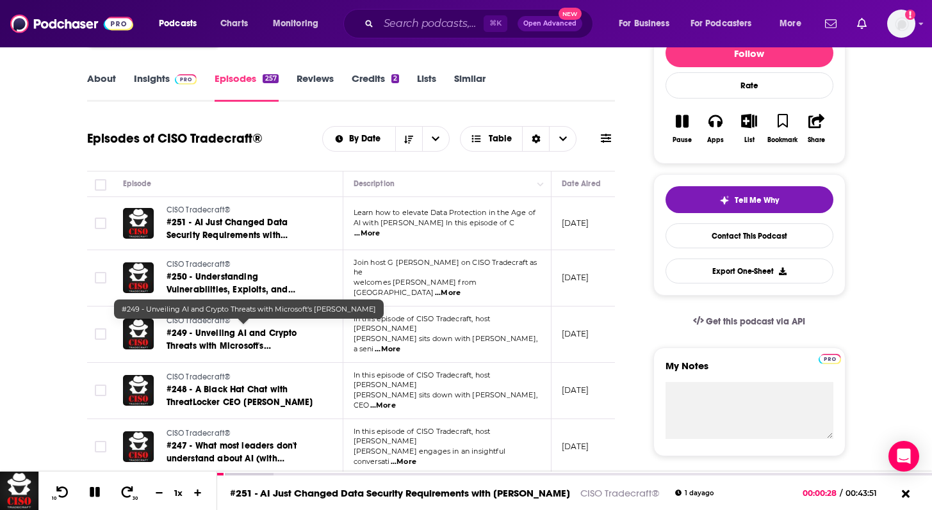
click at [243, 333] on span "#249 - Unveiling AI and Crypto Threats with Microsoft's Tomas Roccia" at bounding box center [231, 346] width 131 height 36
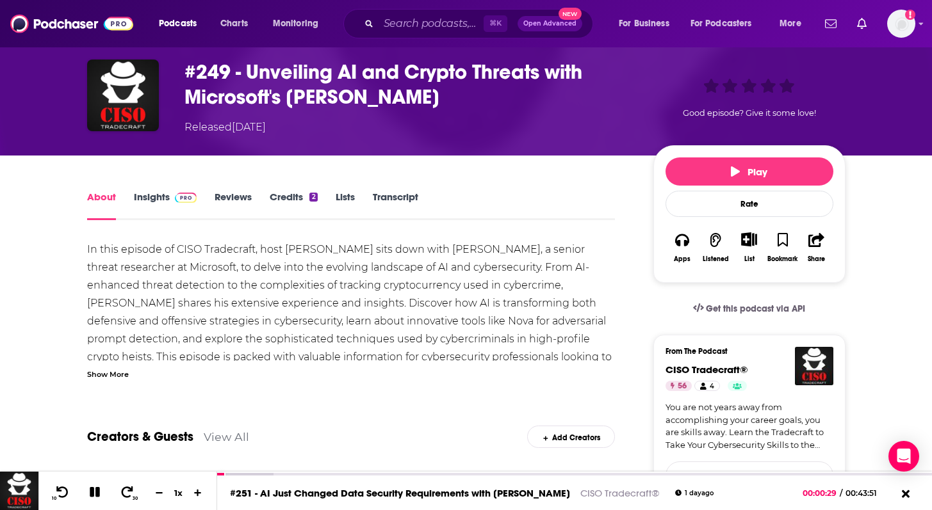
scroll to position [53, 0]
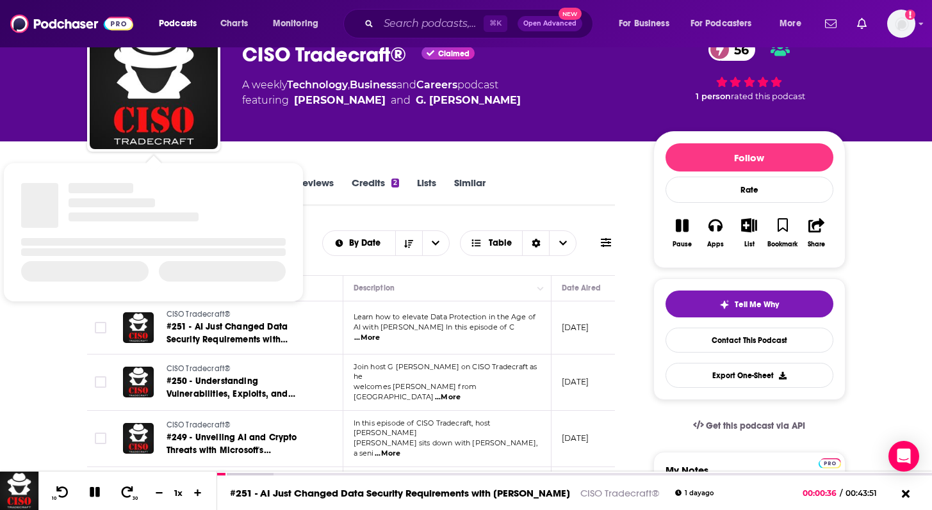
scroll to position [209, 0]
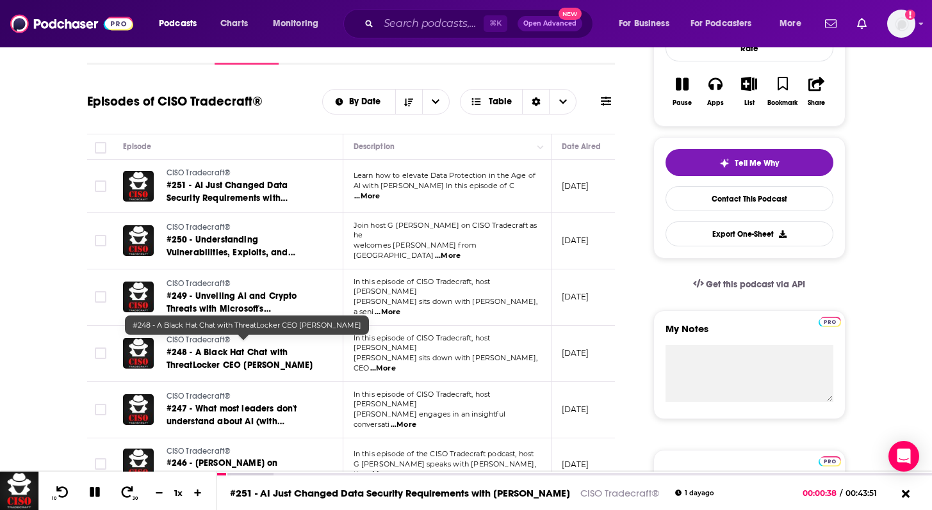
click at [268, 347] on span "#248 - A Black Hat Chat with ThreatLocker CEO Danny Jenkins" at bounding box center [239, 359] width 147 height 24
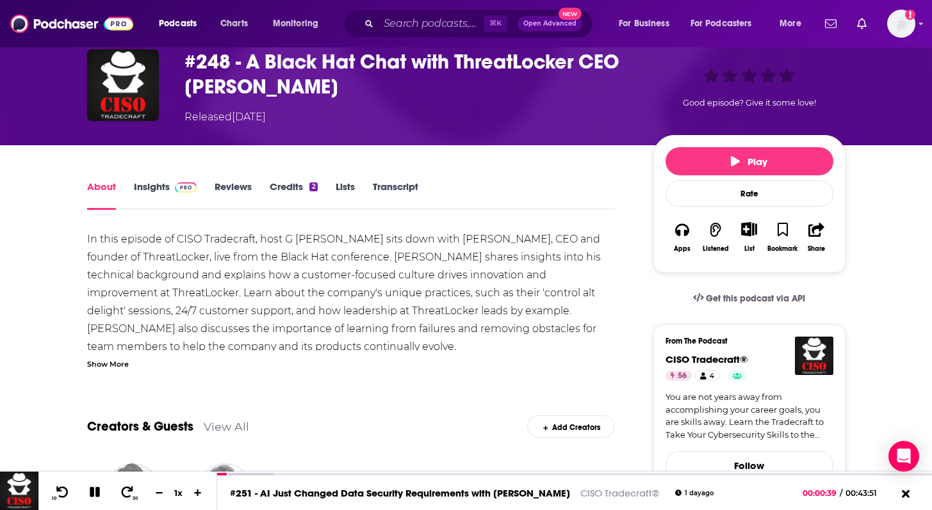
scroll to position [74, 0]
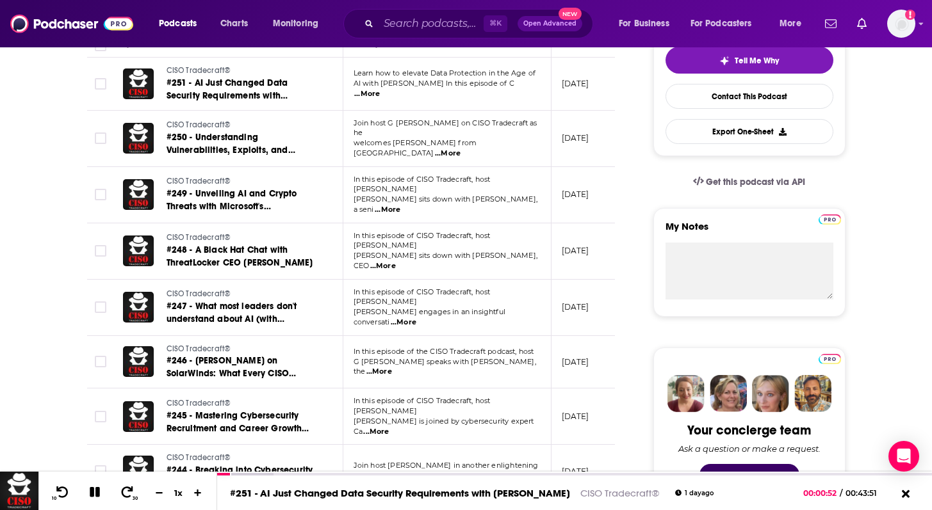
scroll to position [311, 0]
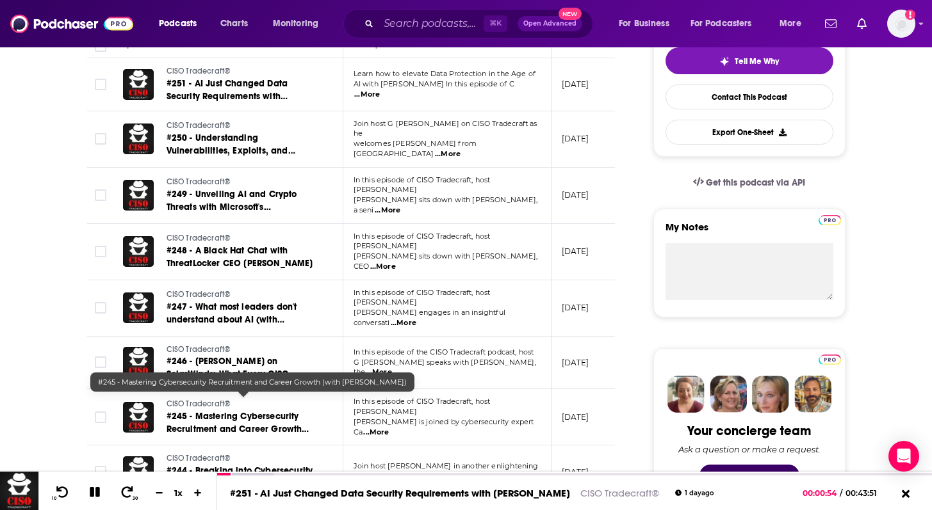
click at [260, 412] on span "#245 - Mastering Cybersecurity Recruitment and Career Growth (with Casey Marque…" at bounding box center [237, 429] width 143 height 36
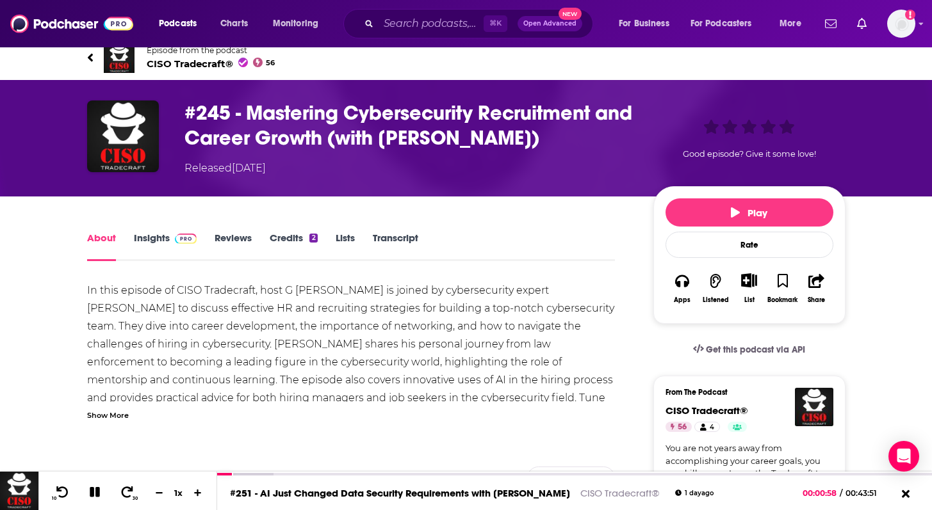
scroll to position [14, 0]
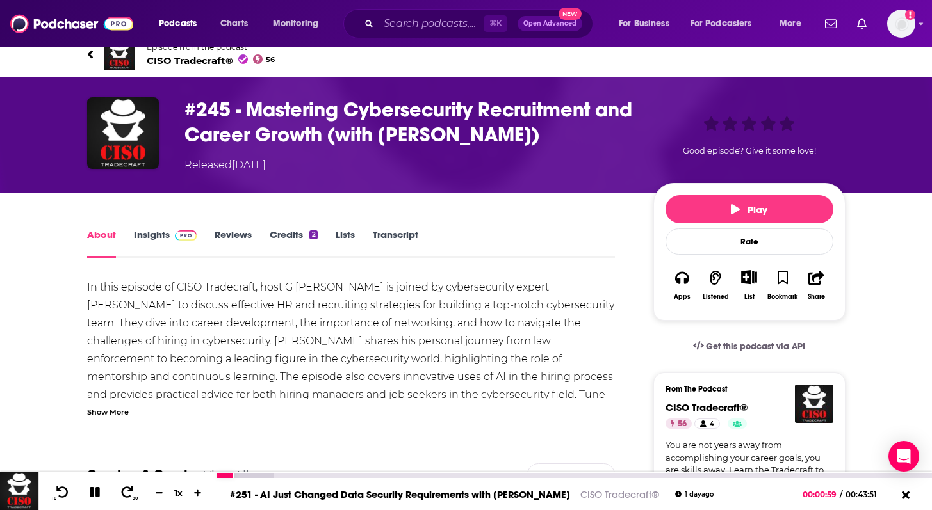
click at [93, 496] on icon at bounding box center [95, 492] width 10 height 10
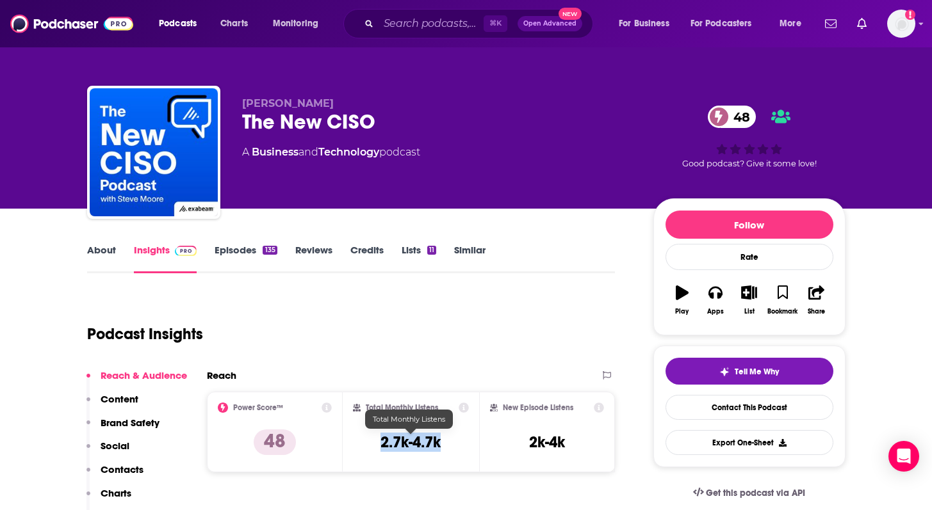
drag, startPoint x: 381, startPoint y: 444, endPoint x: 449, endPoint y: 444, distance: 68.5
click at [449, 444] on div "Total Monthly Listens 2.7k-4.7k" at bounding box center [411, 432] width 116 height 59
copy h3 "2.7k-4.7k"
click at [102, 256] on link "About" at bounding box center [101, 258] width 29 height 29
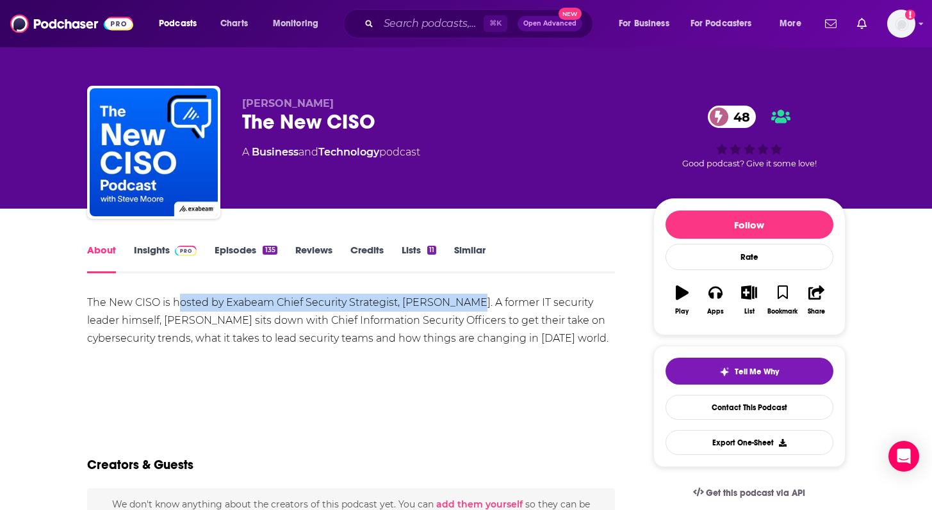
drag, startPoint x: 177, startPoint y: 305, endPoint x: 465, endPoint y: 307, distance: 288.8
click at [465, 307] on div "The New CISO is hosted by Exabeam Chief Security Strategist, [PERSON_NAME]. A f…" at bounding box center [351, 321] width 528 height 54
click at [225, 311] on div "The New CISO is hosted by Exabeam Chief Security Strategist, [PERSON_NAME]. A f…" at bounding box center [351, 321] width 528 height 54
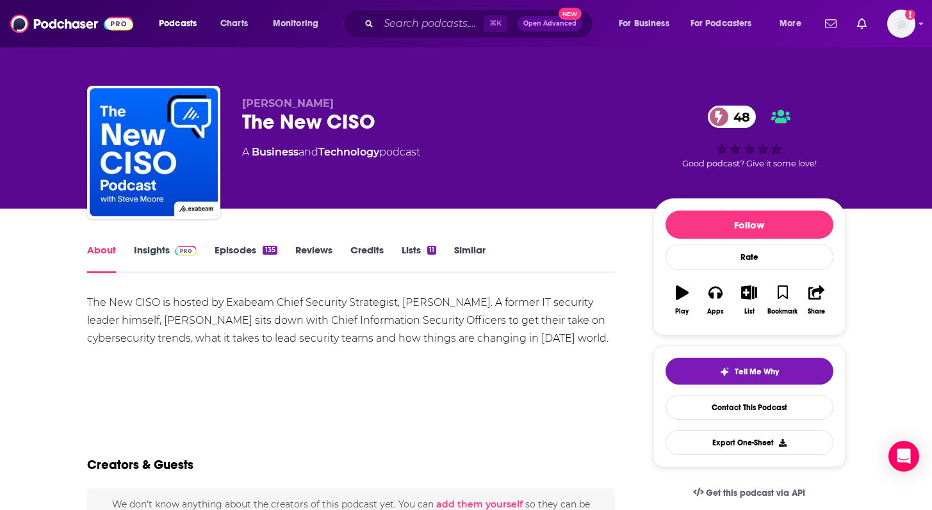
click at [219, 254] on link "Episodes 135" at bounding box center [245, 258] width 62 height 29
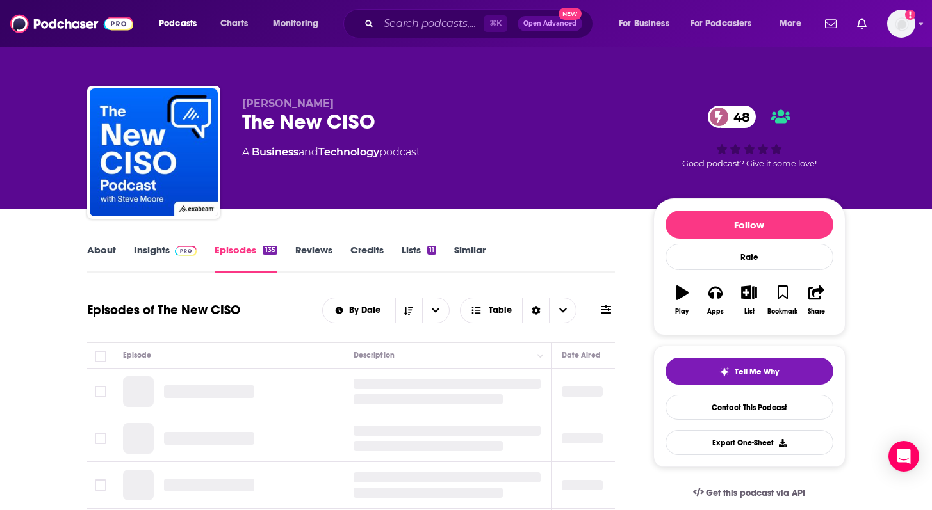
scroll to position [158, 0]
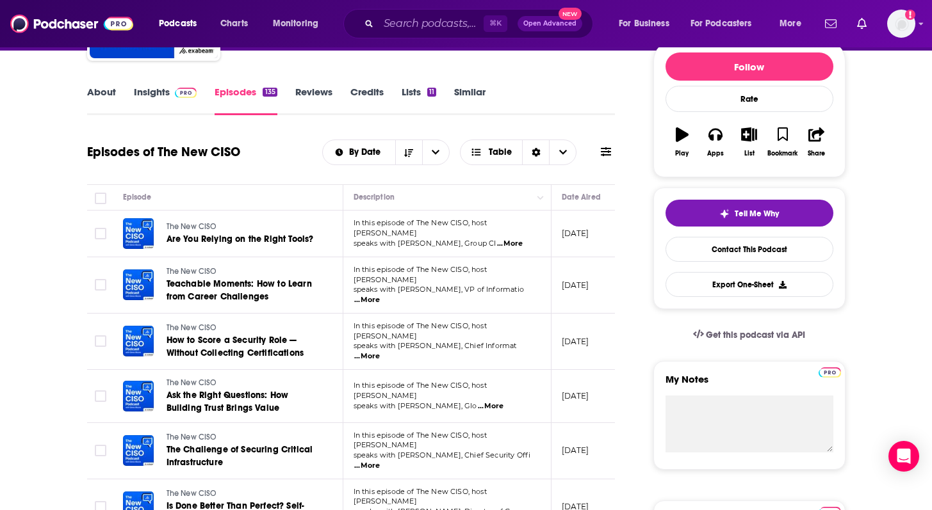
click at [517, 243] on span "...More" at bounding box center [510, 244] width 26 height 10
click at [380, 295] on span "...More" at bounding box center [367, 300] width 26 height 10
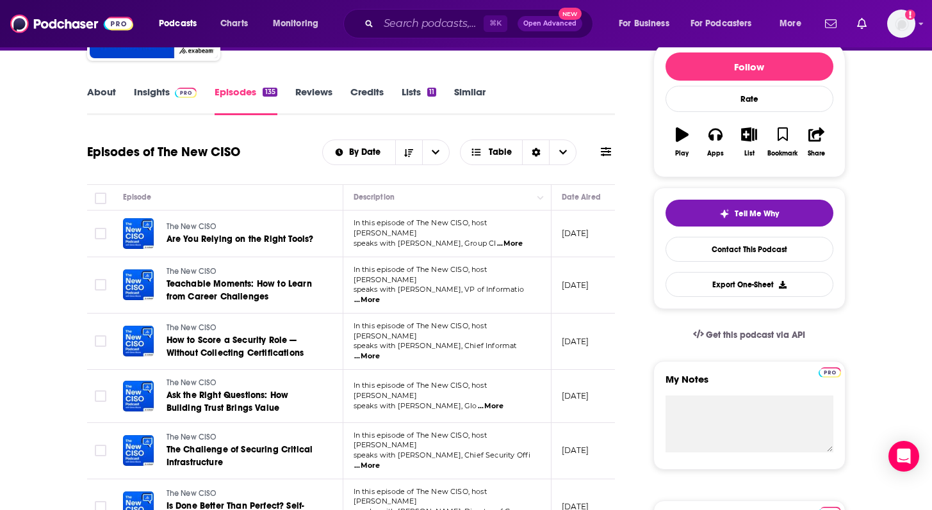
click at [380, 352] on span "...More" at bounding box center [367, 357] width 26 height 10
click at [522, 241] on span "...More" at bounding box center [510, 244] width 26 height 10
click at [257, 243] on span "Are You Relying on the Right Tools?" at bounding box center [239, 239] width 147 height 11
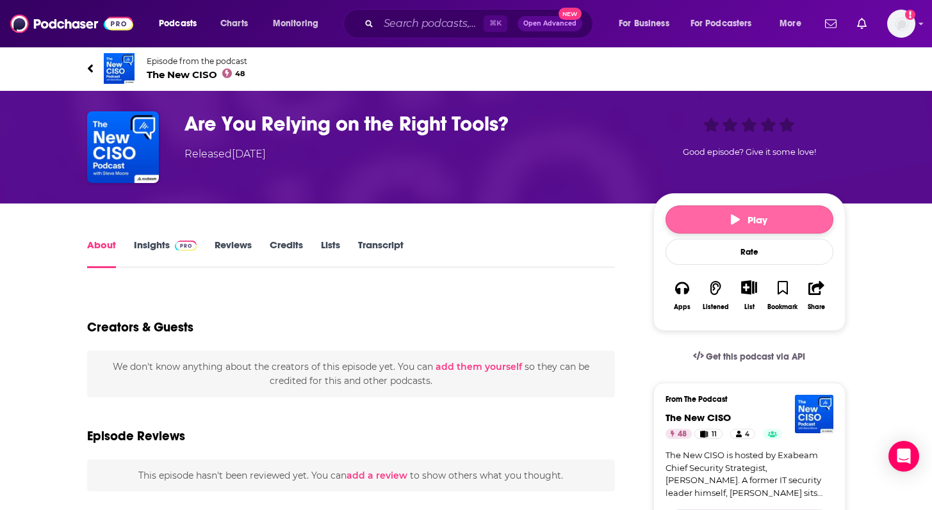
click at [756, 214] on span "Play" at bounding box center [749, 220] width 36 height 12
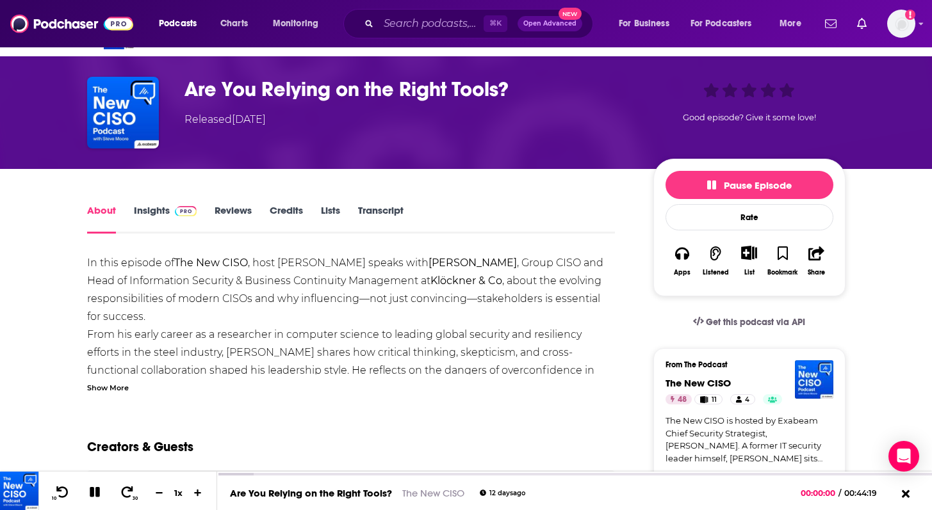
scroll to position [38, 0]
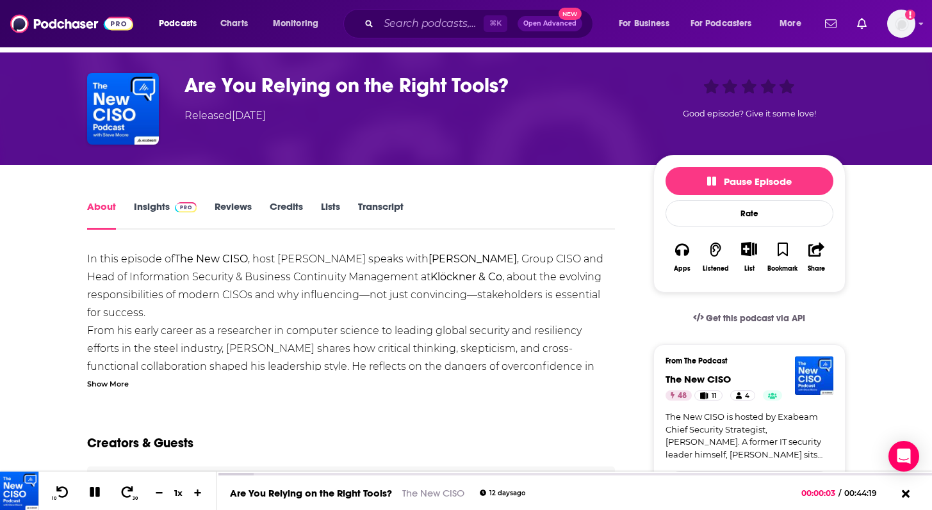
click at [125, 373] on div "In this episode of The New CISO , host Steve Moore speaks with Dr. Timo Wandhöf…" at bounding box center [351, 319] width 528 height 139
click at [118, 384] on div "Show More" at bounding box center [108, 383] width 42 height 12
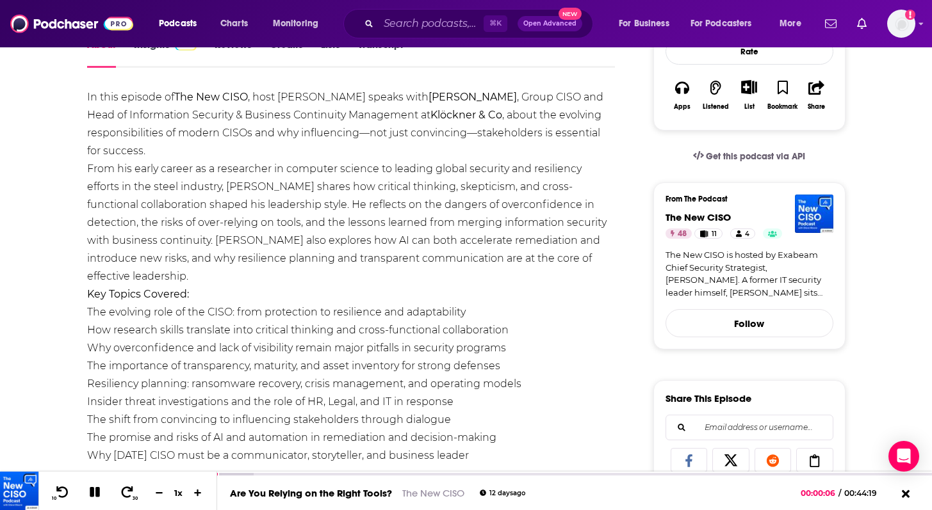
scroll to position [209, 0]
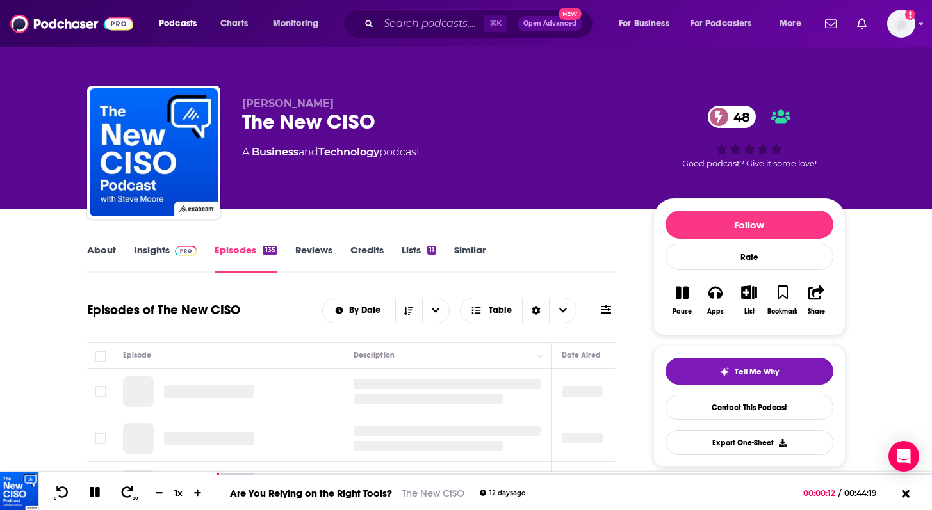
scroll to position [111, 0]
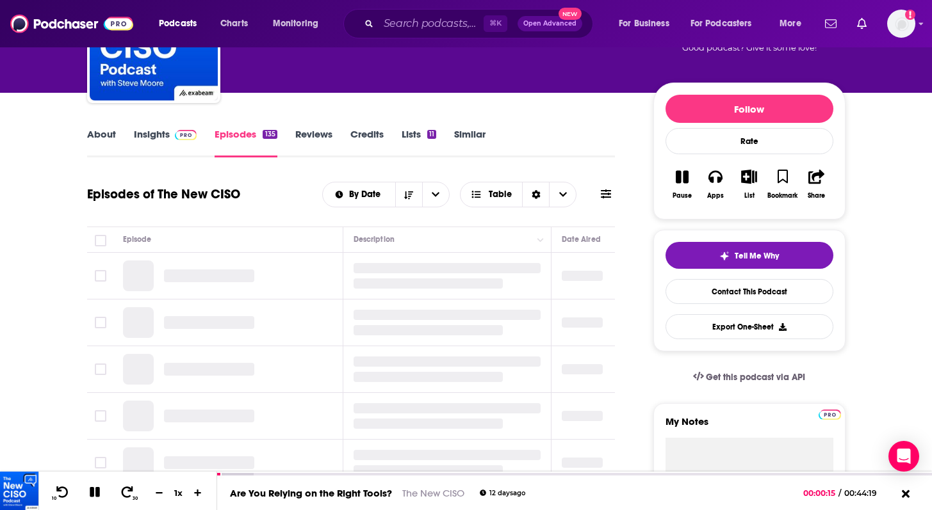
scroll to position [161, 0]
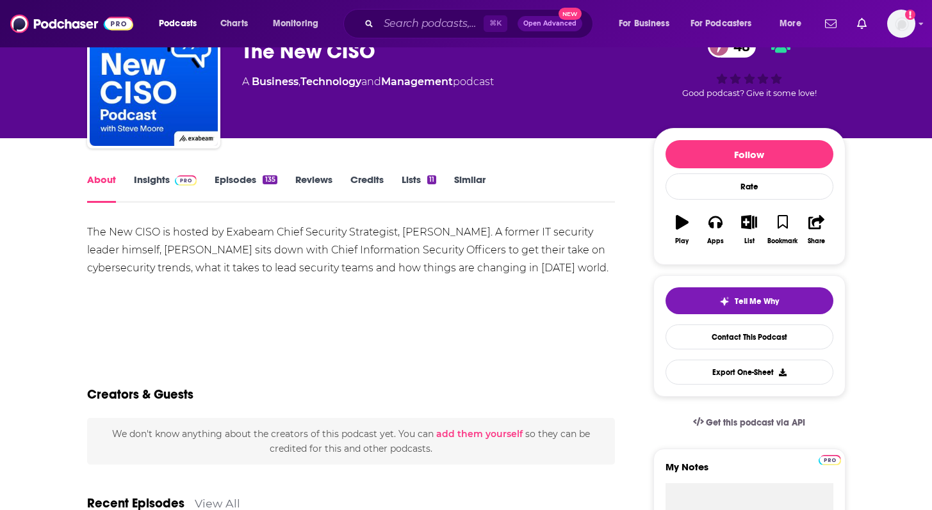
scroll to position [83, 0]
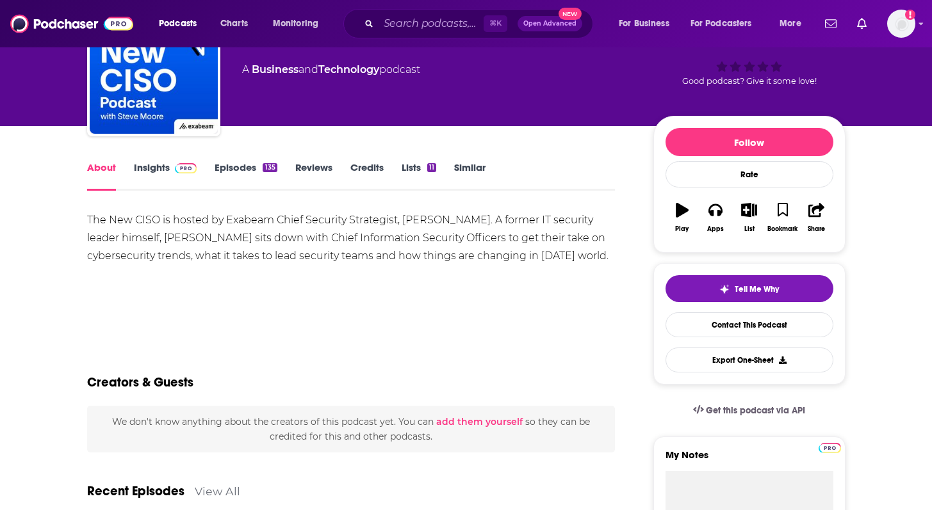
click at [234, 167] on link "Episodes 135" at bounding box center [245, 175] width 62 height 29
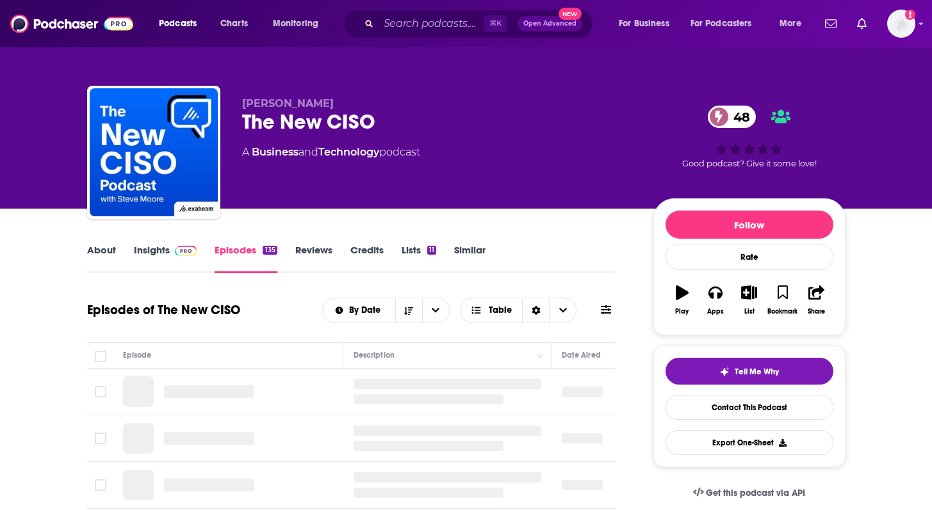
scroll to position [184, 0]
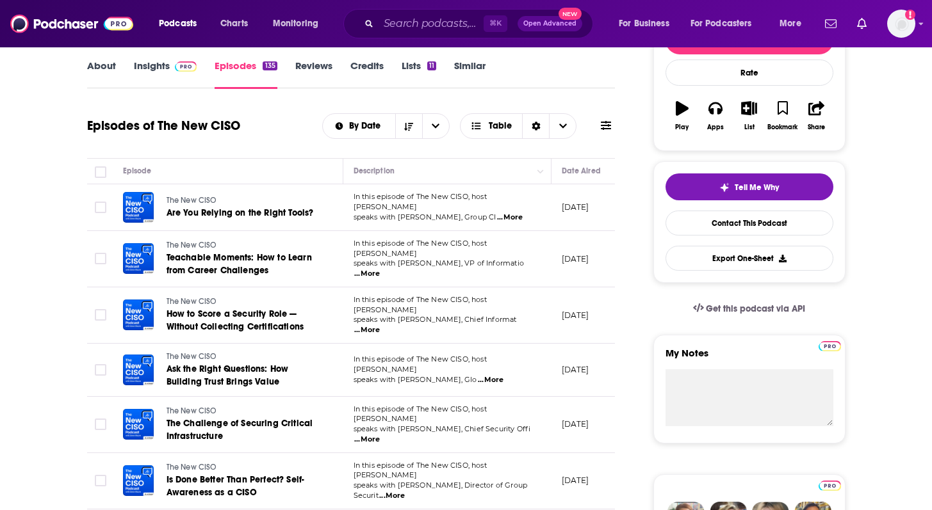
click at [380, 325] on span "...More" at bounding box center [367, 330] width 26 height 10
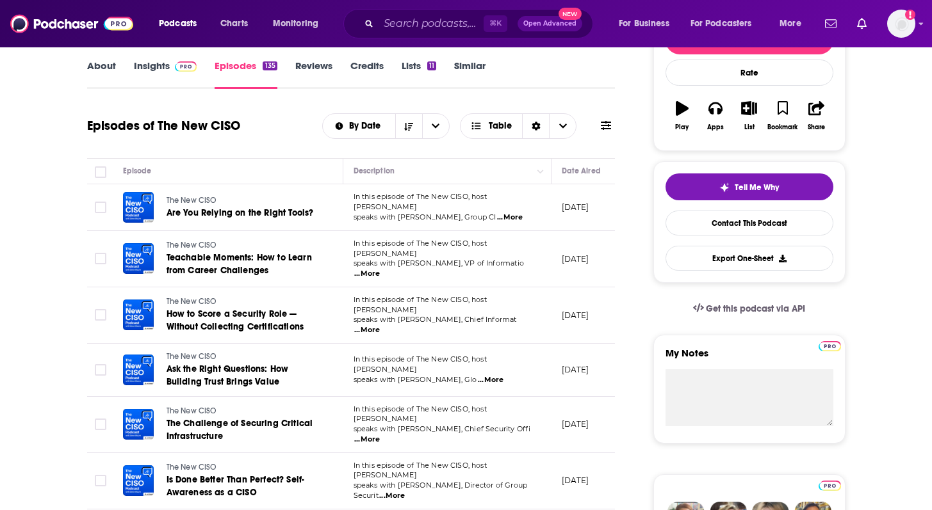
click at [503, 375] on span "...More" at bounding box center [491, 380] width 26 height 10
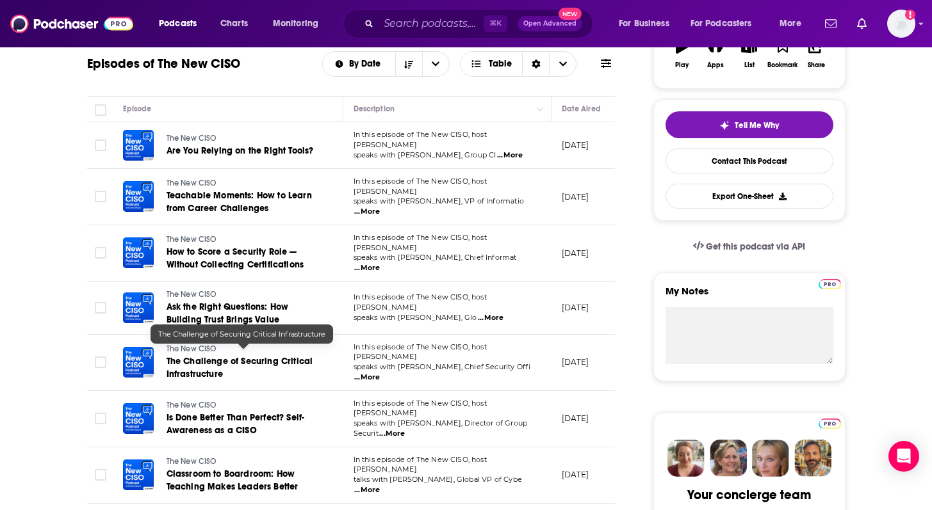
scroll to position [257, 0]
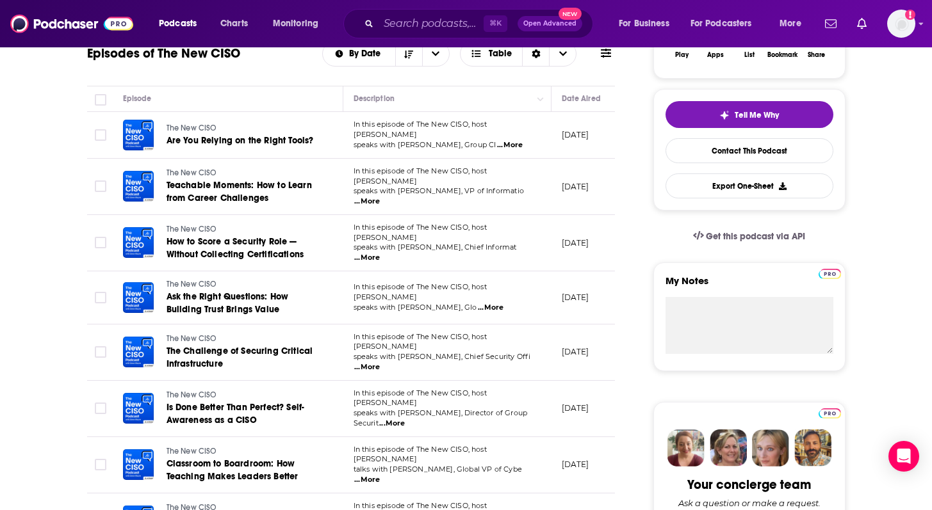
click at [380, 362] on span "...More" at bounding box center [367, 367] width 26 height 10
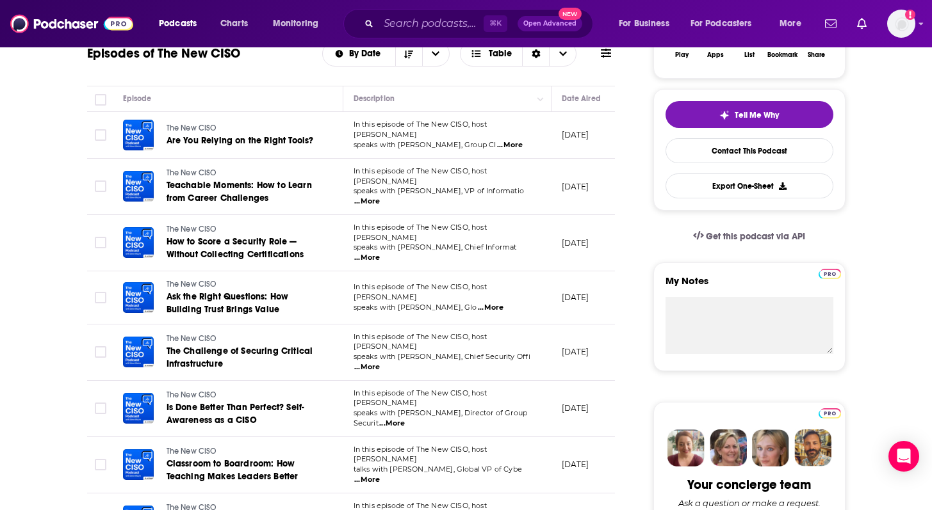
click at [380, 362] on span "...More" at bounding box center [367, 367] width 26 height 10
click at [562, 348] on p "[DATE]" at bounding box center [576, 351] width 28 height 11
click at [405, 419] on span "...More" at bounding box center [392, 424] width 26 height 10
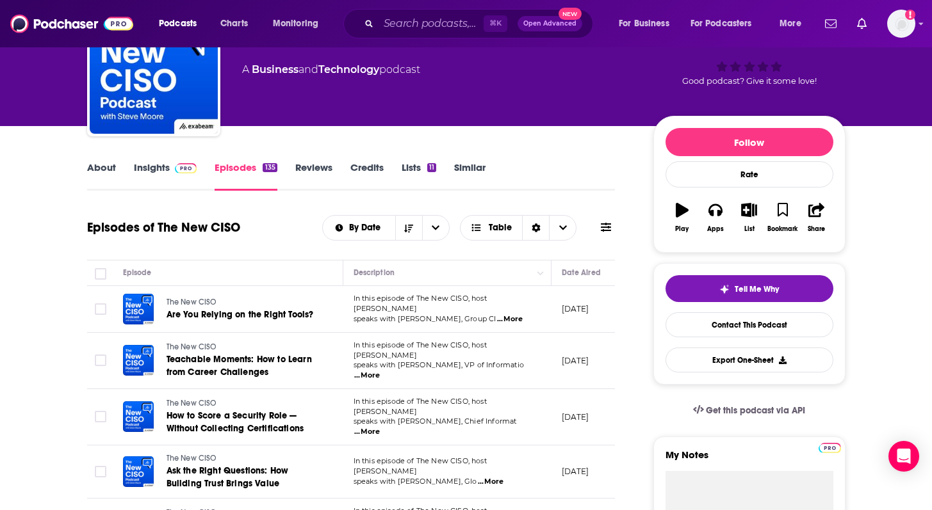
scroll to position [81, 0]
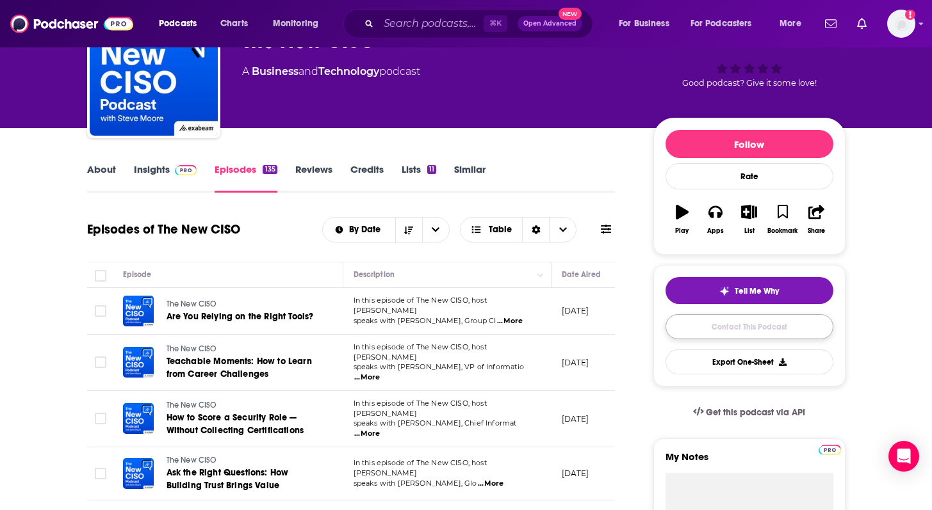
click at [715, 317] on link "Contact This Podcast" at bounding box center [749, 326] width 168 height 25
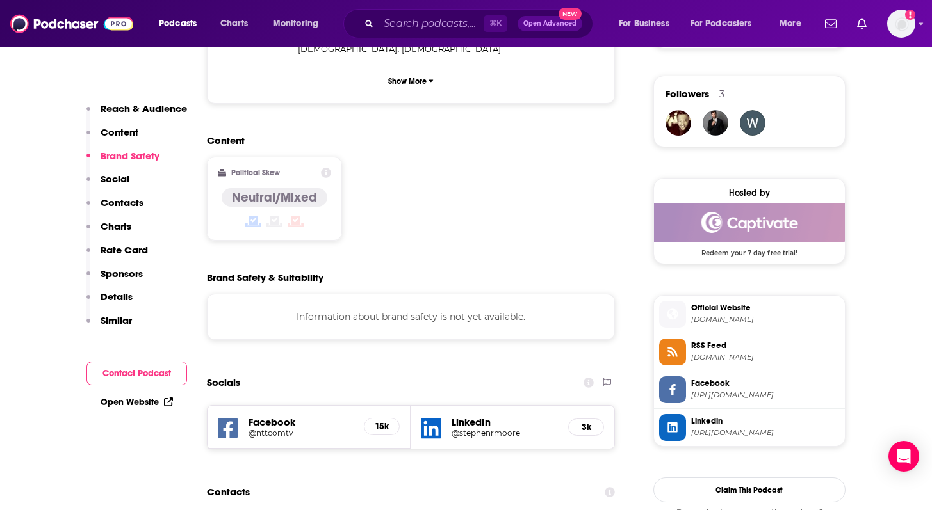
scroll to position [985, 0]
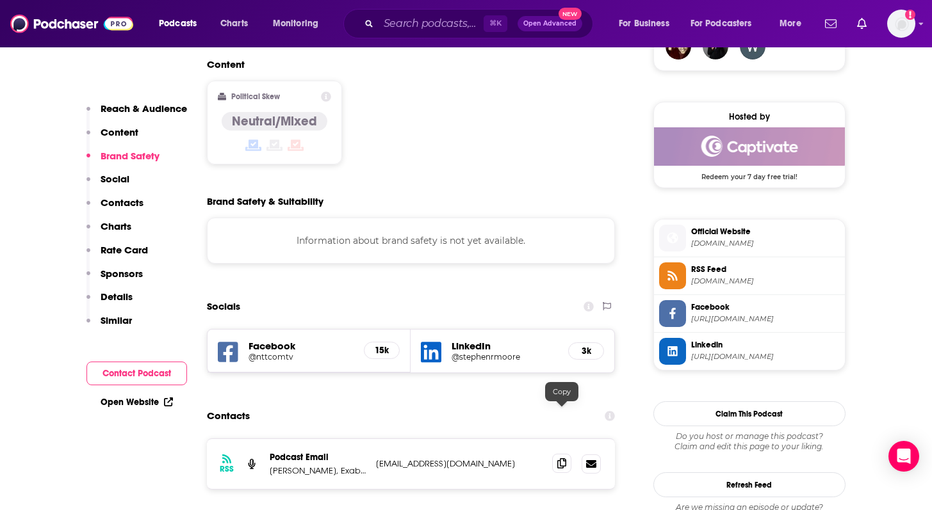
click at [565, 458] on icon at bounding box center [561, 463] width 9 height 10
click at [408, 26] on input "Search podcasts, credits, & more..." at bounding box center [430, 23] width 105 height 20
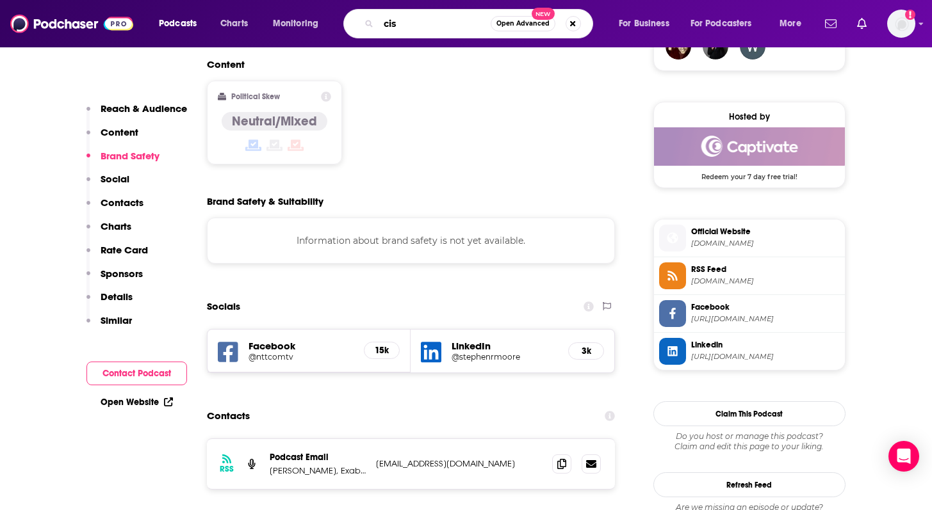
type input "ciso"
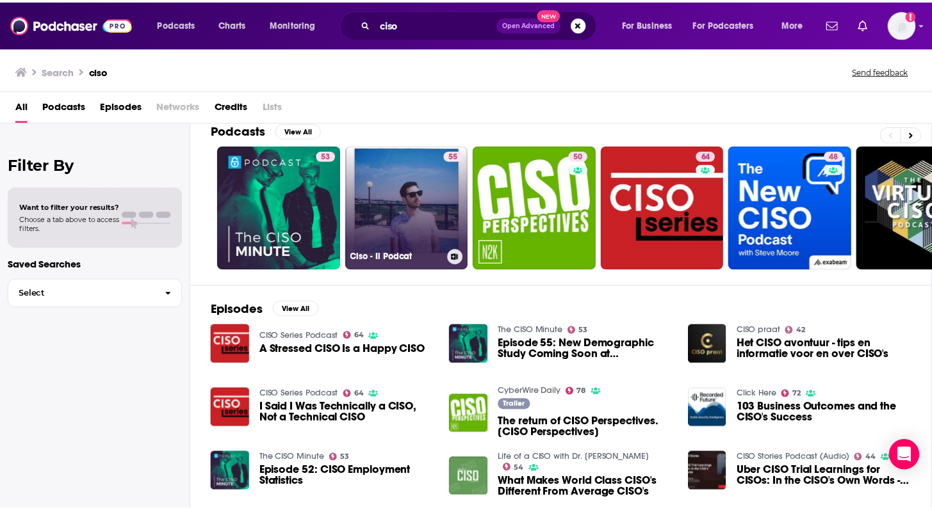
scroll to position [16, 0]
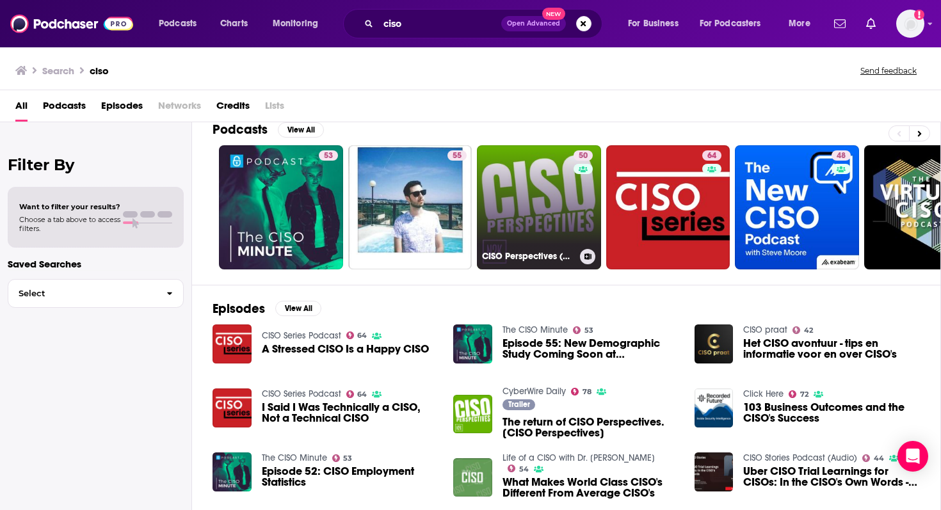
click at [557, 208] on link "50 CISO Perspectives (public)" at bounding box center [539, 207] width 124 height 124
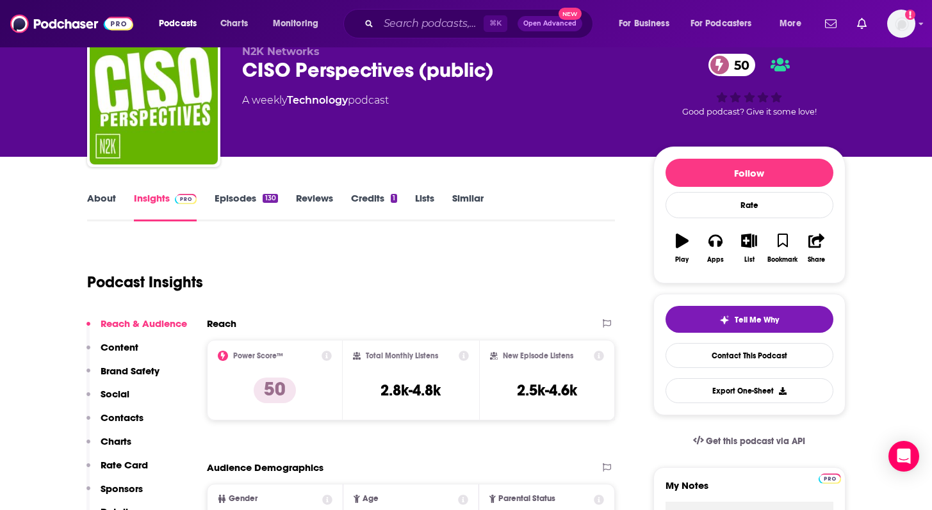
scroll to position [53, 0]
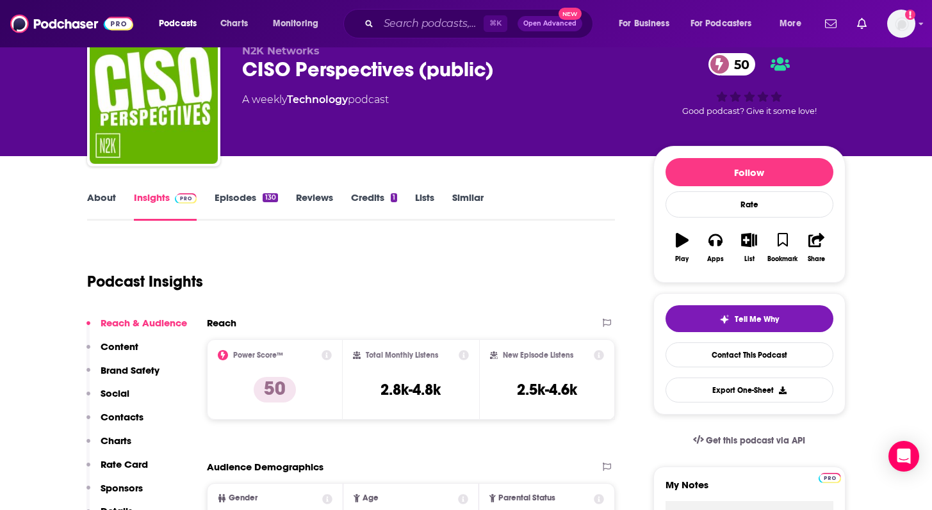
click at [257, 198] on link "Episodes 130" at bounding box center [245, 205] width 63 height 29
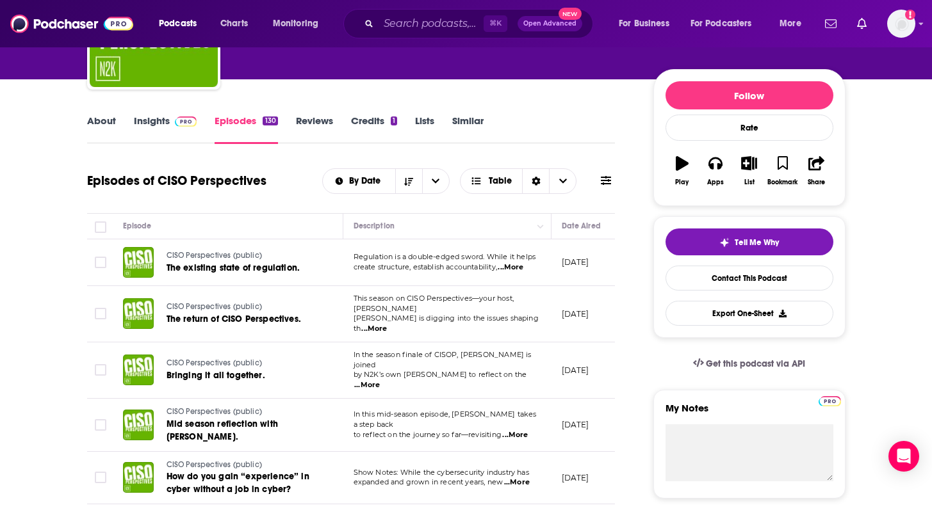
scroll to position [156, 0]
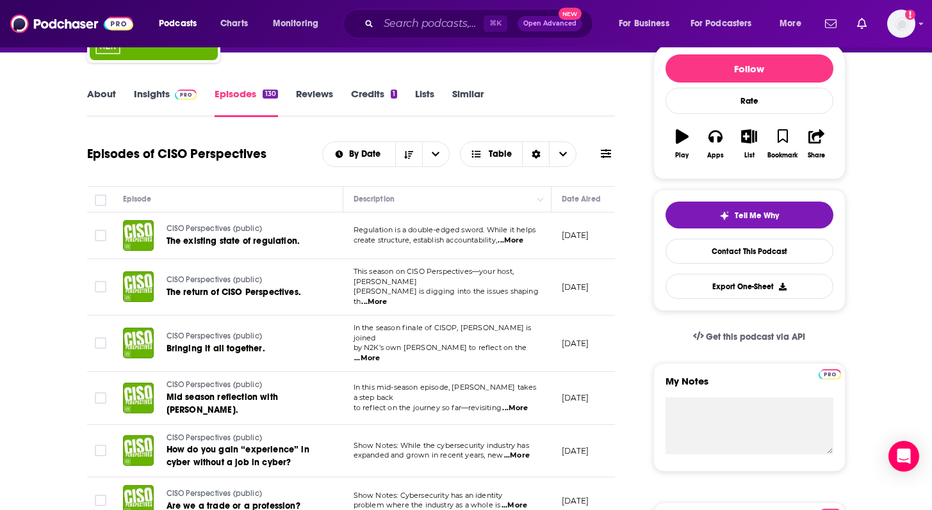
click at [524, 247] on td "Regulation is a double-edged sword. While it helps create structure, establish …" at bounding box center [447, 236] width 208 height 47
click at [521, 240] on span "...More" at bounding box center [511, 241] width 26 height 10
click at [387, 297] on span "...More" at bounding box center [374, 302] width 26 height 10
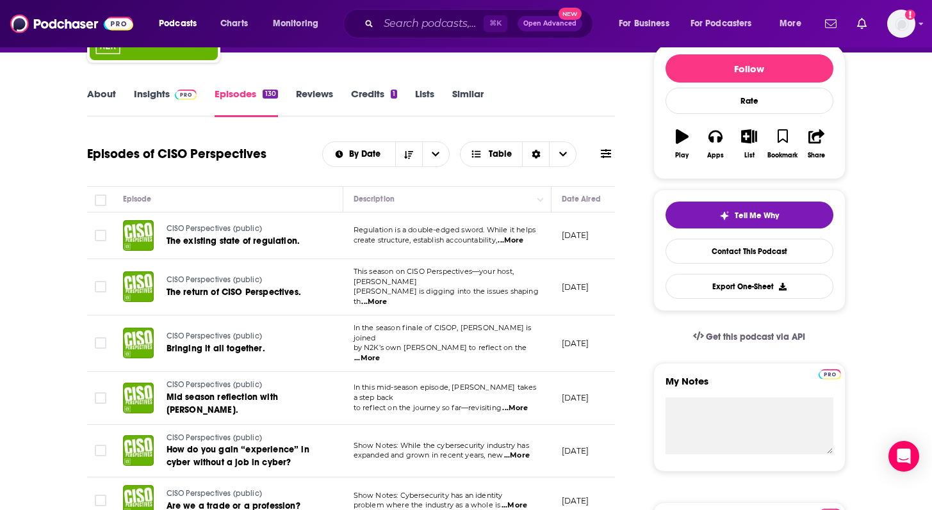
click at [380, 353] on span "...More" at bounding box center [367, 358] width 26 height 10
click at [526, 403] on span "...More" at bounding box center [515, 408] width 26 height 10
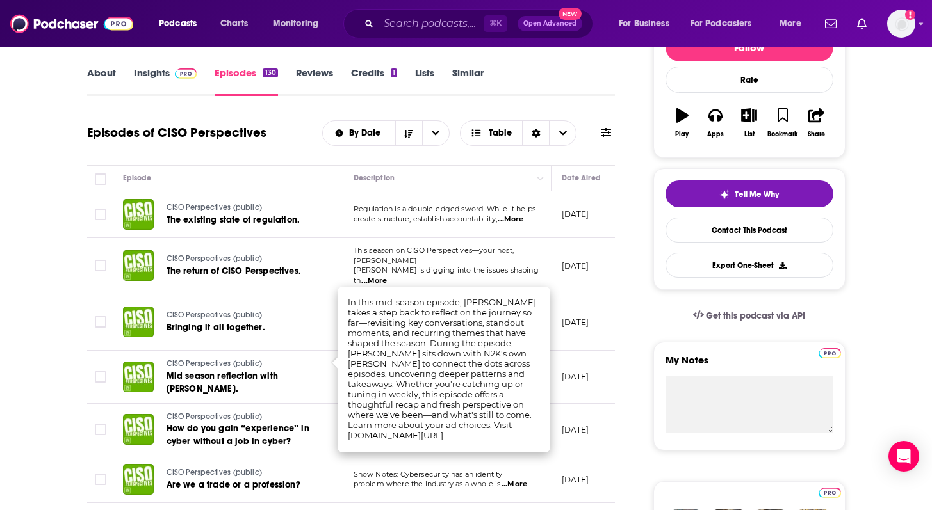
scroll to position [181, 0]
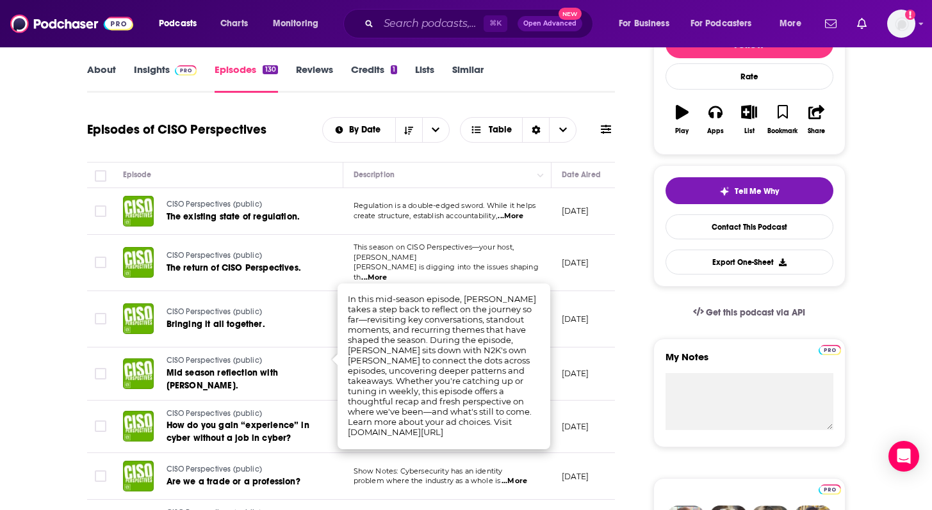
click at [583, 401] on td "April 29, 2025" at bounding box center [592, 427] width 83 height 53
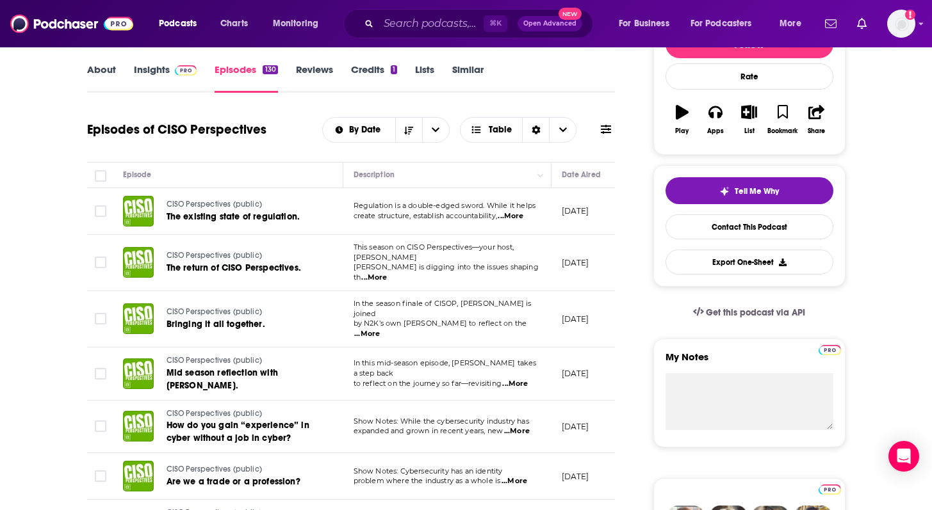
click at [518, 426] on span "...More" at bounding box center [517, 431] width 26 height 10
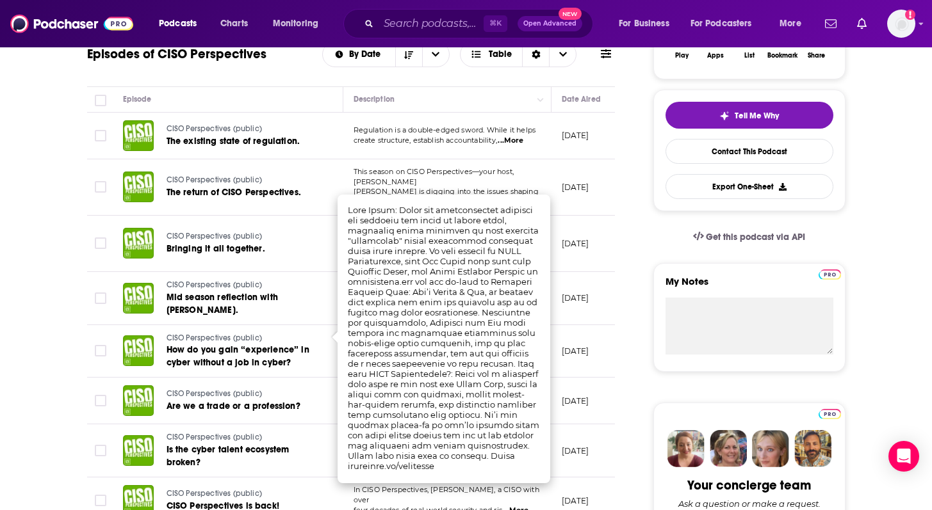
scroll to position [259, 0]
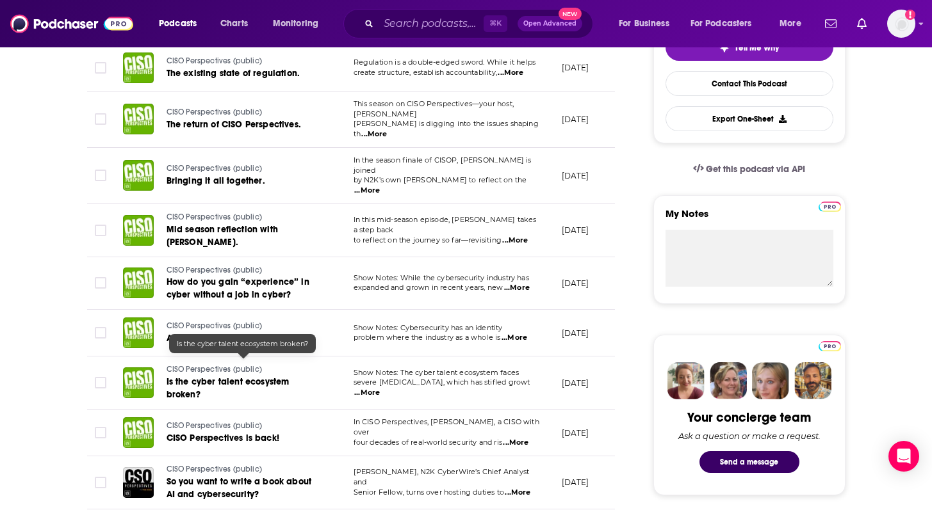
scroll to position [331, 0]
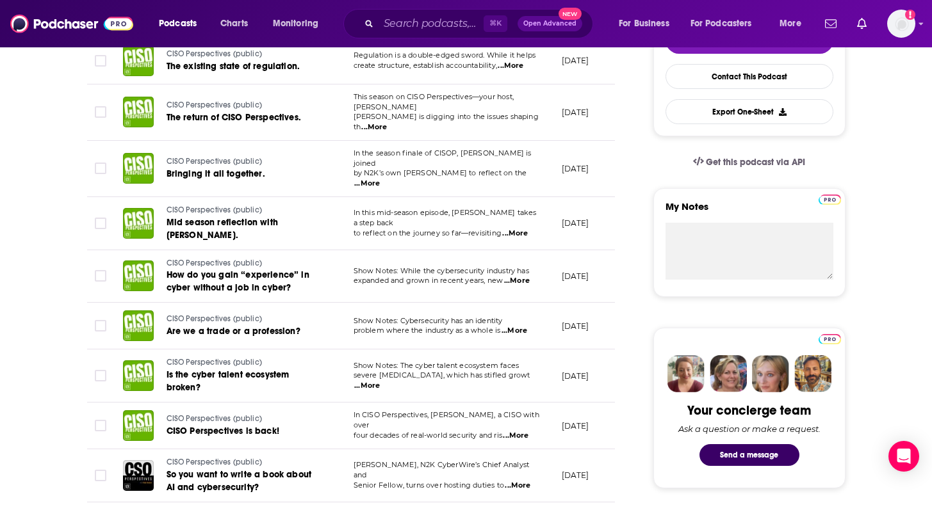
click at [522, 431] on span "...More" at bounding box center [516, 436] width 26 height 10
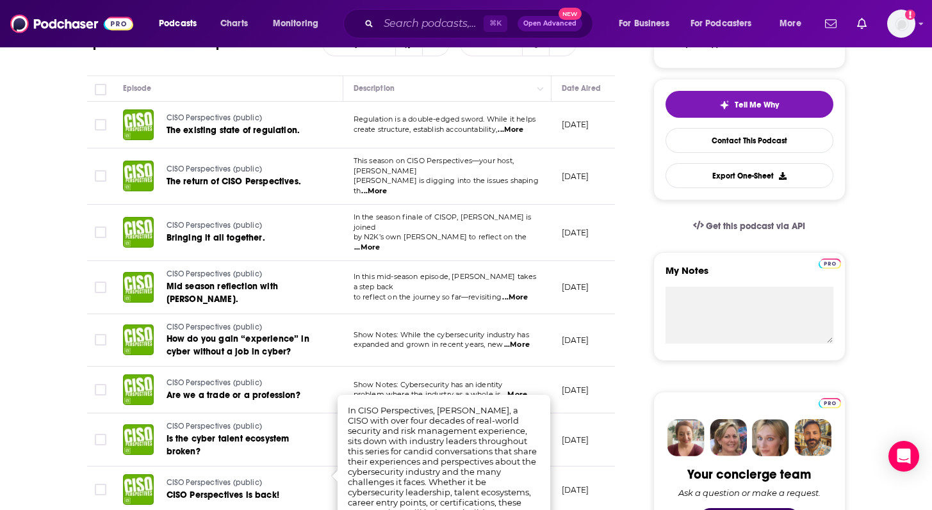
scroll to position [0, 0]
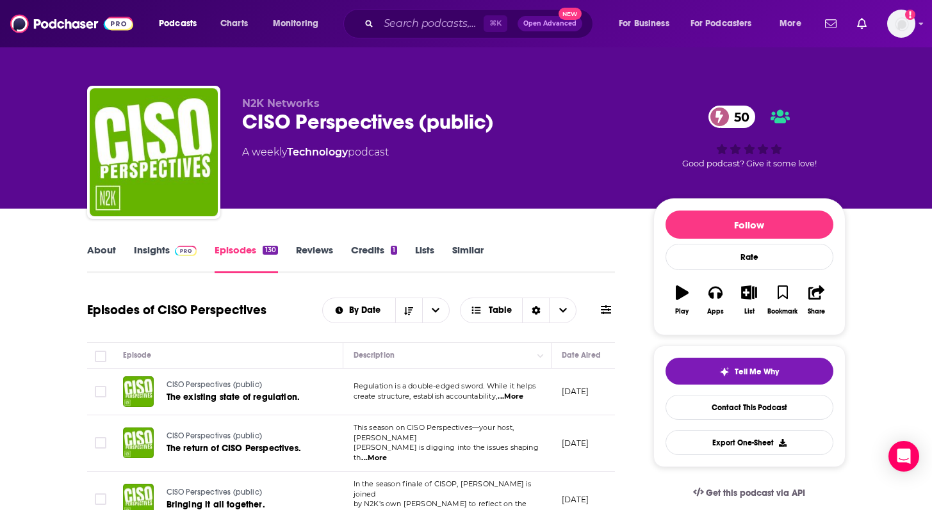
click at [156, 245] on link "Insights" at bounding box center [165, 258] width 63 height 29
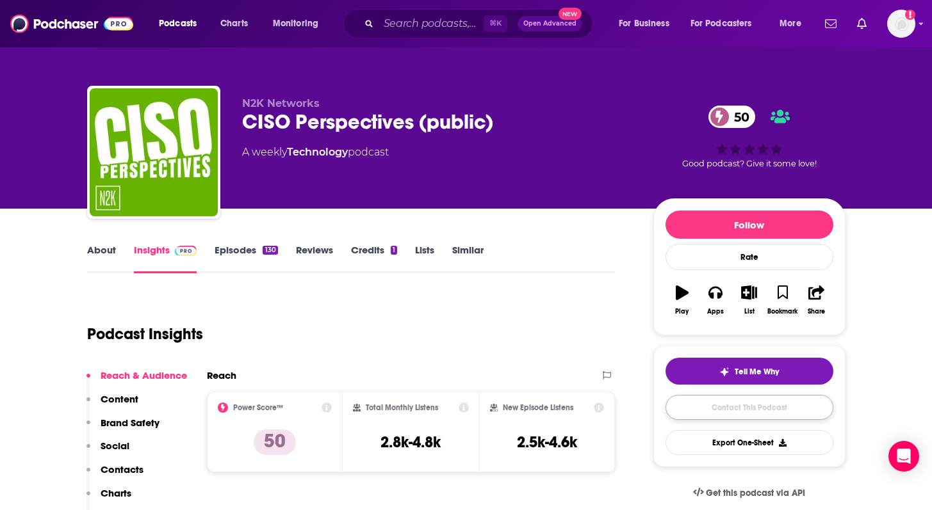
click at [732, 403] on link "Contact This Podcast" at bounding box center [749, 407] width 168 height 25
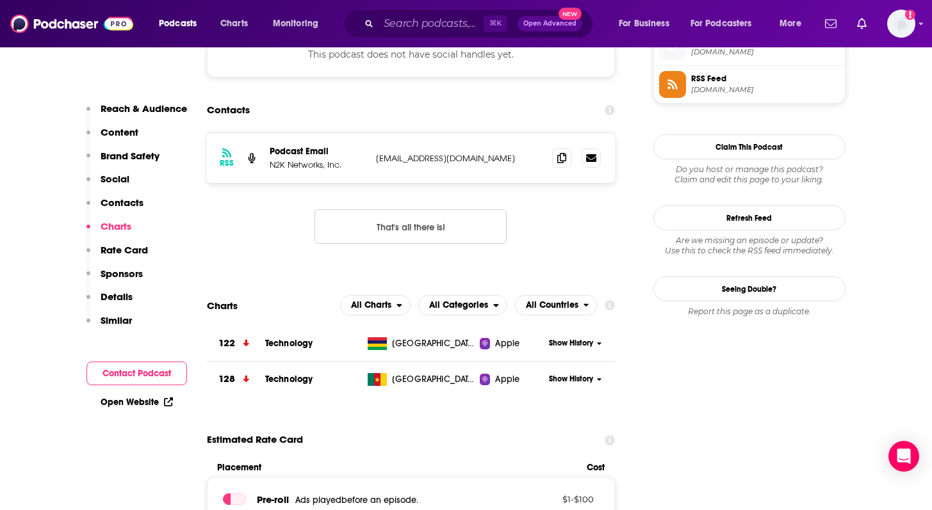
scroll to position [1060, 0]
click at [561, 164] on span at bounding box center [561, 156] width 19 height 19
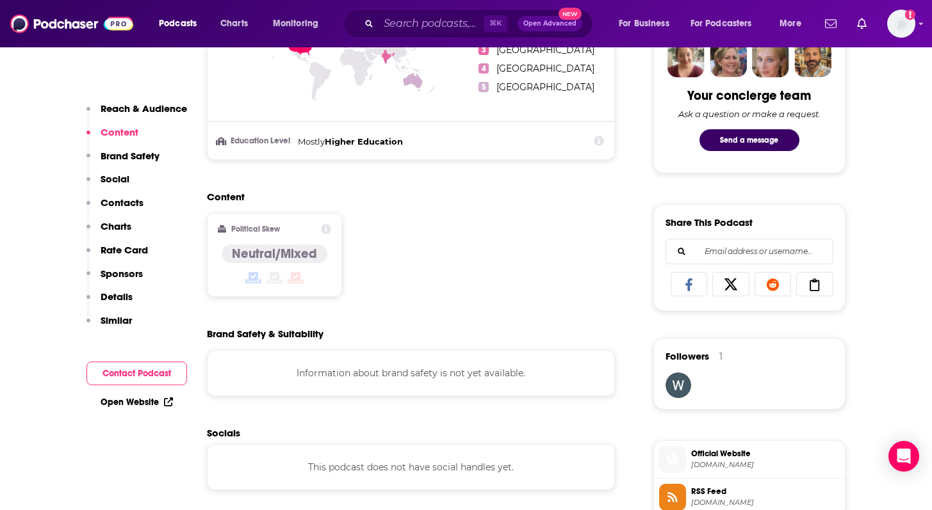
scroll to position [0, 0]
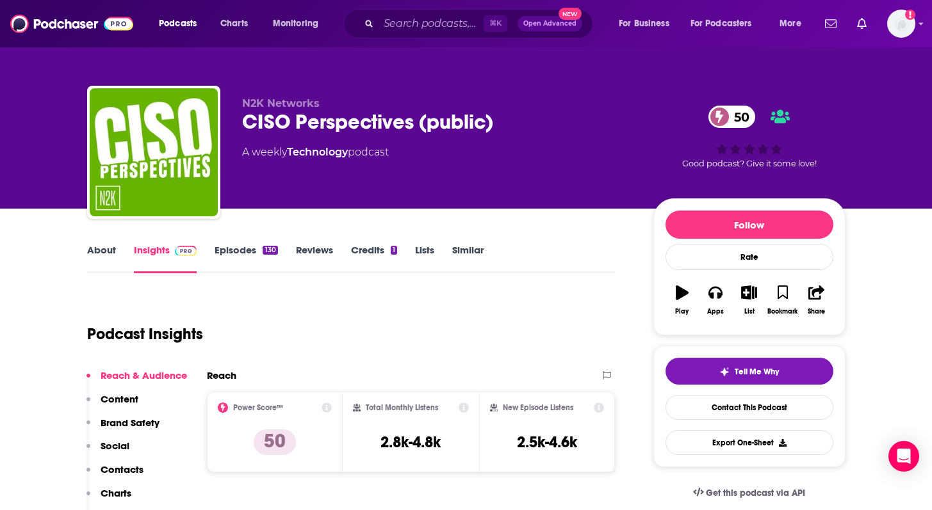
click at [90, 258] on link "About" at bounding box center [101, 258] width 29 height 29
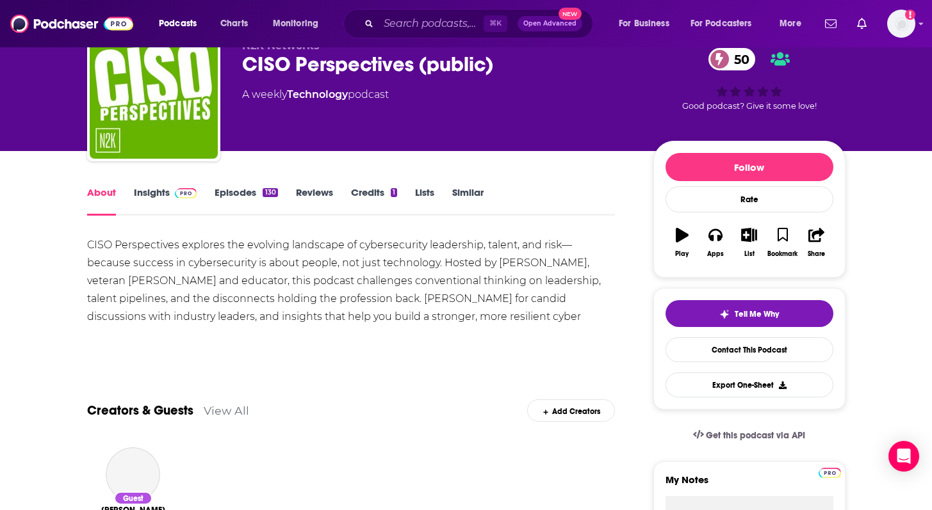
scroll to position [61, 0]
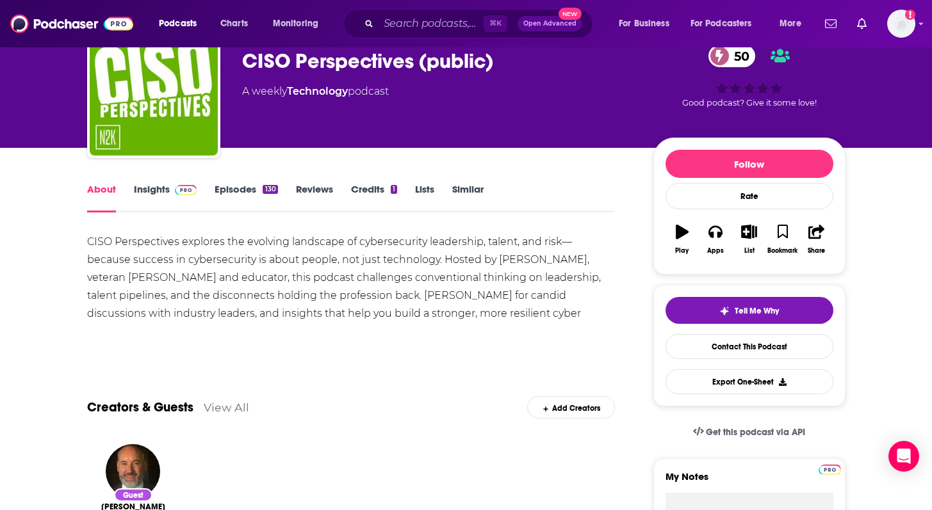
click at [166, 190] on link "Insights" at bounding box center [165, 197] width 63 height 29
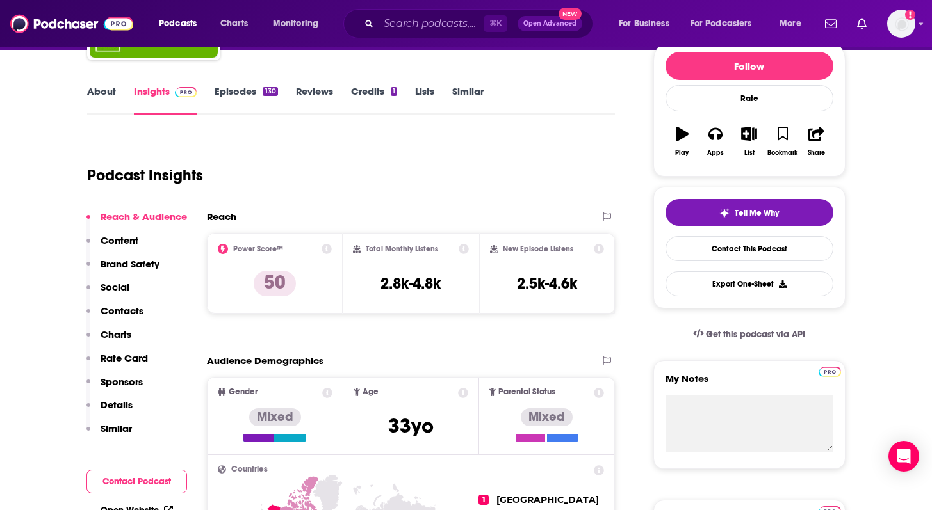
scroll to position [149, 0]
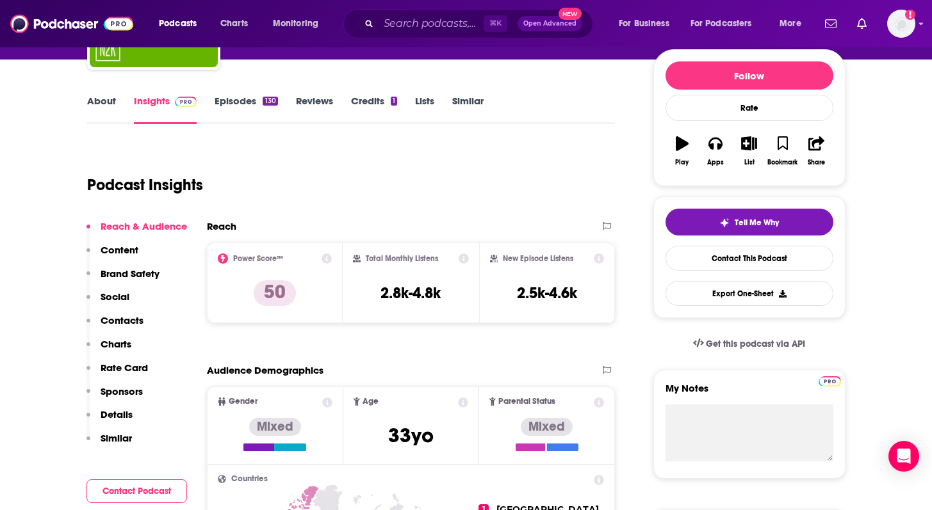
click at [252, 95] on link "Episodes 130" at bounding box center [245, 109] width 63 height 29
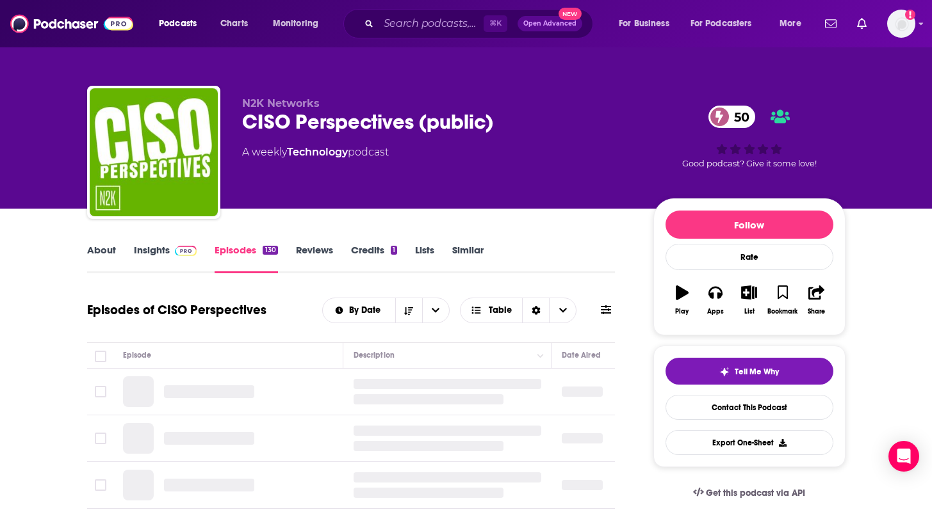
scroll to position [188, 0]
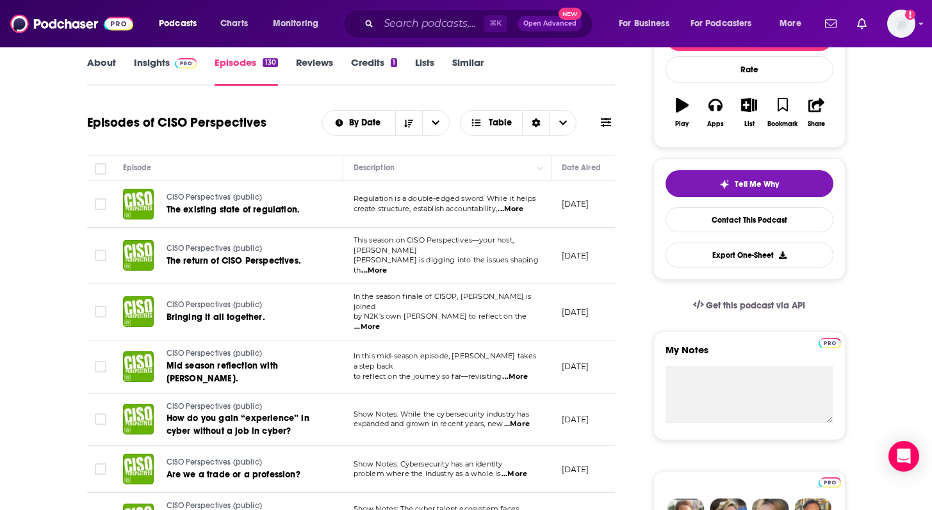
click at [523, 210] on span "...More" at bounding box center [511, 209] width 26 height 10
click at [387, 266] on span "...More" at bounding box center [374, 271] width 26 height 10
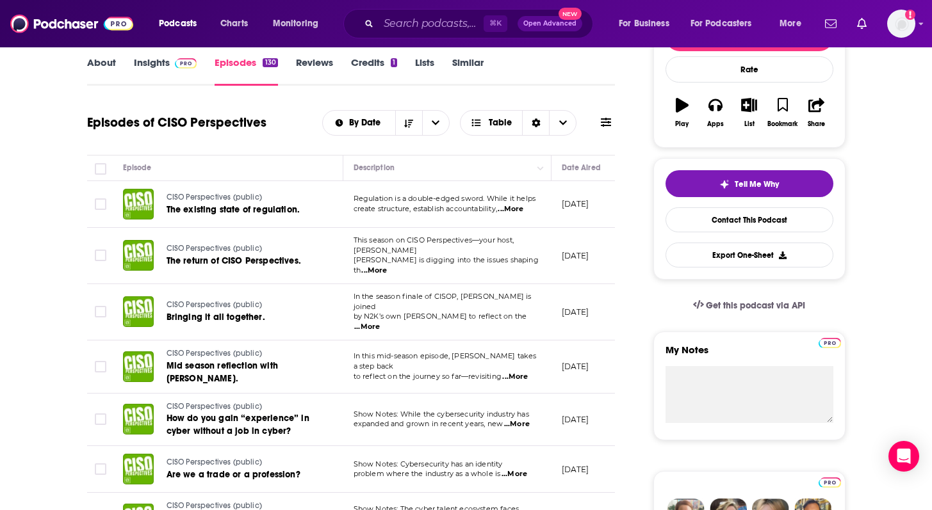
click at [380, 322] on span "...More" at bounding box center [367, 327] width 26 height 10
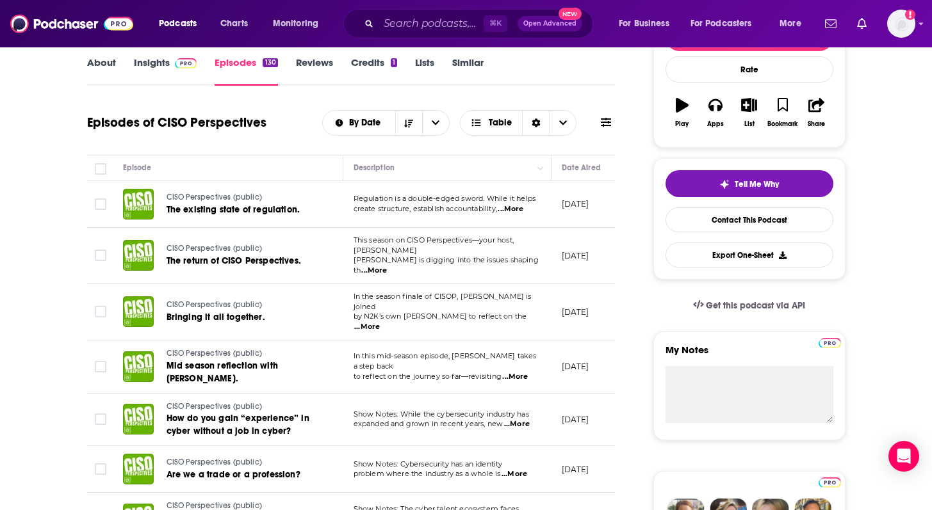
click at [528, 372] on span "...More" at bounding box center [515, 377] width 26 height 10
click at [519, 419] on span "...More" at bounding box center [517, 424] width 26 height 10
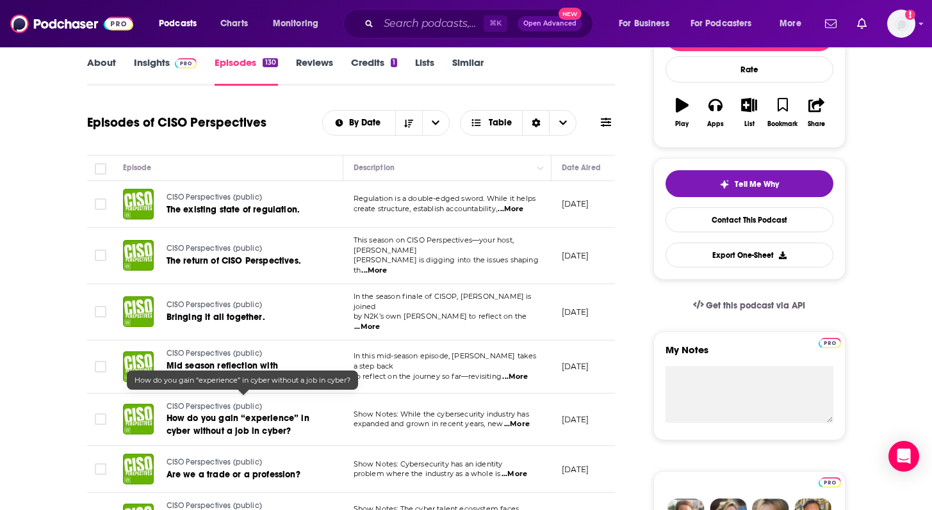
click at [248, 413] on span "How do you gain “experience” in cyber without a job in cyber?" at bounding box center [237, 425] width 143 height 24
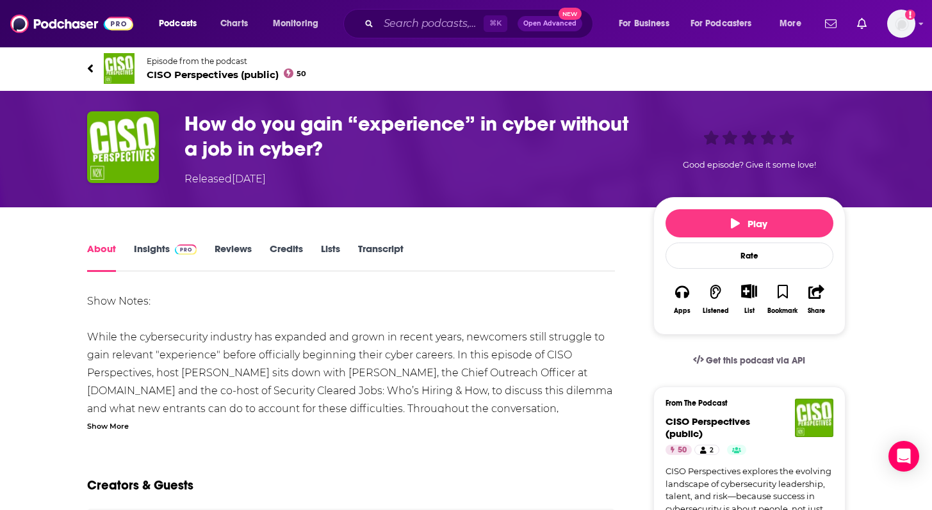
click at [151, 250] on link "Insights" at bounding box center [165, 257] width 63 height 29
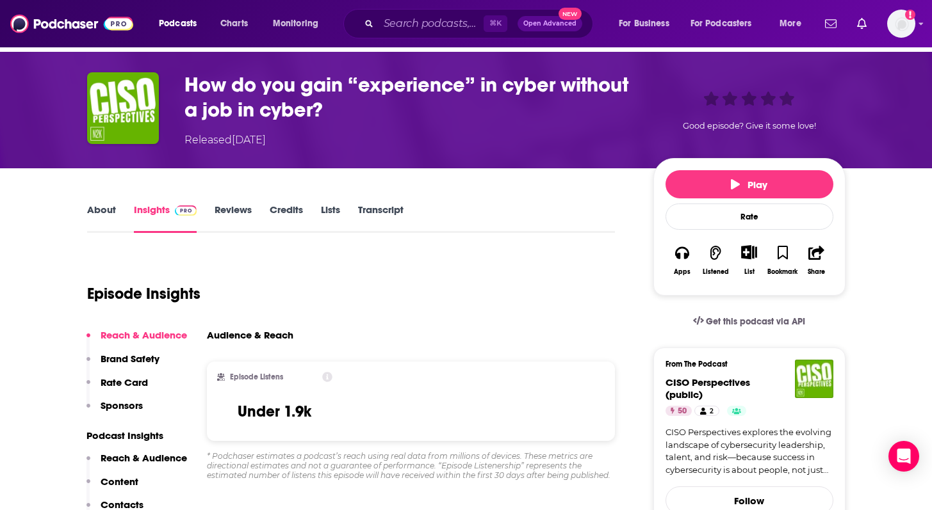
scroll to position [40, 0]
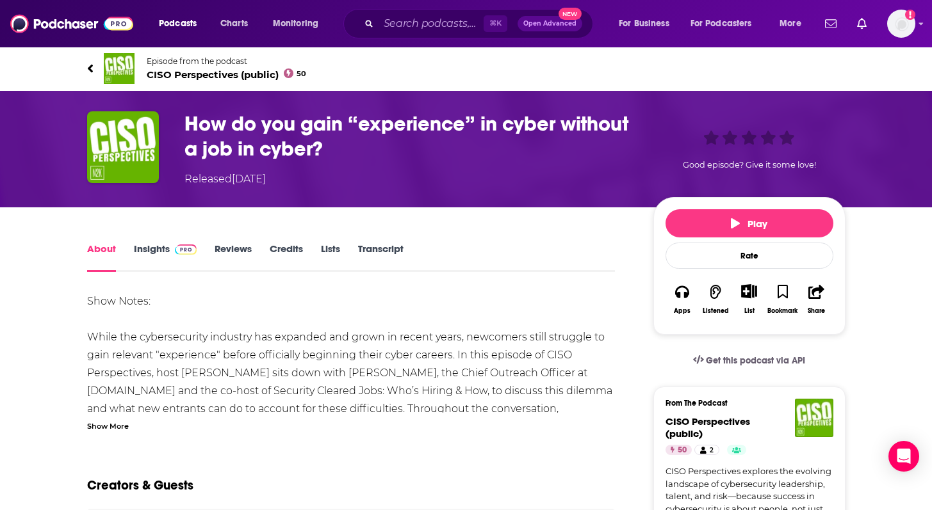
click at [97, 60] on link "Episode from the podcast CISO Perspectives (public) 50" at bounding box center [466, 68] width 758 height 31
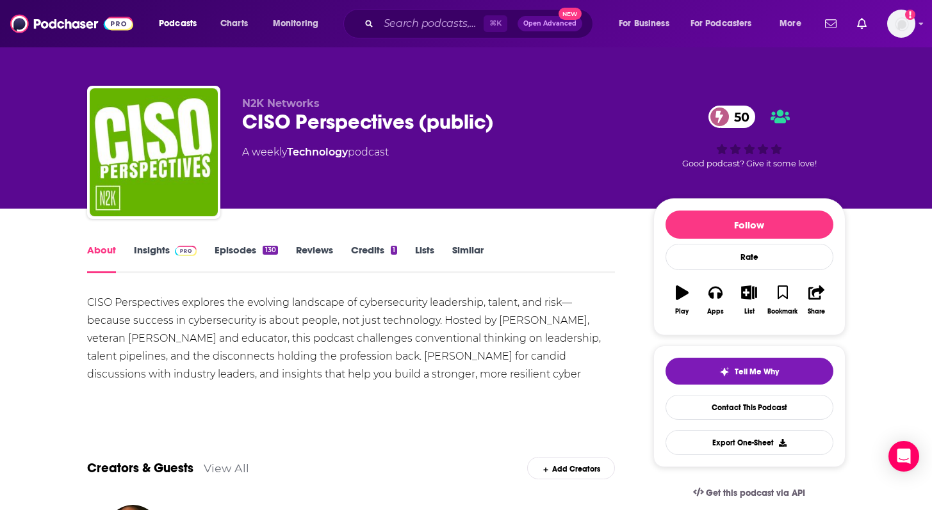
click at [163, 256] on link "Insights" at bounding box center [165, 258] width 63 height 29
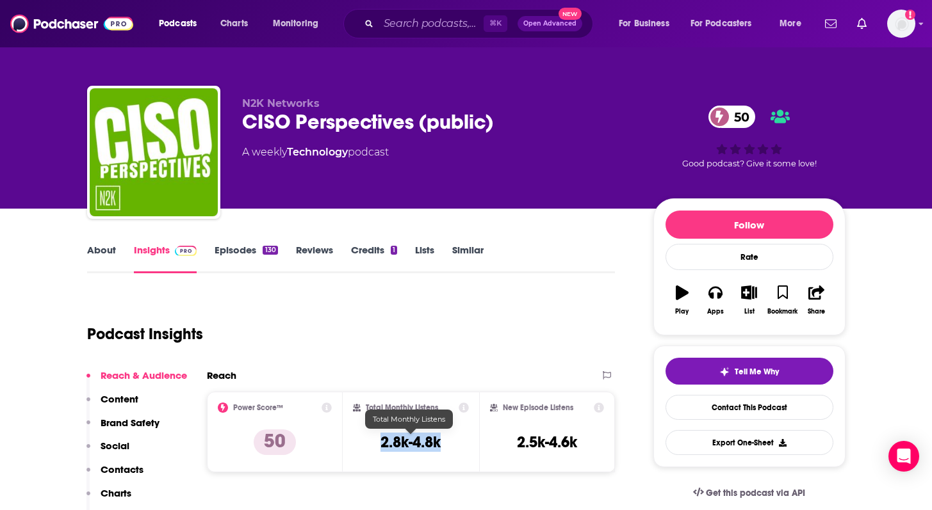
drag, startPoint x: 372, startPoint y: 444, endPoint x: 444, endPoint y: 445, distance: 71.7
click at [444, 445] on div "Total Monthly Listens 2.8k-4.8k" at bounding box center [411, 432] width 116 height 59
copy h3 "2.8k-4.8k"
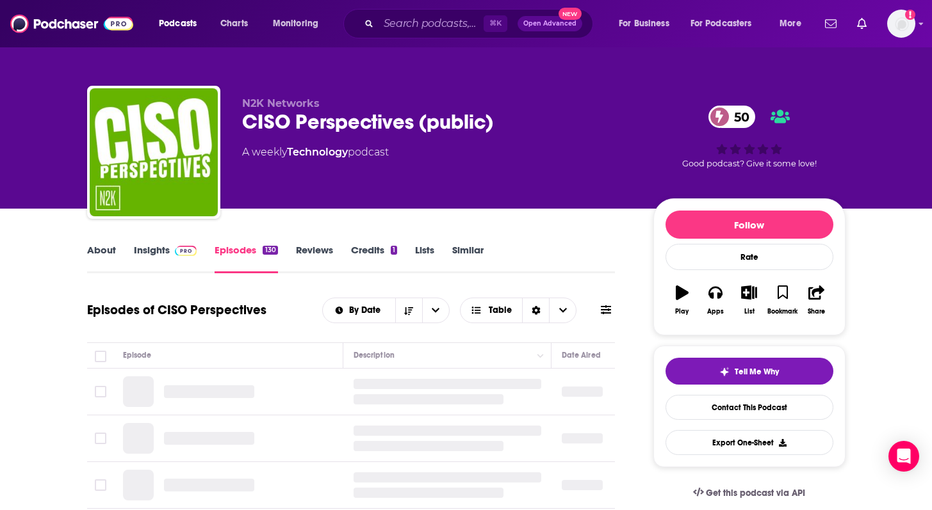
scroll to position [147, 0]
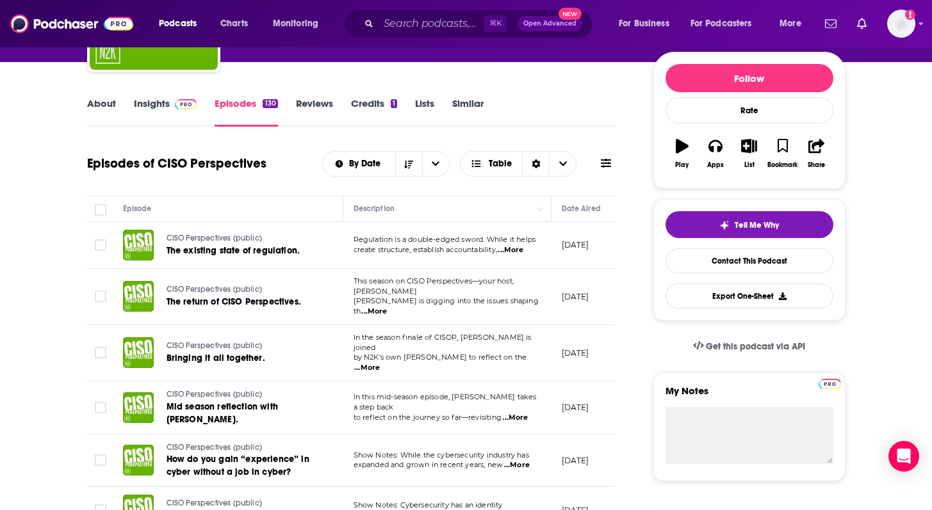
click at [518, 255] on span "...More" at bounding box center [511, 250] width 26 height 10
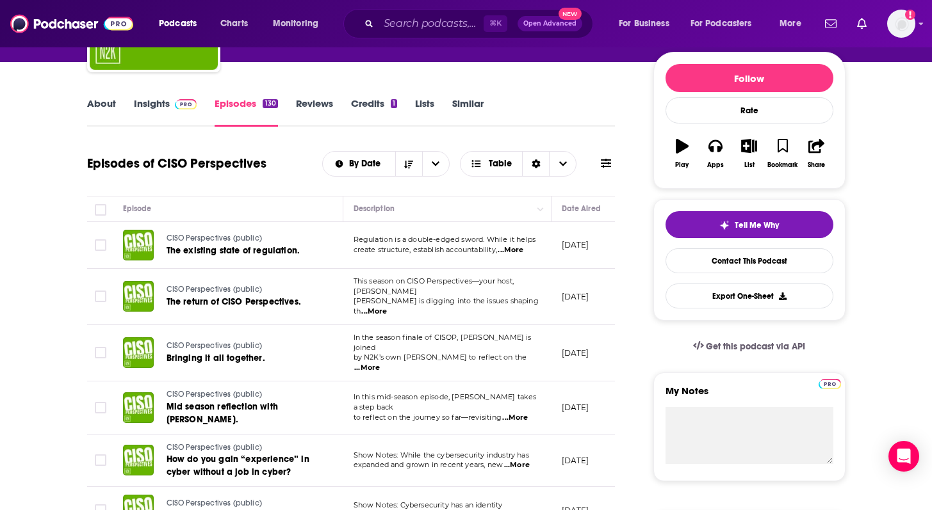
click at [380, 363] on span "...More" at bounding box center [367, 368] width 26 height 10
click at [528, 413] on span "...More" at bounding box center [515, 418] width 26 height 10
click at [523, 460] on span "...More" at bounding box center [517, 465] width 26 height 10
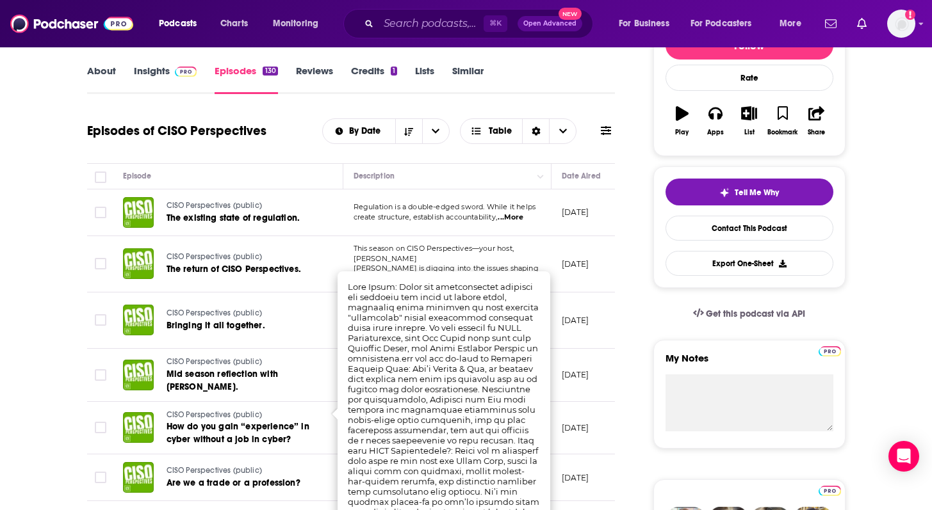
scroll to position [183, 0]
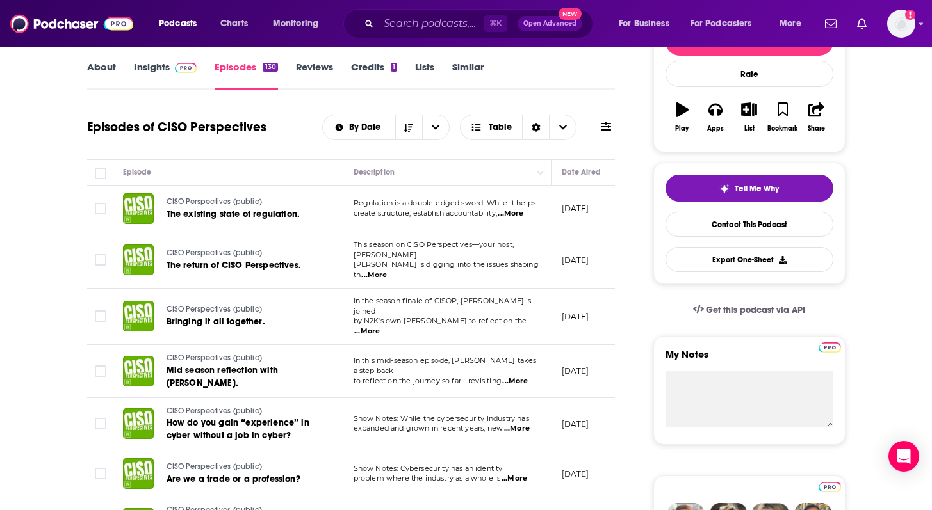
click at [516, 474] on span "...More" at bounding box center [514, 479] width 26 height 10
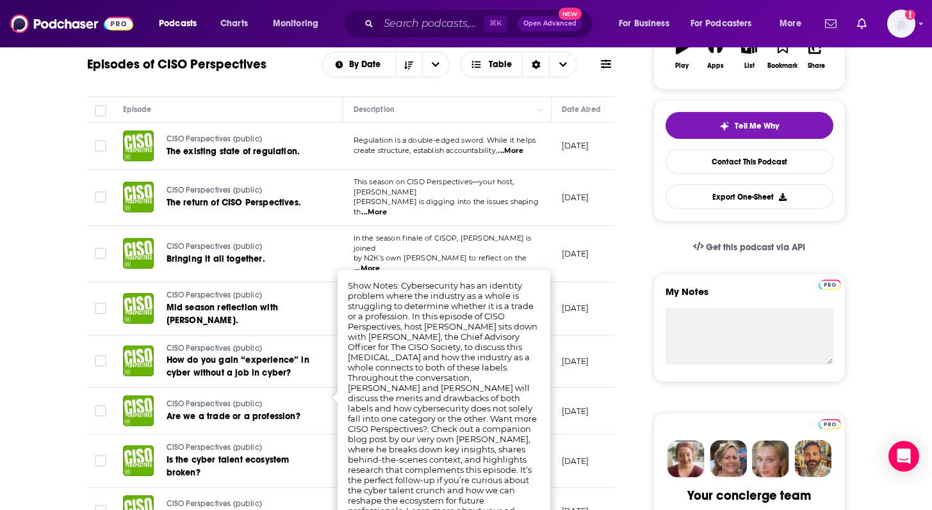
scroll to position [250, 0]
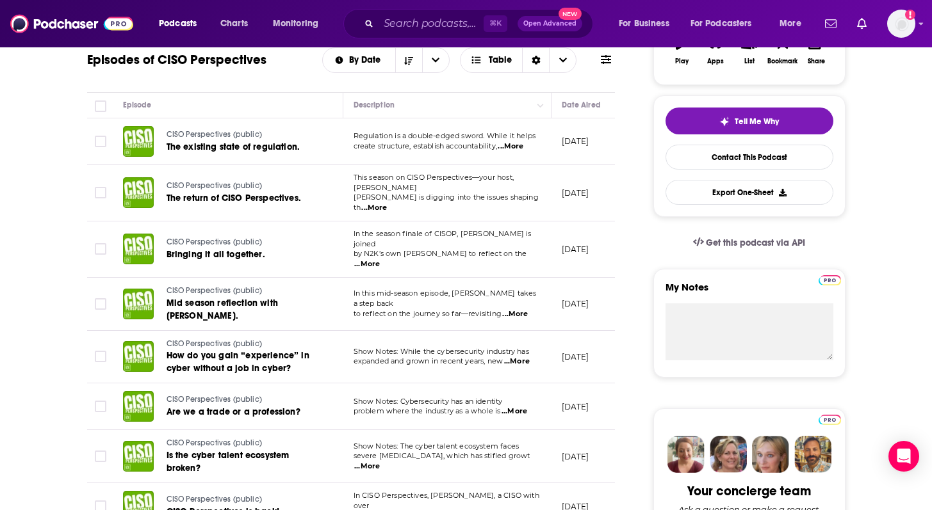
click at [87, 393] on td at bounding box center [100, 407] width 26 height 47
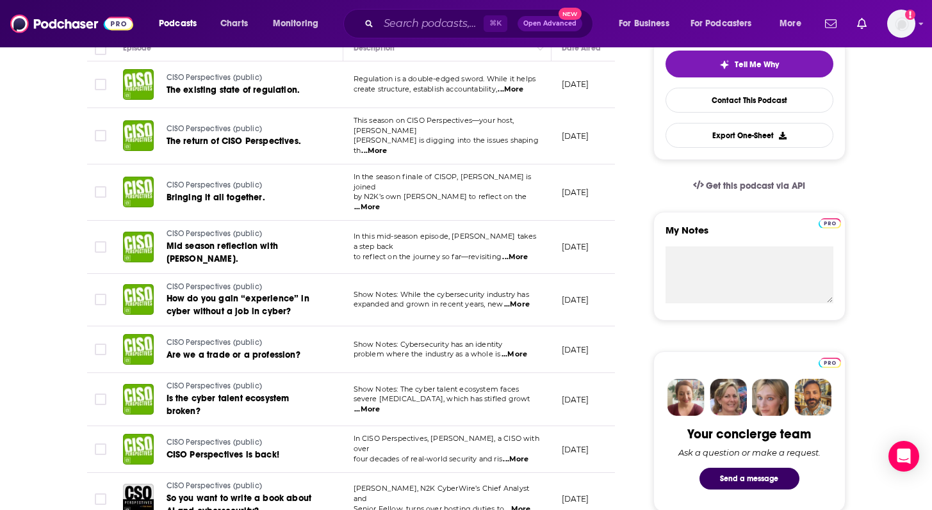
scroll to position [317, 0]
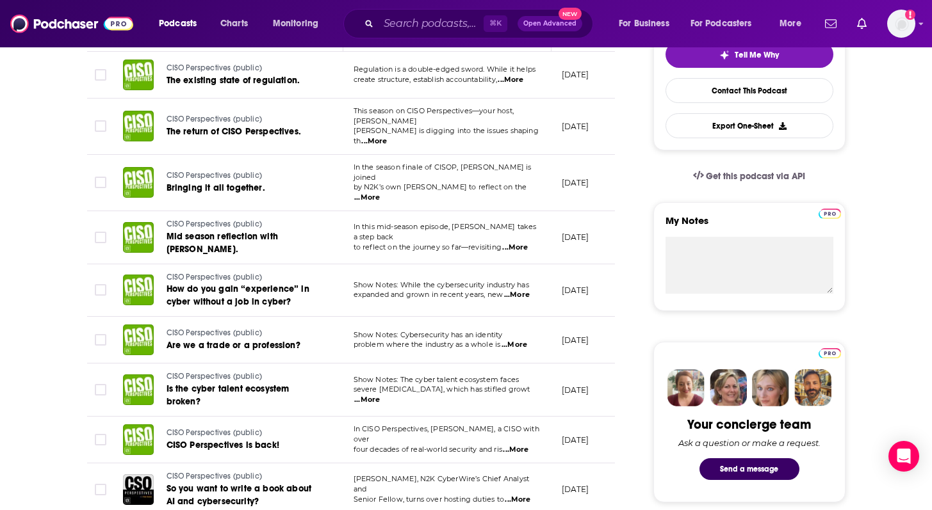
click at [380, 395] on span "...More" at bounding box center [367, 400] width 26 height 10
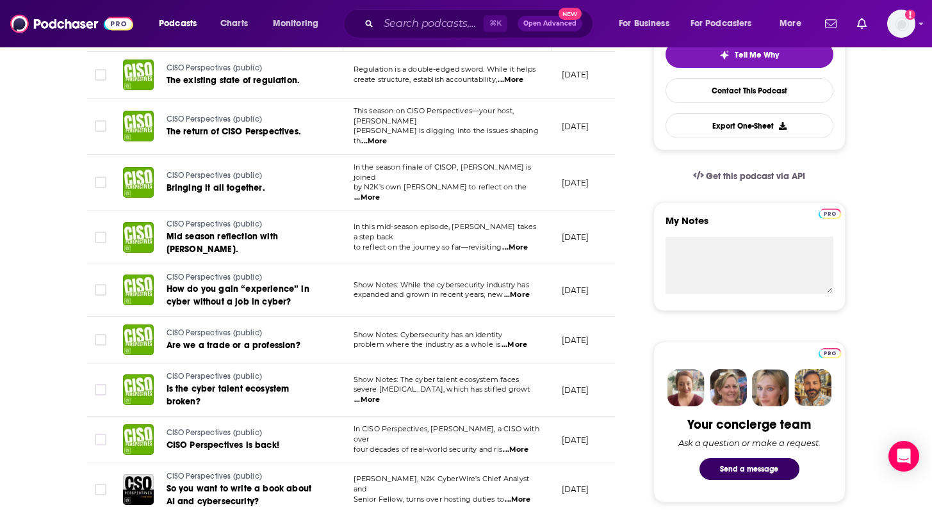
click at [518, 445] on span "...More" at bounding box center [516, 450] width 26 height 10
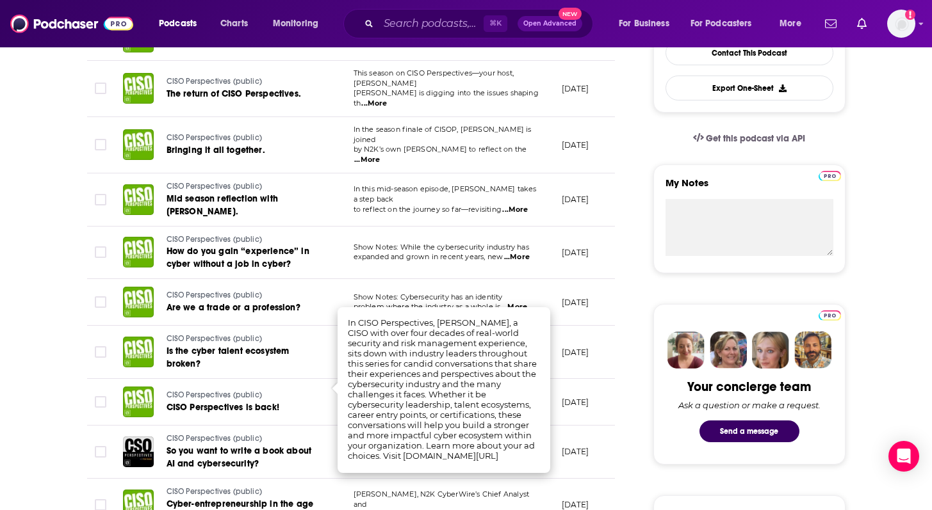
scroll to position [358, 0]
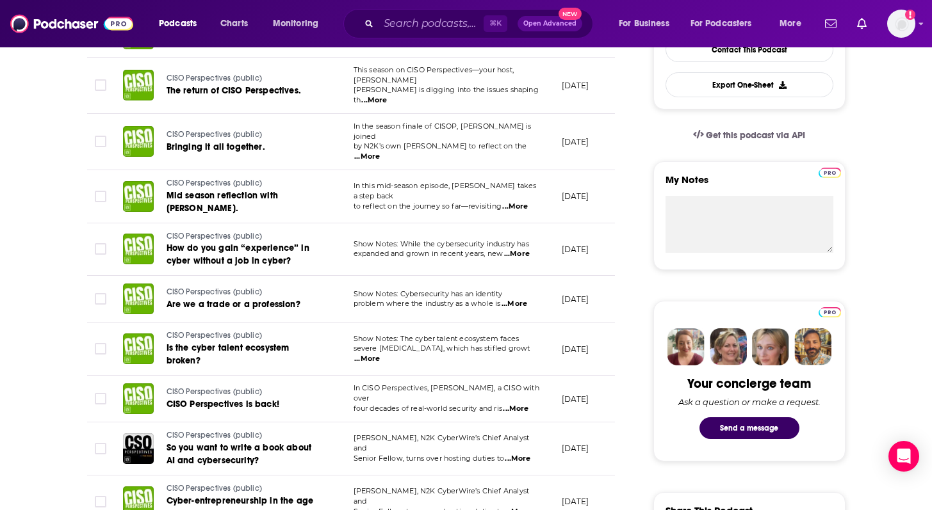
click at [524, 299] on span "...More" at bounding box center [514, 304] width 26 height 10
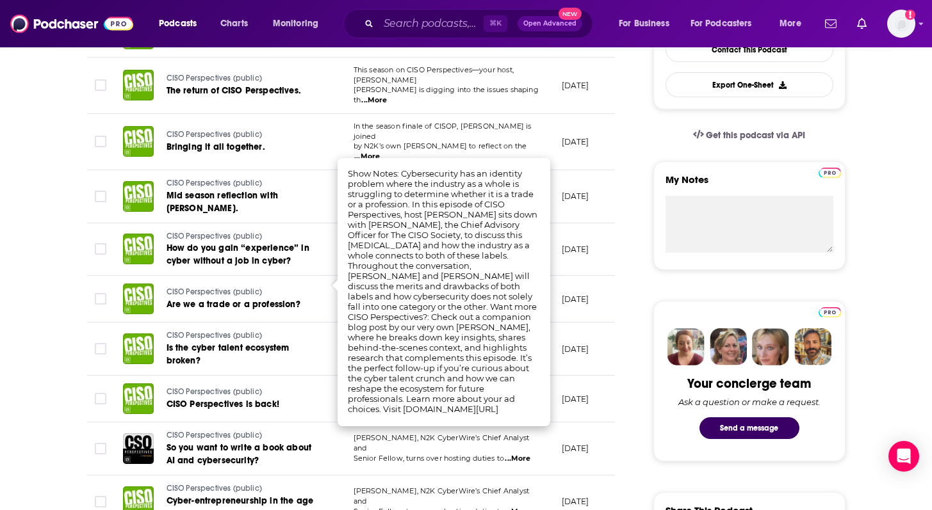
click at [161, 376] on td "CISO Perspectives (public) CISO Perspectives is back!" at bounding box center [228, 399] width 231 height 47
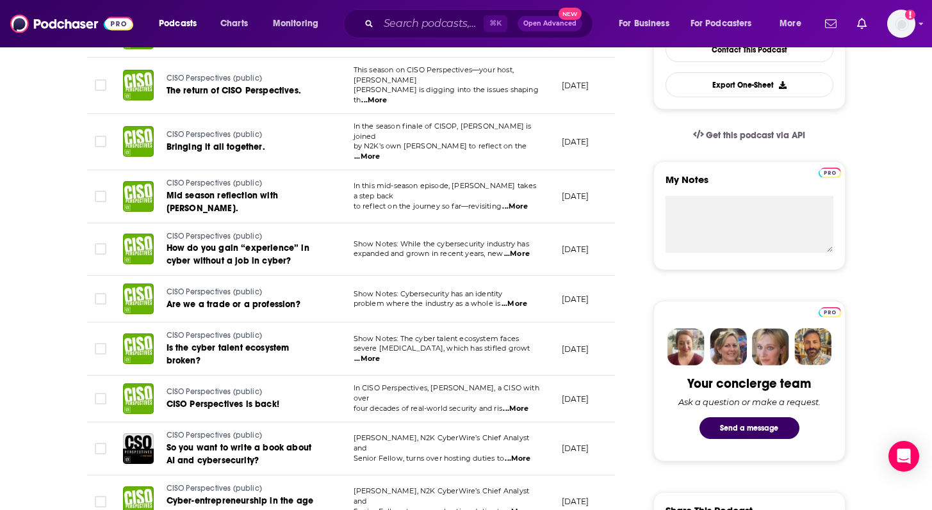
click at [380, 354] on span "...More" at bounding box center [367, 359] width 26 height 10
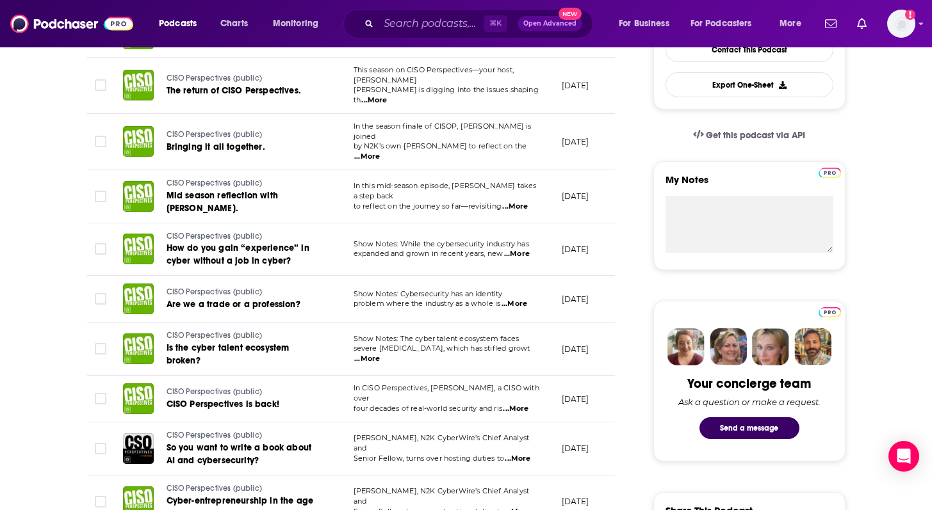
scroll to position [459, 0]
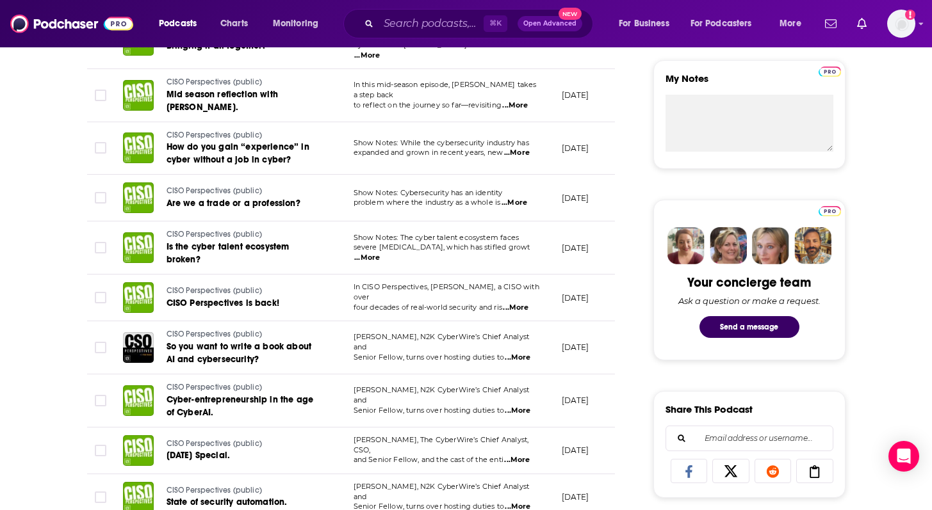
click at [525, 406] on span "...More" at bounding box center [518, 411] width 26 height 10
click at [532, 455] on p "and Senior Fellow, and the cast of the enti ...More" at bounding box center [446, 460] width 187 height 10
click at [524, 455] on span "...More" at bounding box center [517, 460] width 26 height 10
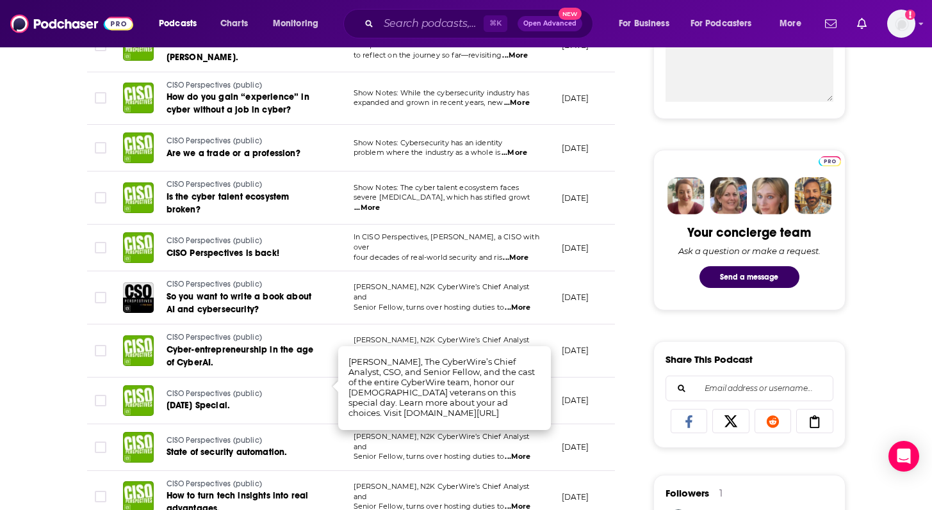
scroll to position [510, 0]
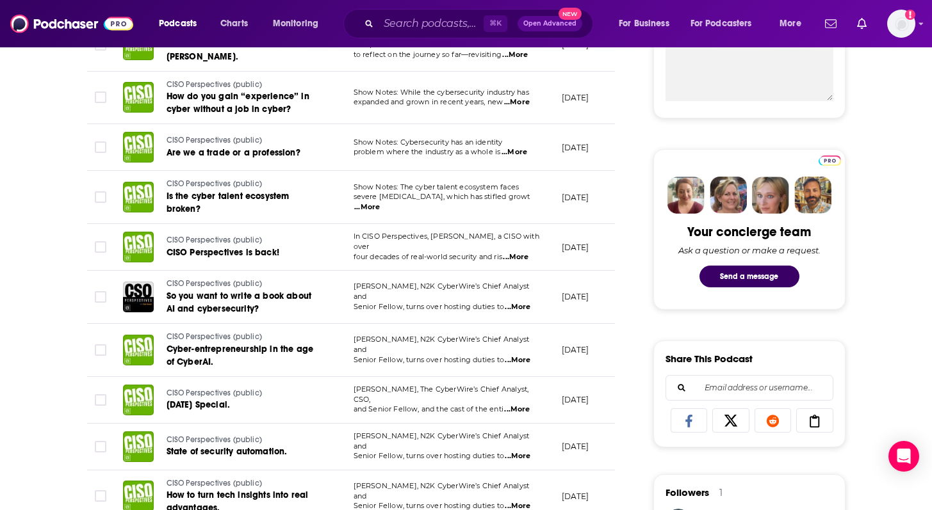
click at [519, 451] on span "...More" at bounding box center [518, 456] width 26 height 10
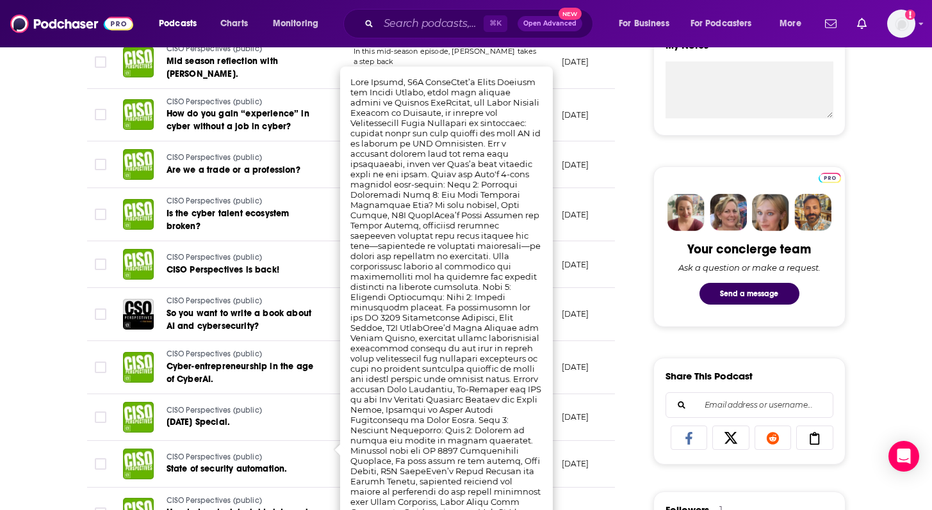
scroll to position [487, 0]
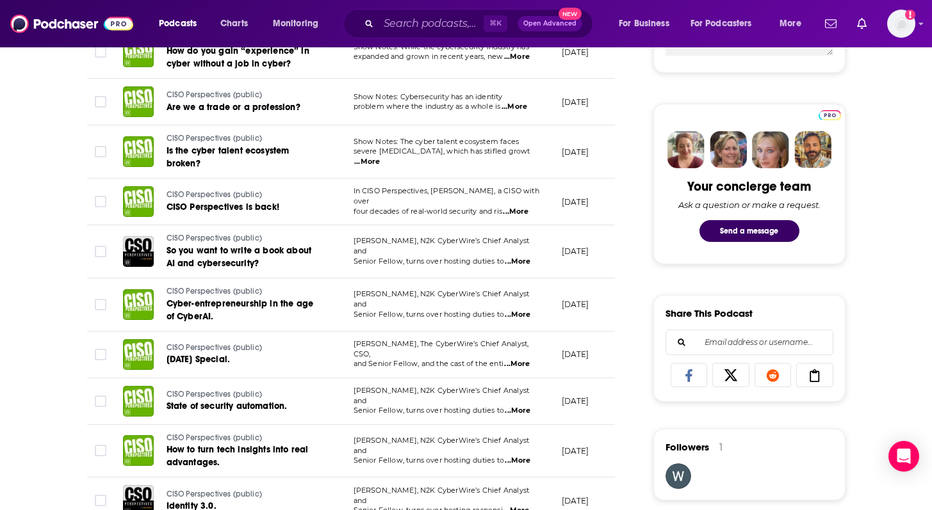
click at [523, 456] on span "...More" at bounding box center [518, 461] width 26 height 10
click at [38, 406] on div "About Insights Episodes 130 Reviews Credits 1 Lists Similar Episodes of CISO Pe…" at bounding box center [466, 511] width 932 height 1714
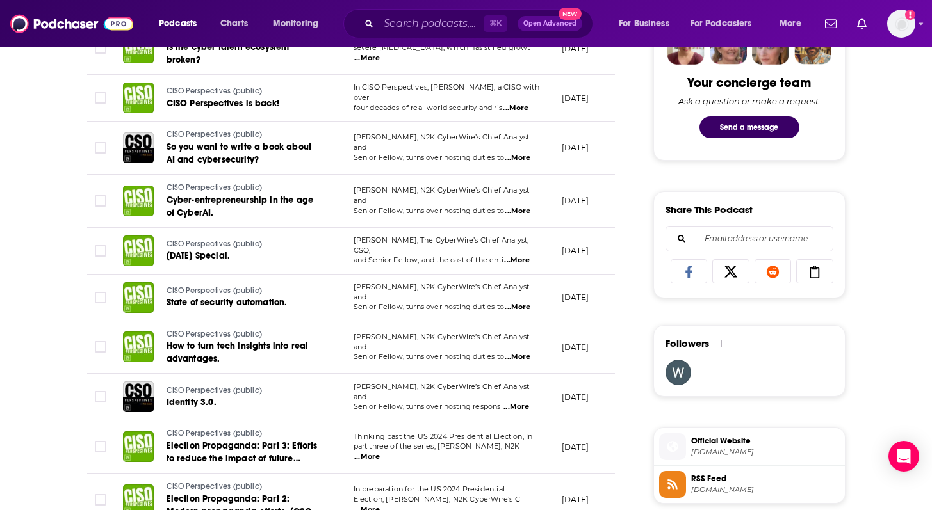
click at [517, 402] on span "...More" at bounding box center [516, 407] width 26 height 10
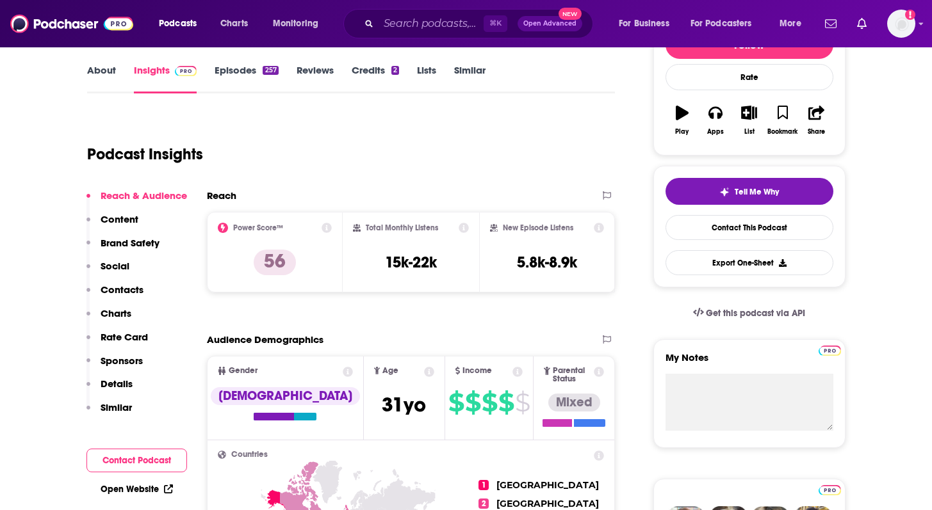
scroll to position [172, 0]
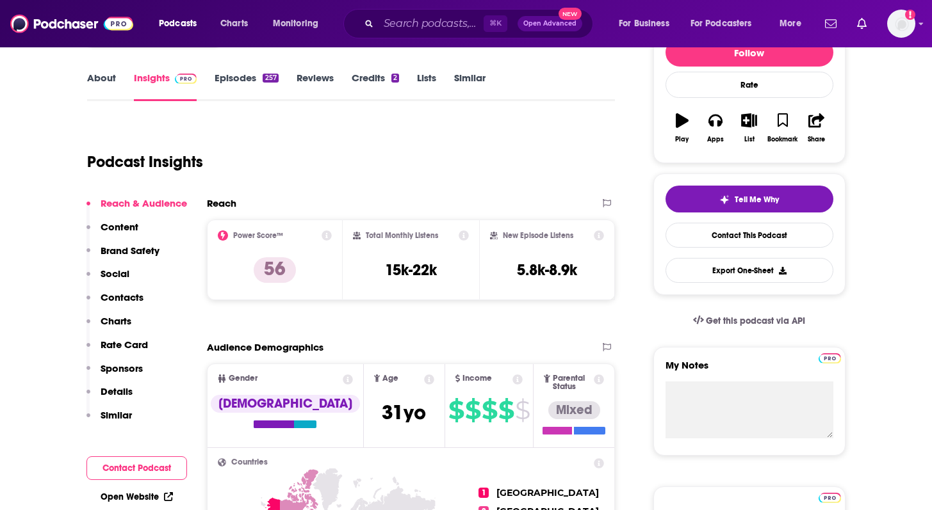
click at [222, 74] on link "Episodes 257" at bounding box center [245, 86] width 63 height 29
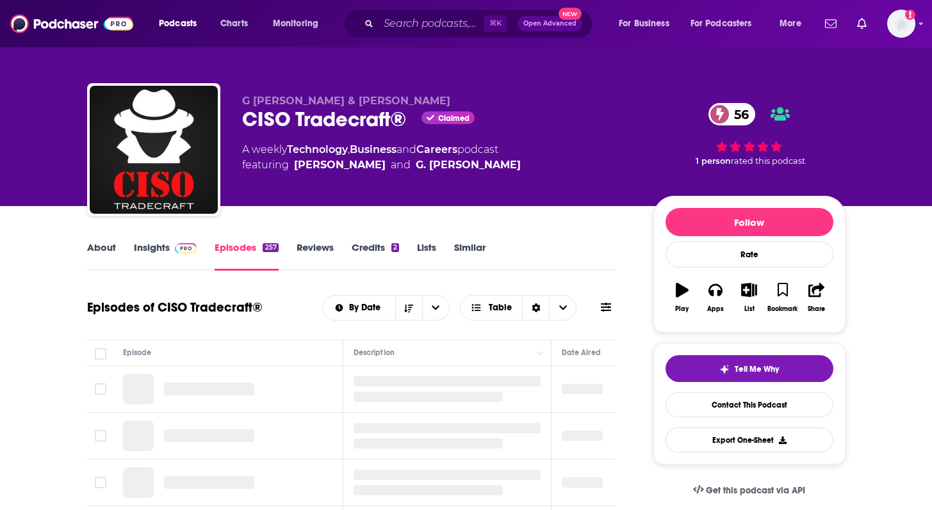
scroll to position [99, 0]
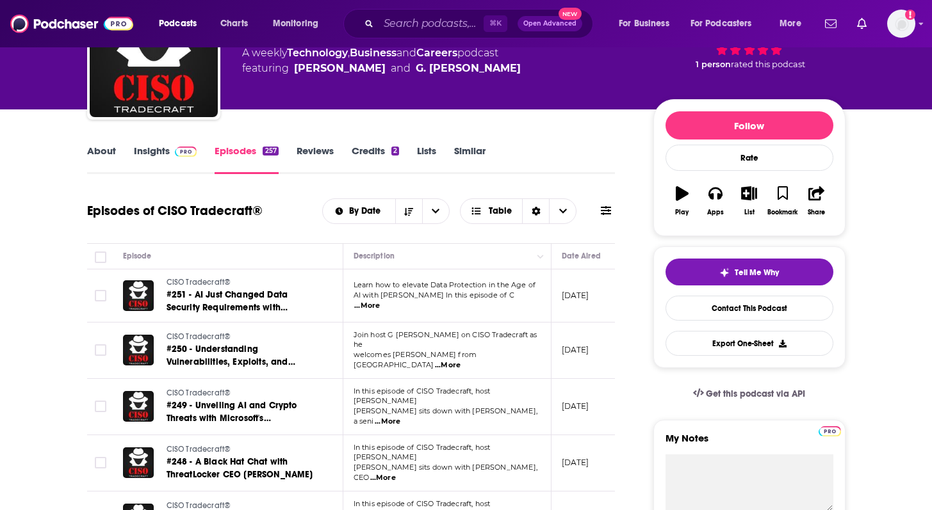
click at [380, 301] on span "...More" at bounding box center [367, 306] width 26 height 10
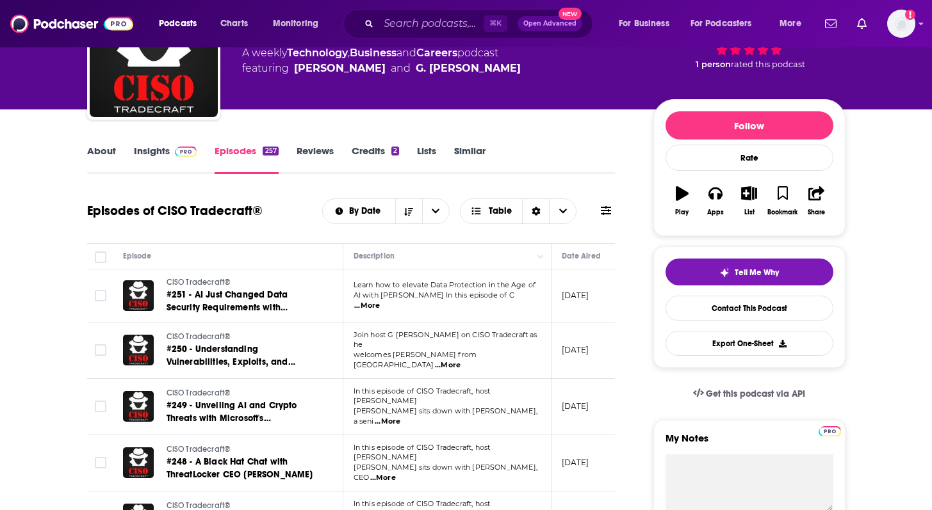
click at [380, 302] on span "...More" at bounding box center [367, 306] width 26 height 10
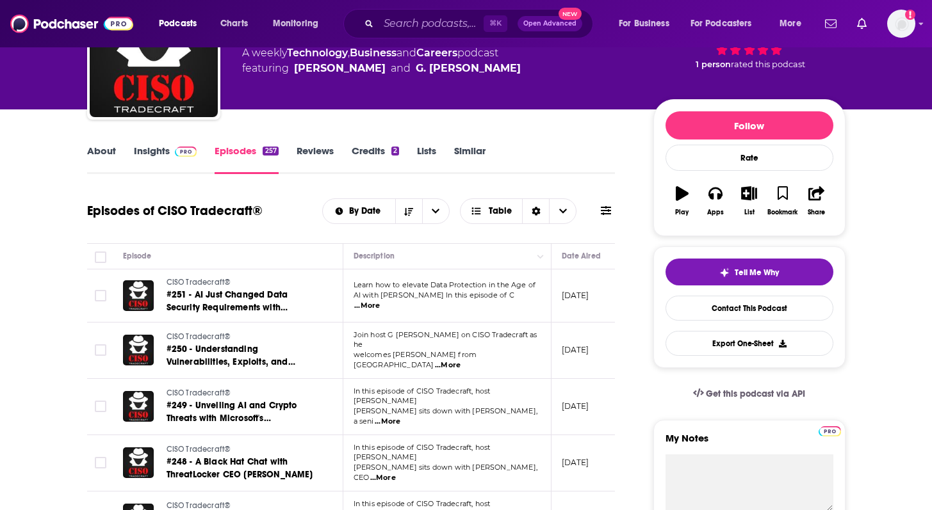
click at [460, 360] on span "...More" at bounding box center [448, 365] width 26 height 10
